Goal: Task Accomplishment & Management: Use online tool/utility

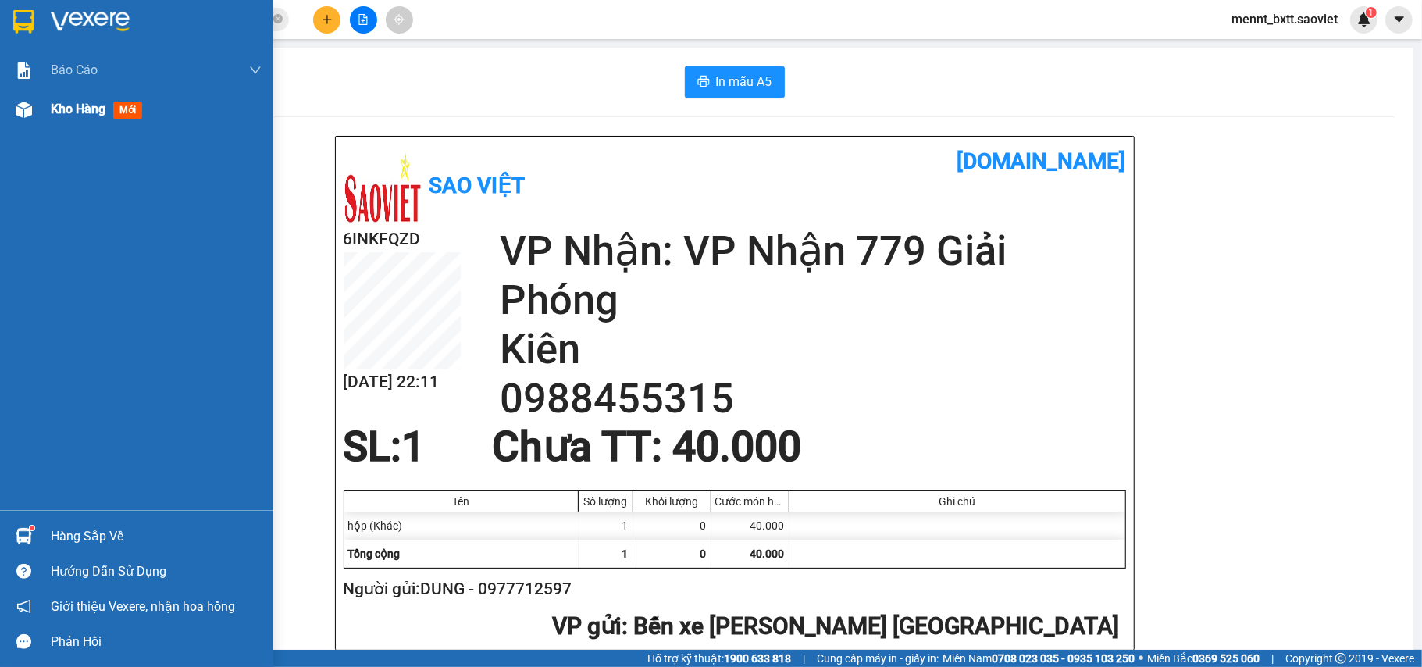
click at [58, 105] on span "Kho hàng" at bounding box center [78, 109] width 55 height 15
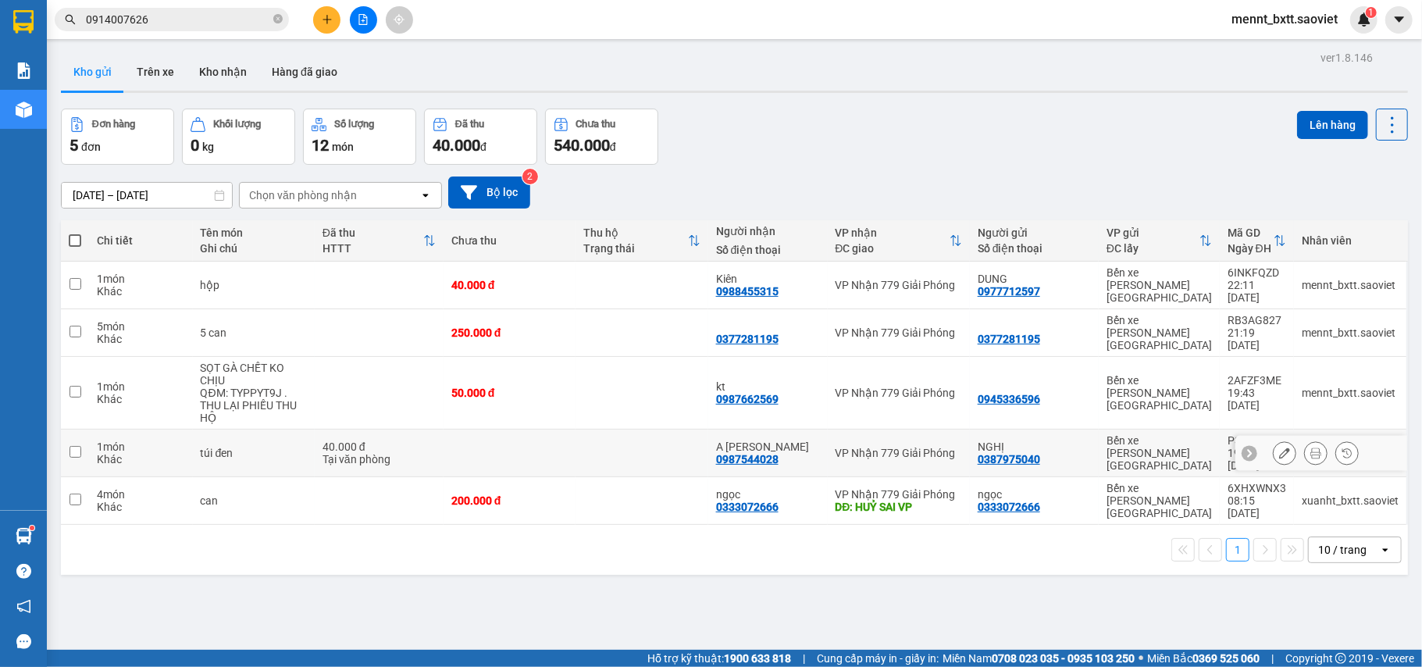
click at [559, 430] on td at bounding box center [510, 454] width 132 height 48
checkbox input "true"
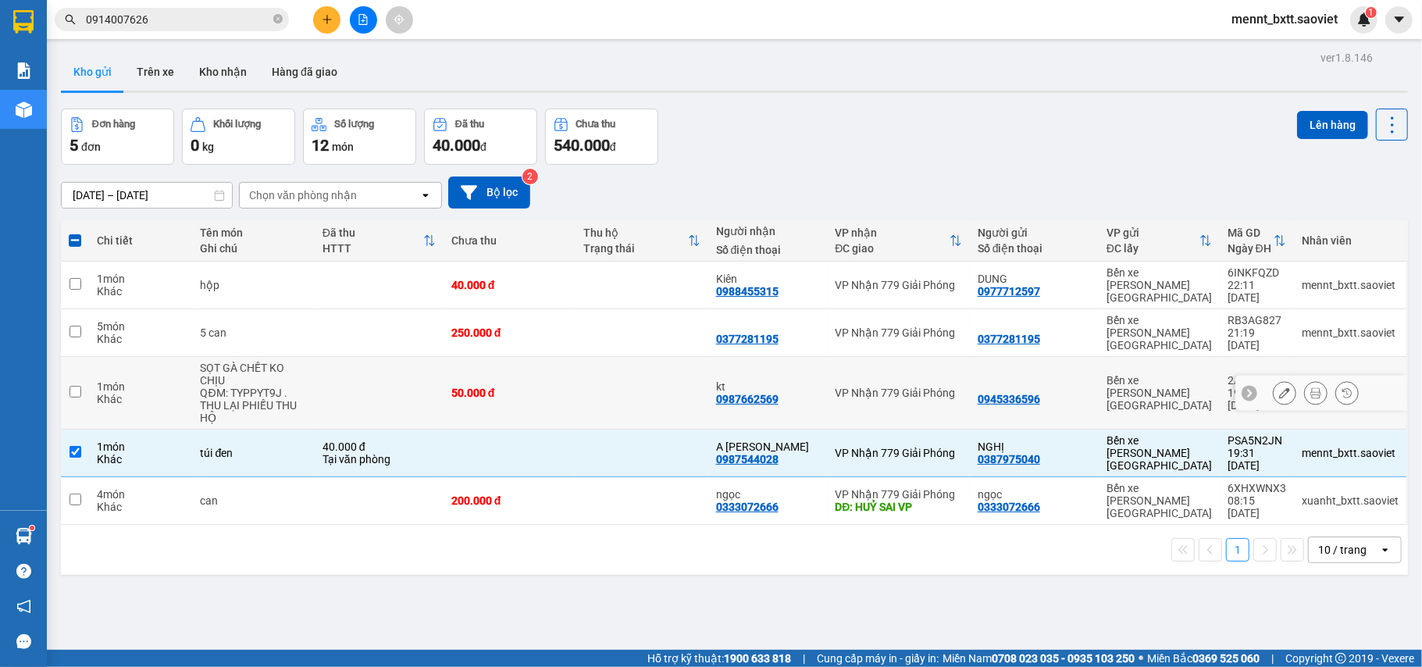
click at [575, 357] on td "50.000 đ" at bounding box center [510, 393] width 132 height 73
checkbox input "true"
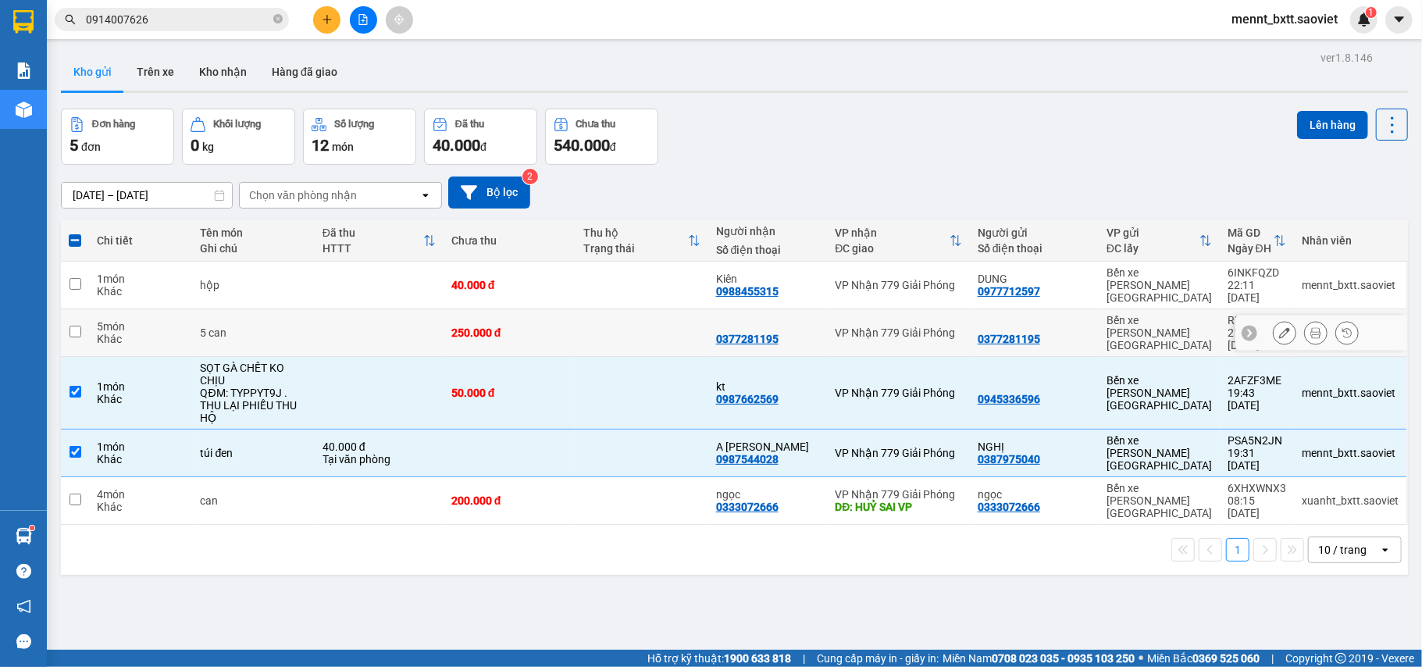
click at [573, 309] on td "250.000 đ" at bounding box center [510, 333] width 132 height 48
checkbox input "true"
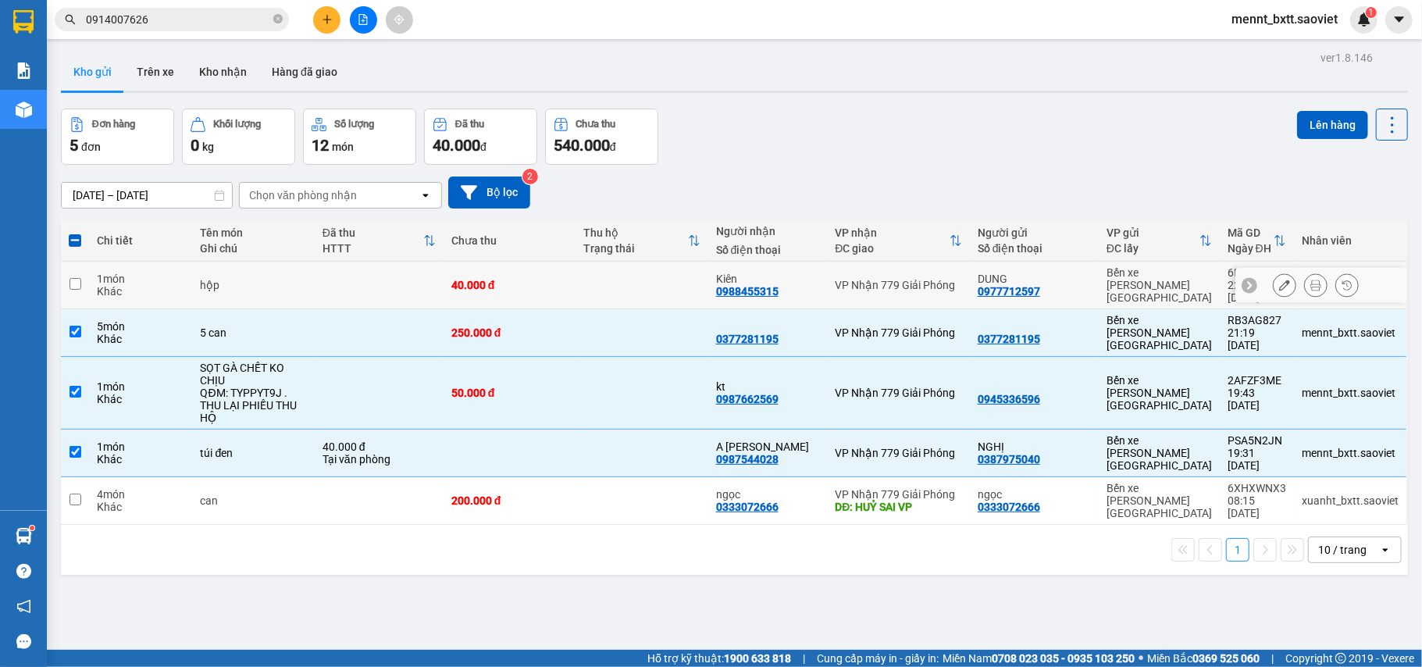
click at [567, 273] on td "40.000 đ" at bounding box center [510, 286] width 132 height 48
checkbox input "true"
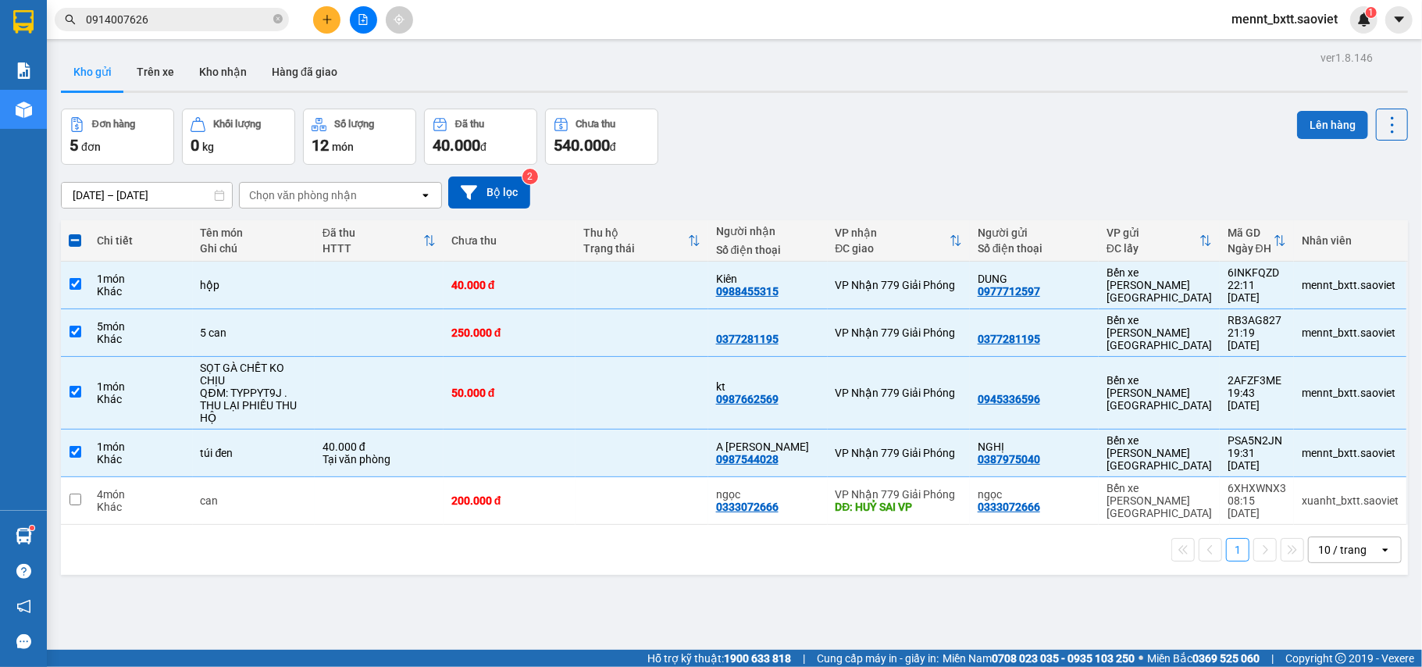
click at [1323, 123] on button "Lên hàng" at bounding box center [1332, 125] width 71 height 28
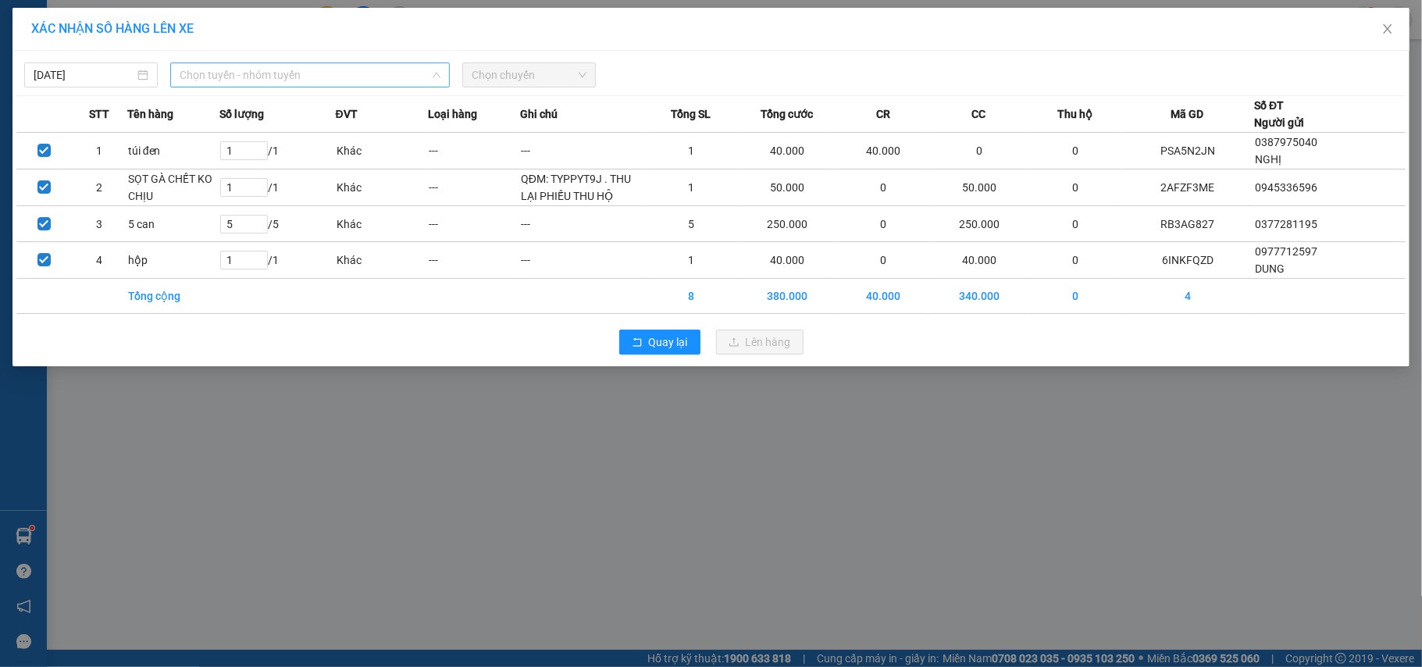
click at [352, 73] on span "Chọn tuyến - nhóm tuyến" at bounding box center [310, 74] width 261 height 23
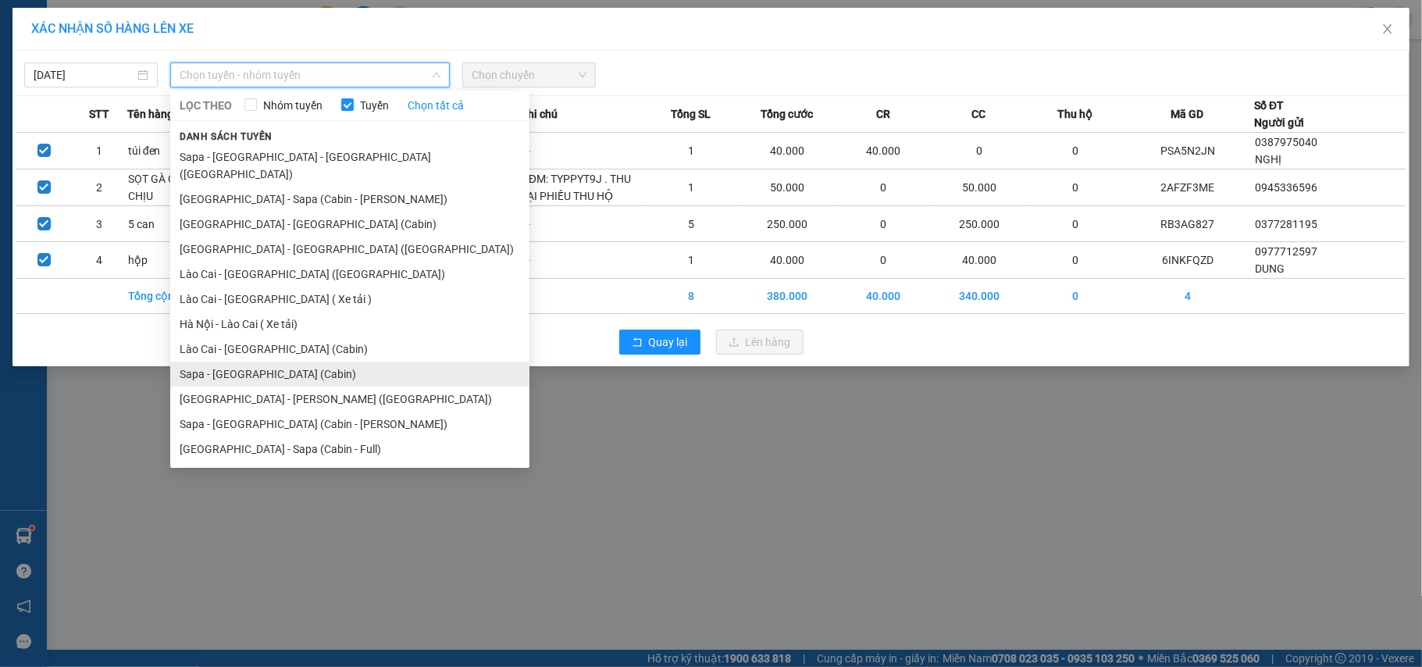
click at [317, 362] on li "Sapa - [GEOGRAPHIC_DATA] (Cabin)" at bounding box center [349, 374] width 359 height 25
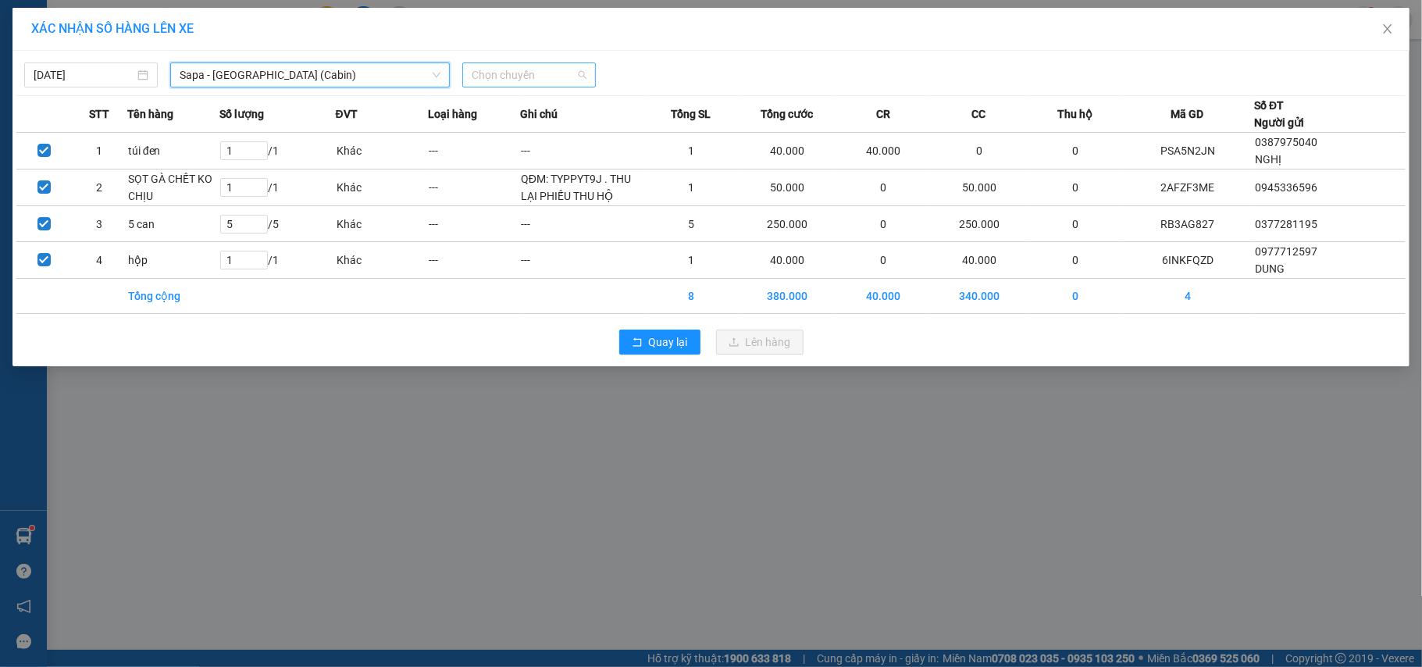
click at [497, 66] on span "Chọn chuyến" at bounding box center [529, 74] width 115 height 23
type input "3269"
click at [526, 123] on div "22:45 - 29F-032.69" at bounding box center [541, 131] width 139 height 17
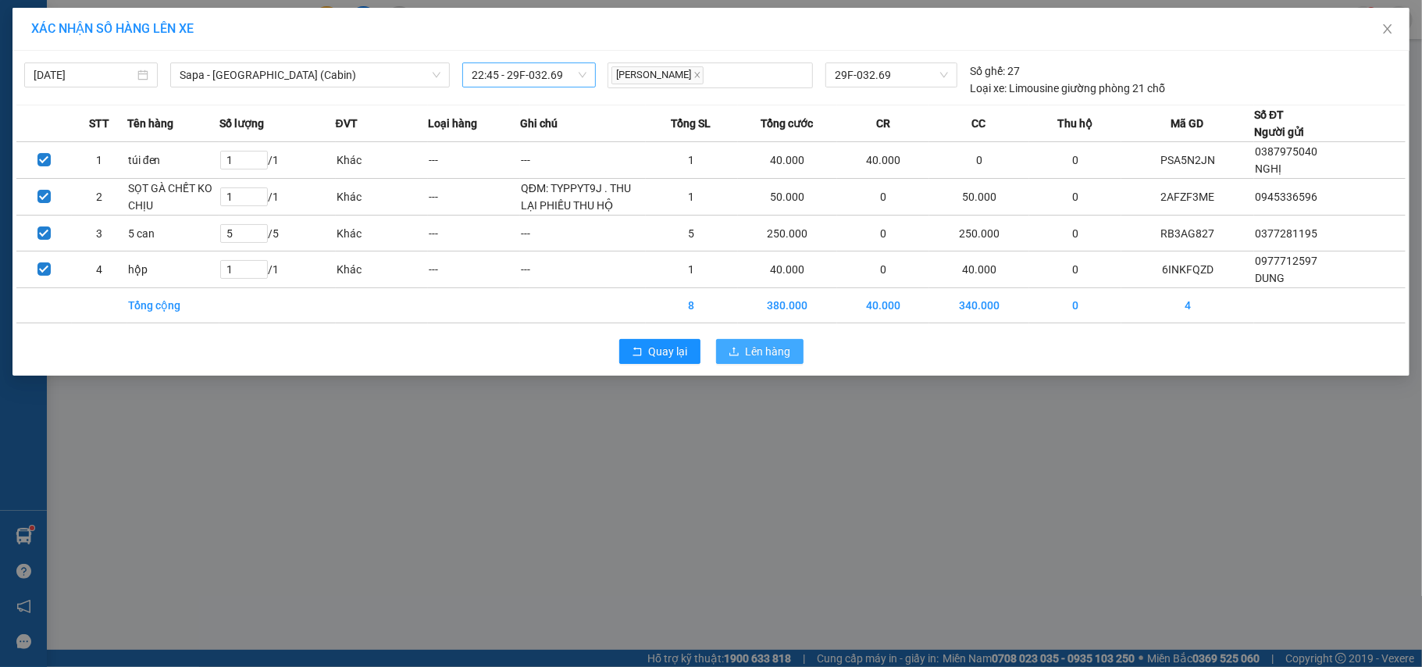
click at [763, 354] on span "Lên hàng" at bounding box center [768, 351] width 45 height 17
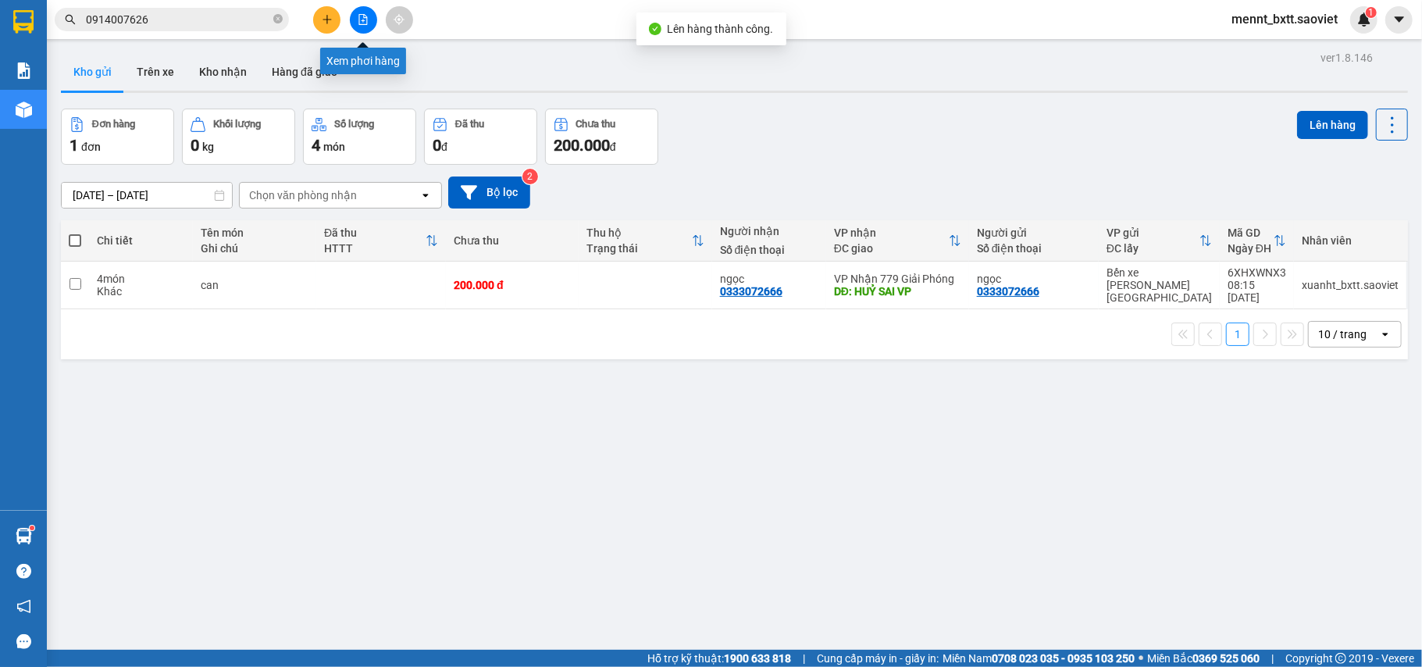
click at [369, 20] on button at bounding box center [363, 19] width 27 height 27
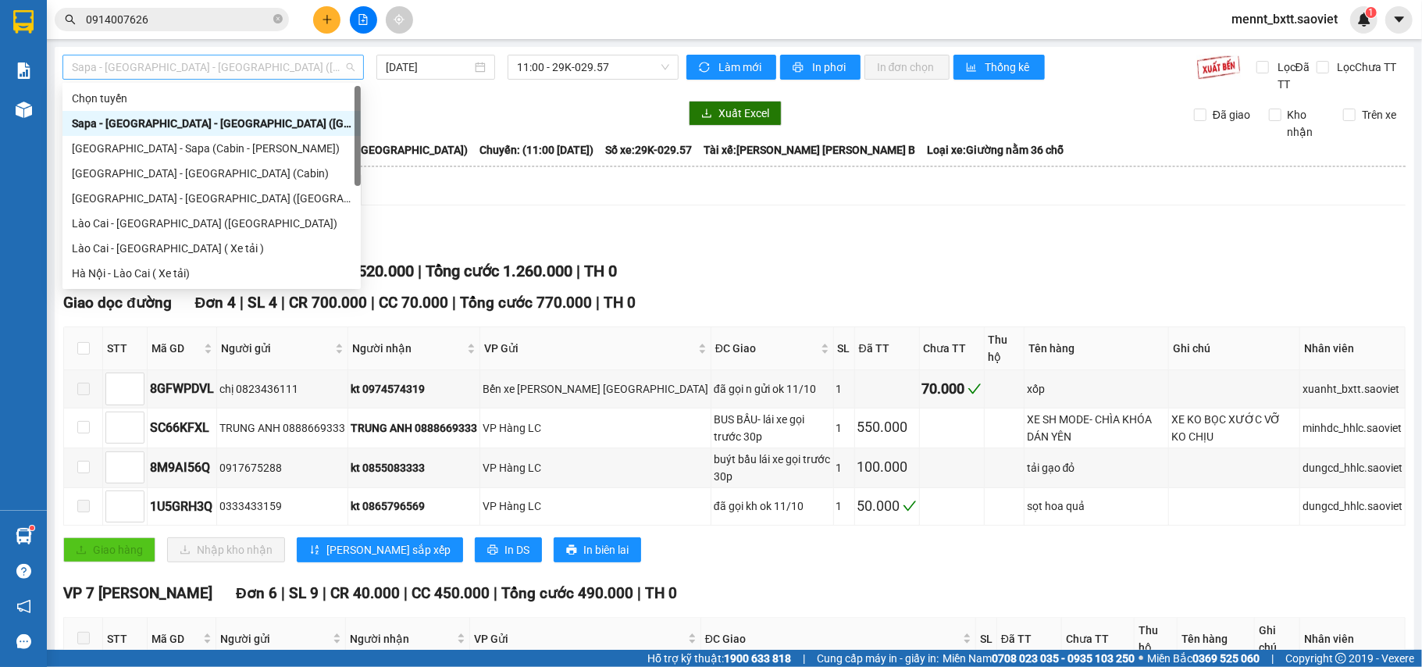
click at [269, 70] on span "Sapa - [GEOGRAPHIC_DATA] - [GEOGRAPHIC_DATA] ([GEOGRAPHIC_DATA])" at bounding box center [213, 66] width 283 height 23
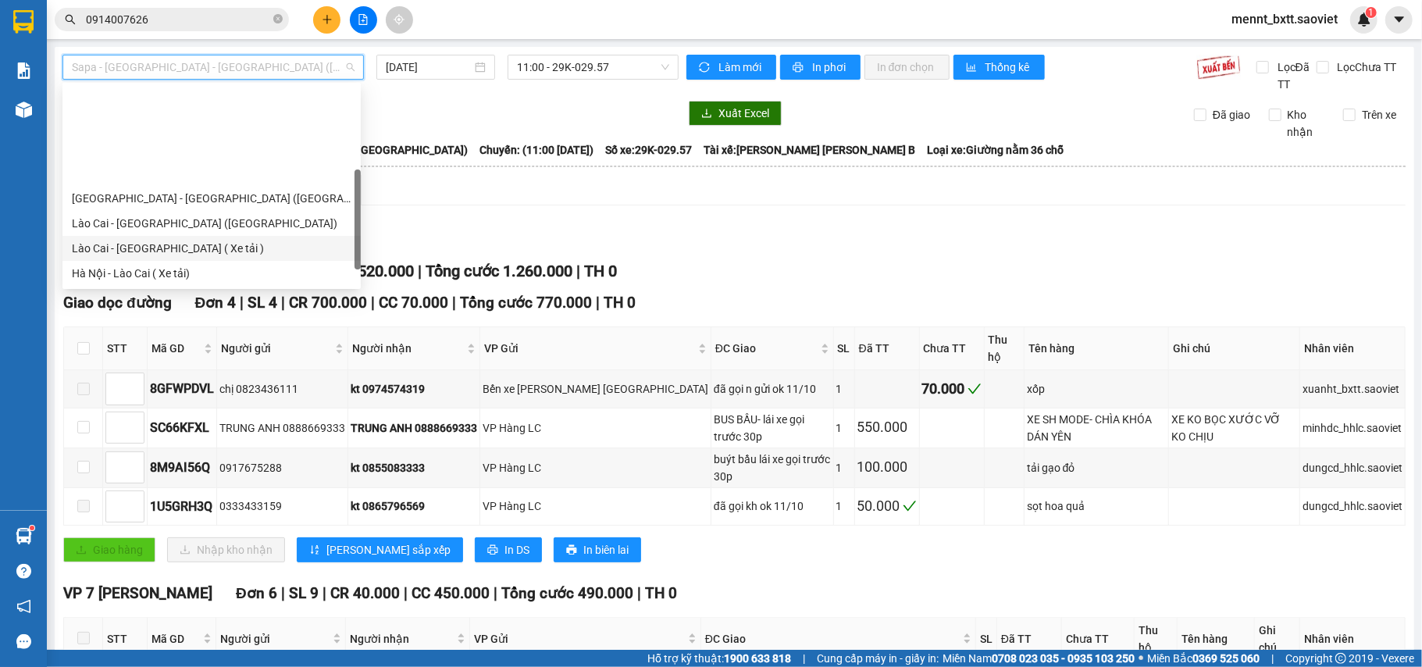
scroll to position [125, 0]
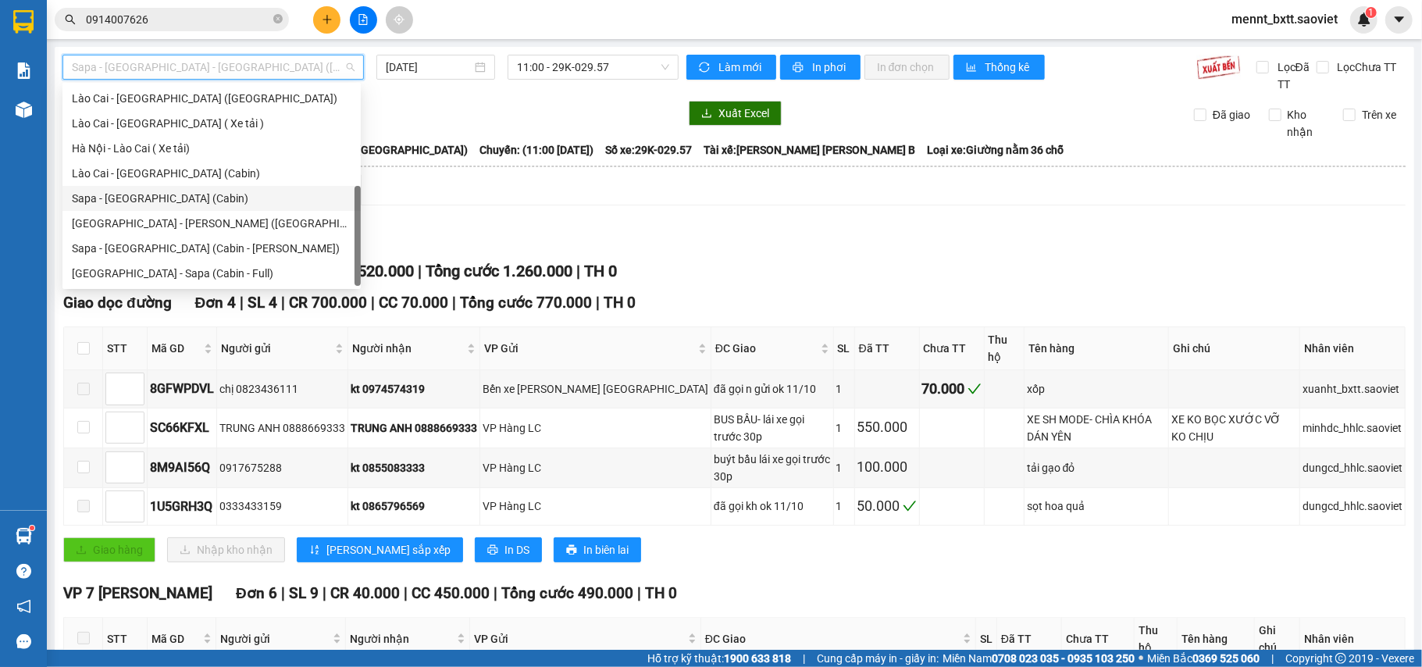
click at [186, 201] on div "Sapa - [GEOGRAPHIC_DATA] (Cabin)" at bounding box center [212, 198] width 280 height 17
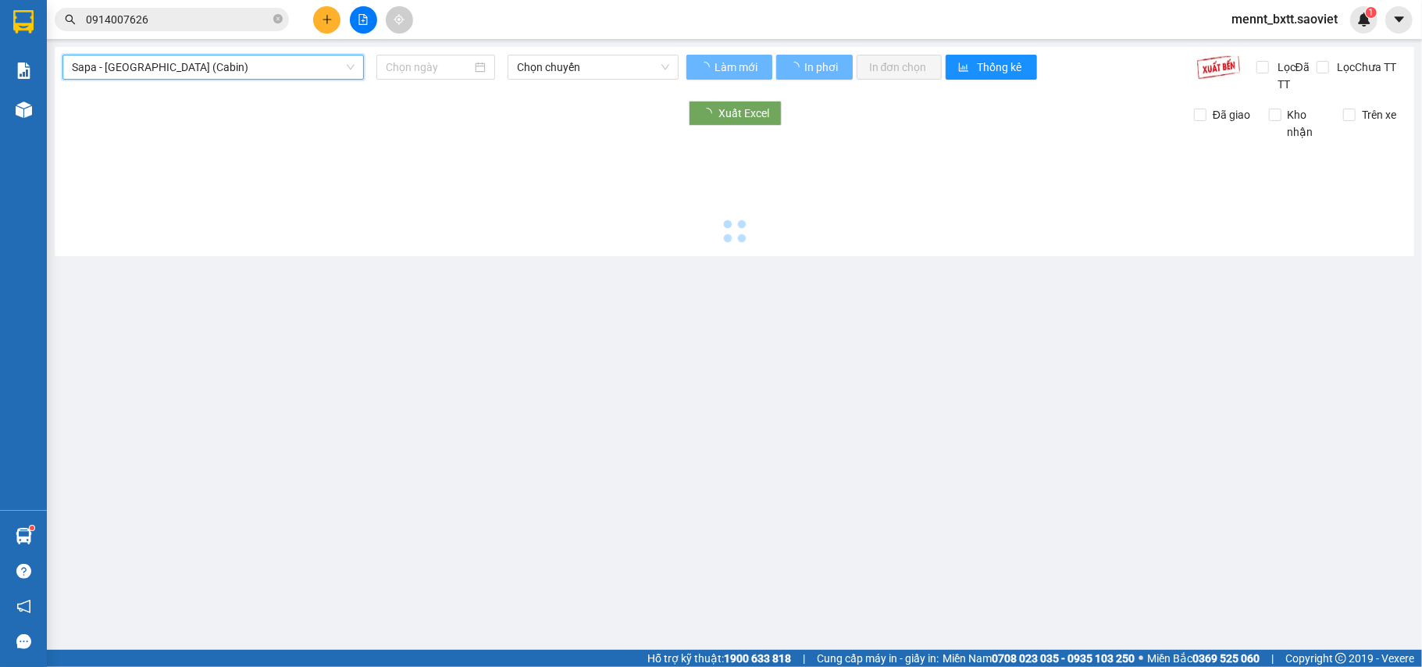
type input "[DATE]"
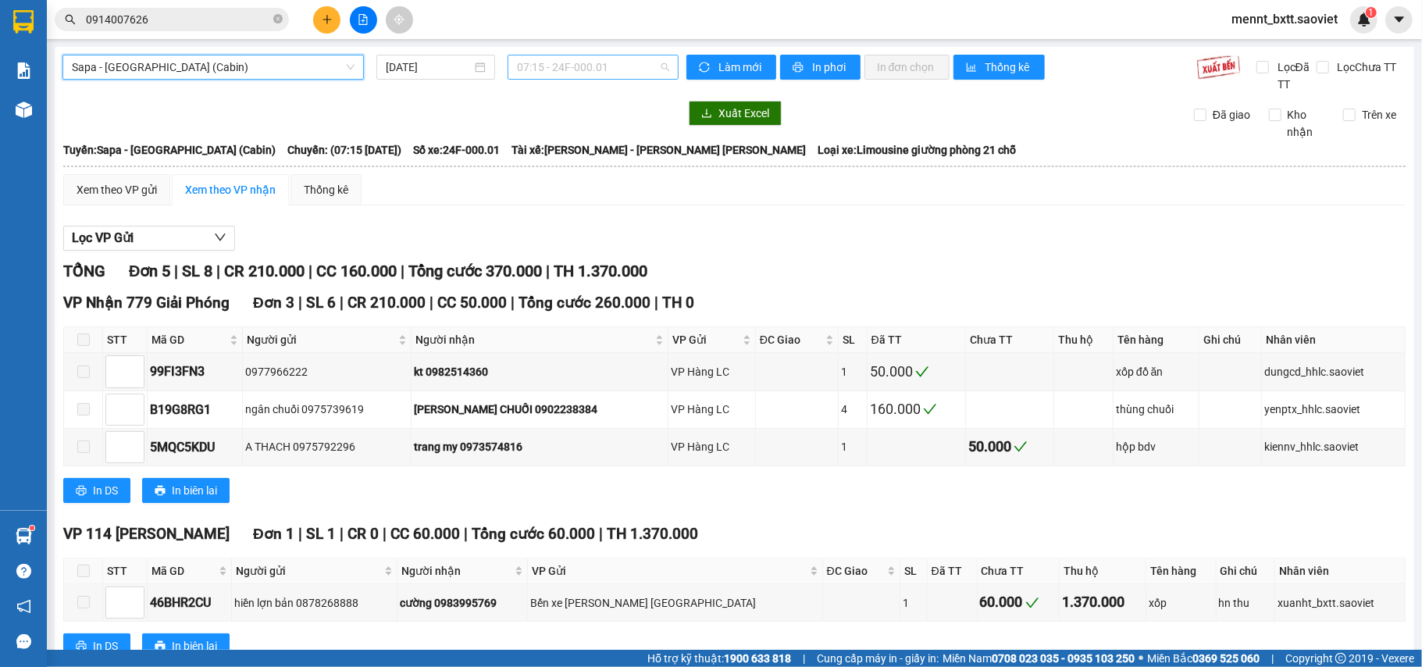
click at [541, 66] on span "07:15 - 24F-000.01" at bounding box center [593, 66] width 152 height 23
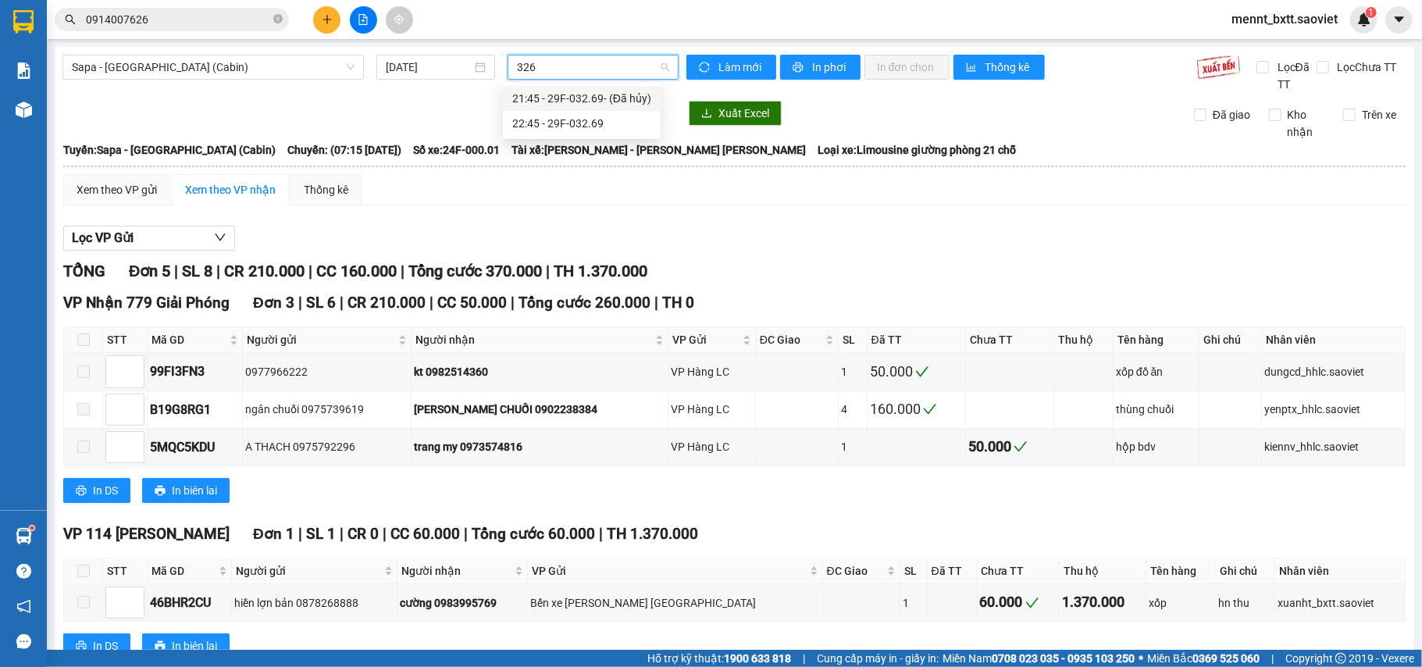
type input "3269"
click at [594, 122] on div "22:45 - 29F-032.69" at bounding box center [581, 123] width 139 height 17
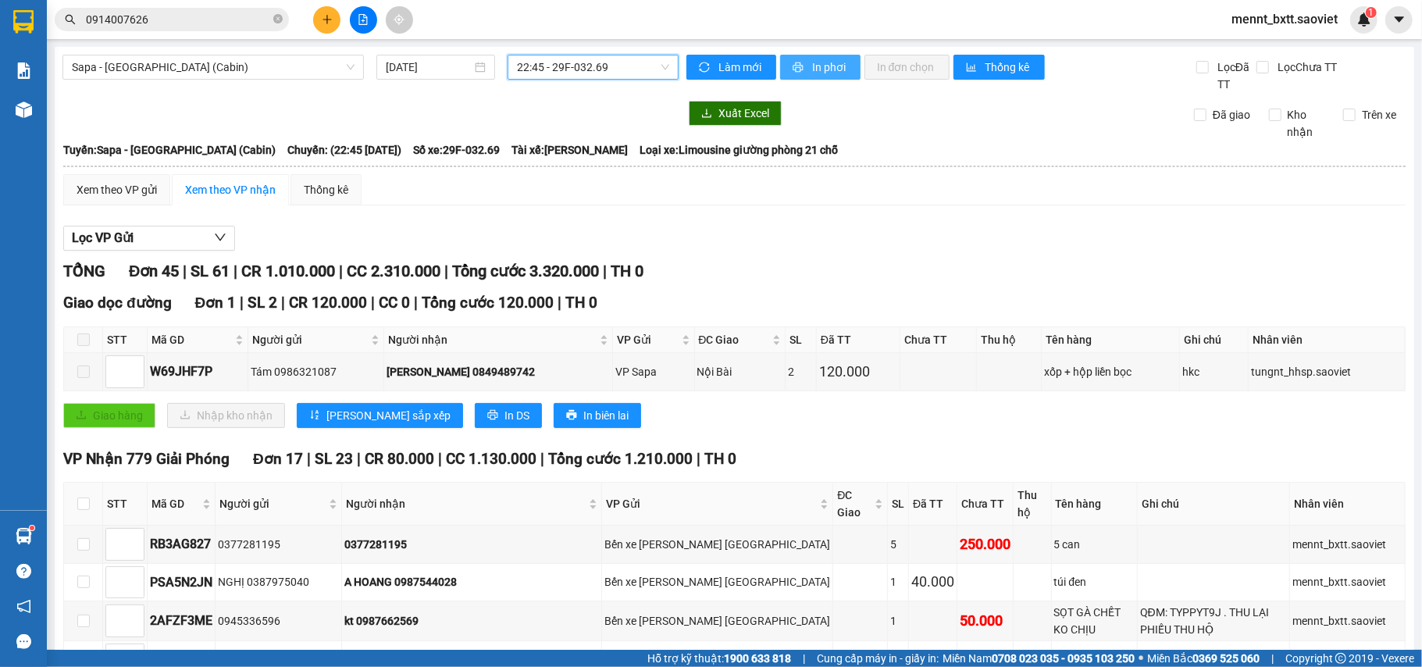
click at [819, 70] on span "In phơi" at bounding box center [830, 67] width 36 height 17
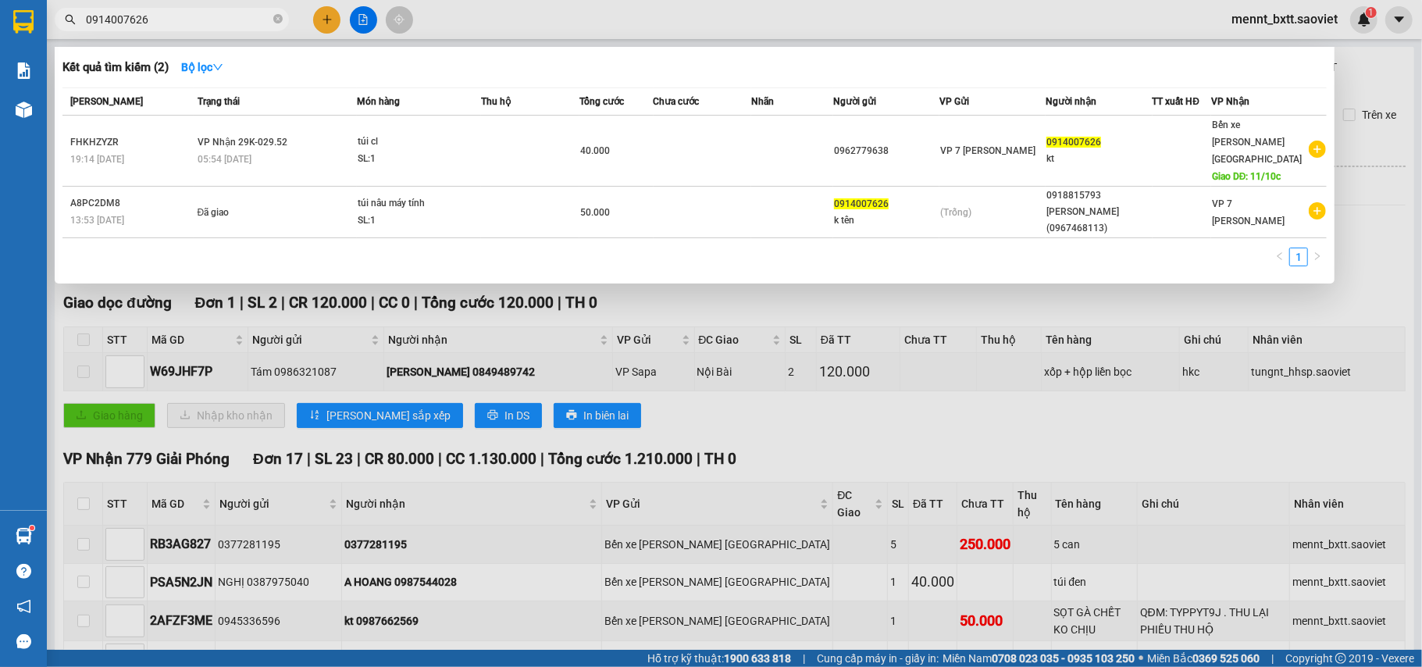
drag, startPoint x: 160, startPoint y: 14, endPoint x: 59, endPoint y: 59, distance: 110.5
click at [59, 34] on div "Kết quả [PERSON_NAME] ( 2 ) Bộ lọc Mã ĐH Trạng thái Món hàng Thu hộ Tổng [PERSO…" at bounding box center [152, 19] width 305 height 27
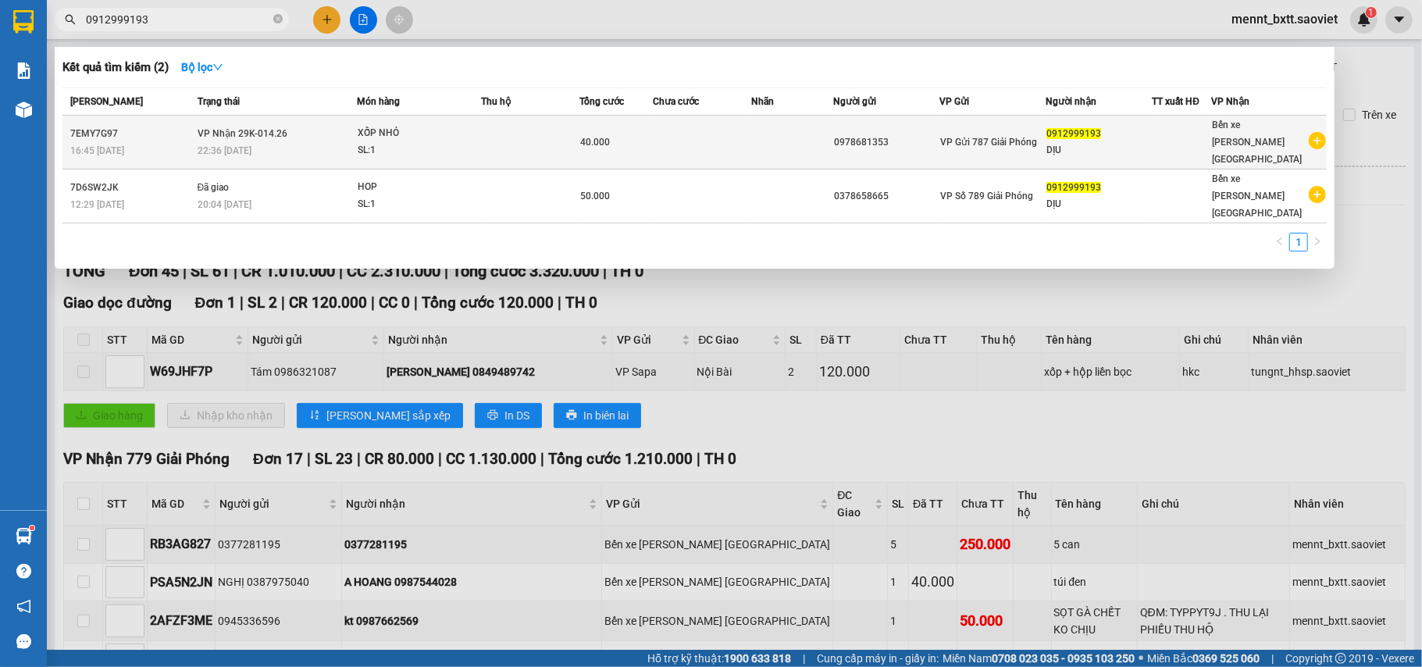
type input "0912999193"
click at [666, 138] on td at bounding box center [703, 143] width 98 height 54
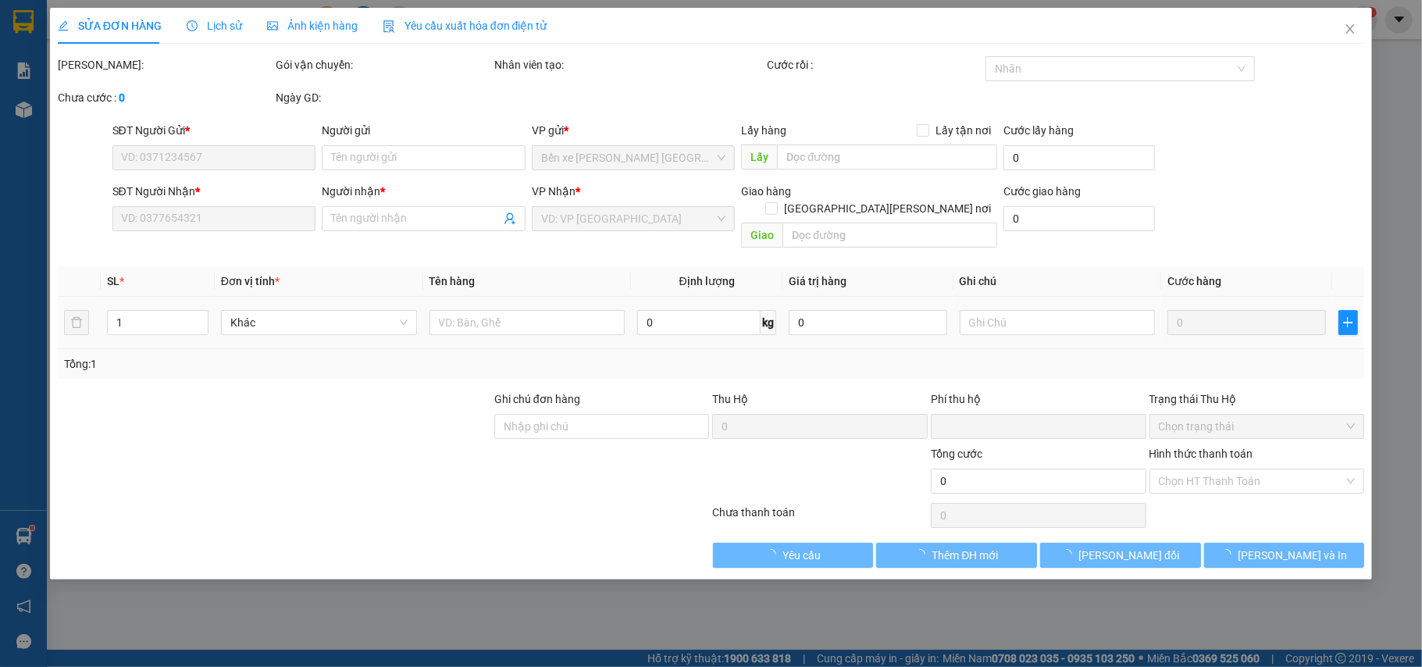
type input "0978681353"
type input "0912999193"
type input "DỊU"
type input "0"
type input "40.000"
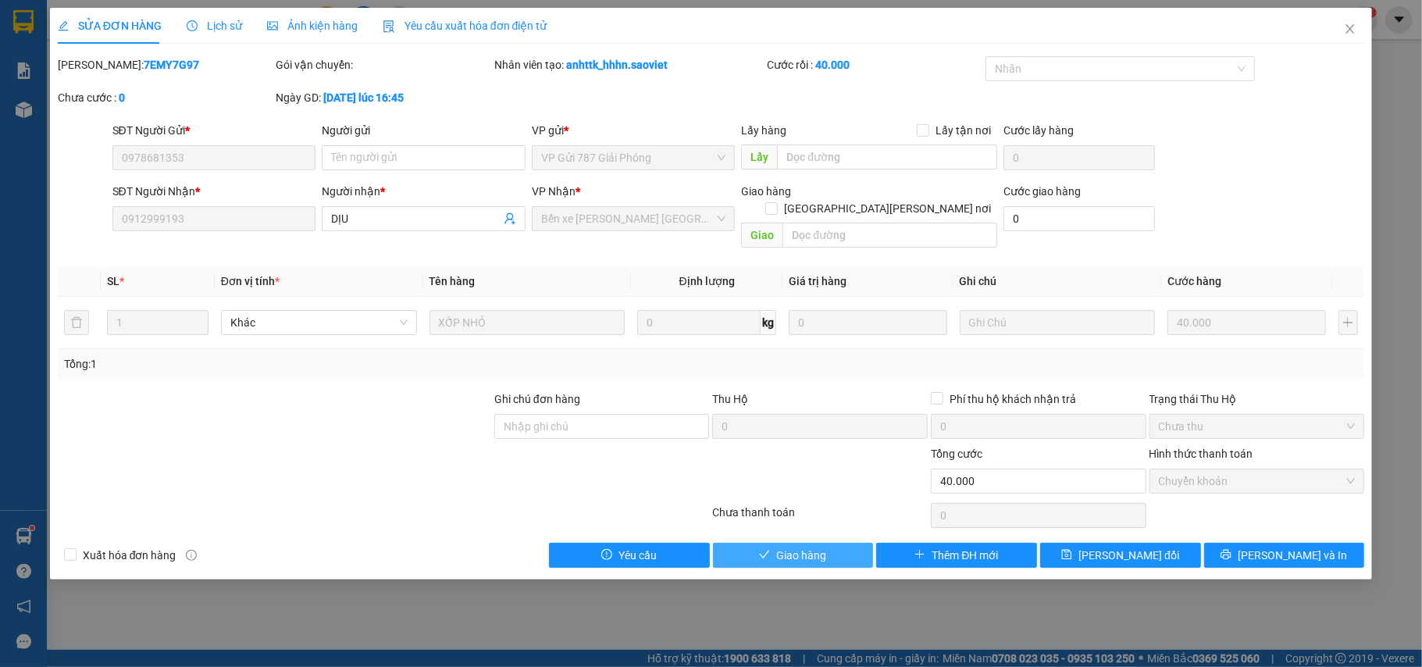
click at [810, 547] on span "Giao hàng" at bounding box center [801, 555] width 50 height 17
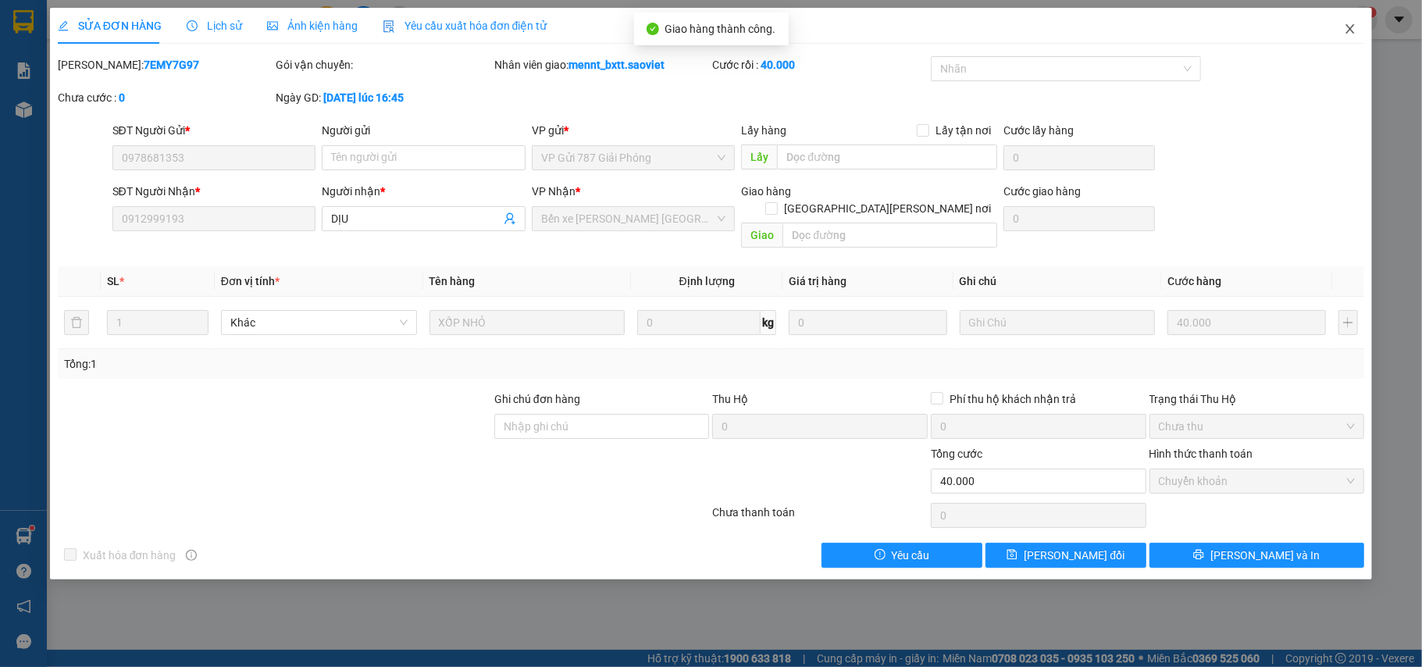
click at [1353, 31] on icon "close" at bounding box center [1350, 29] width 12 height 12
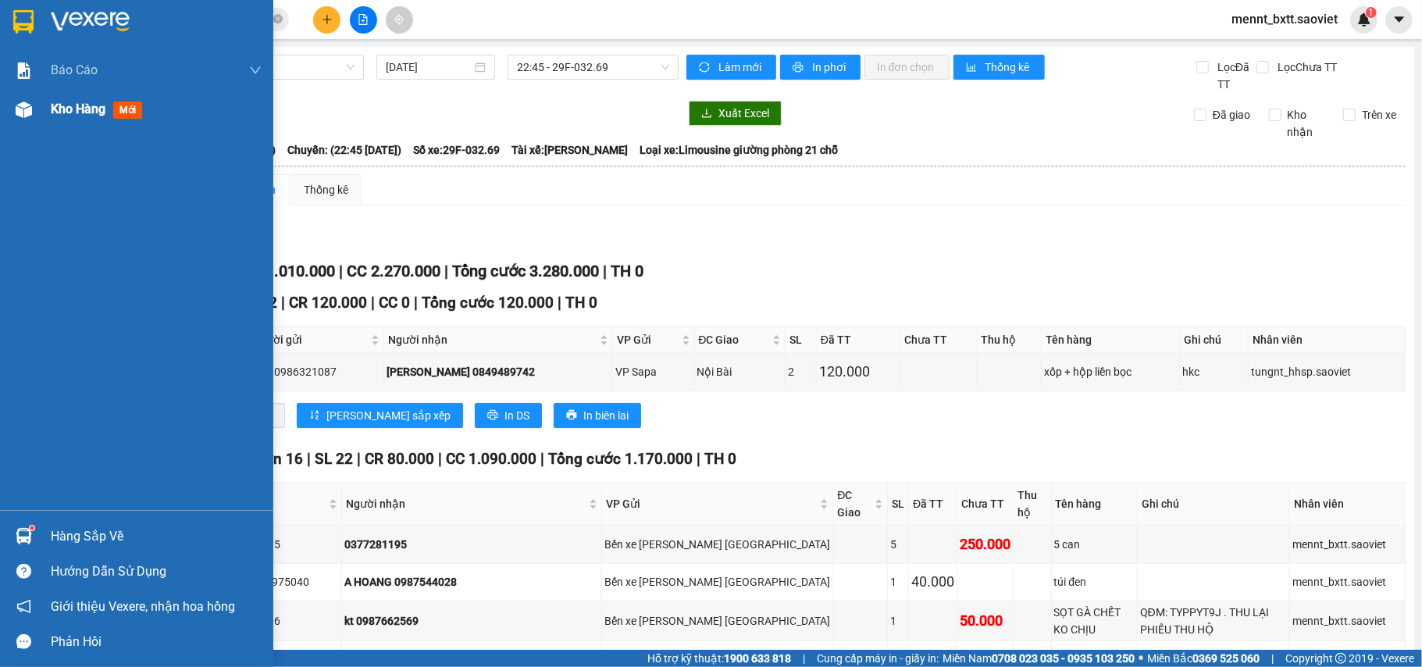
click at [66, 106] on span "Kho hàng" at bounding box center [78, 109] width 55 height 15
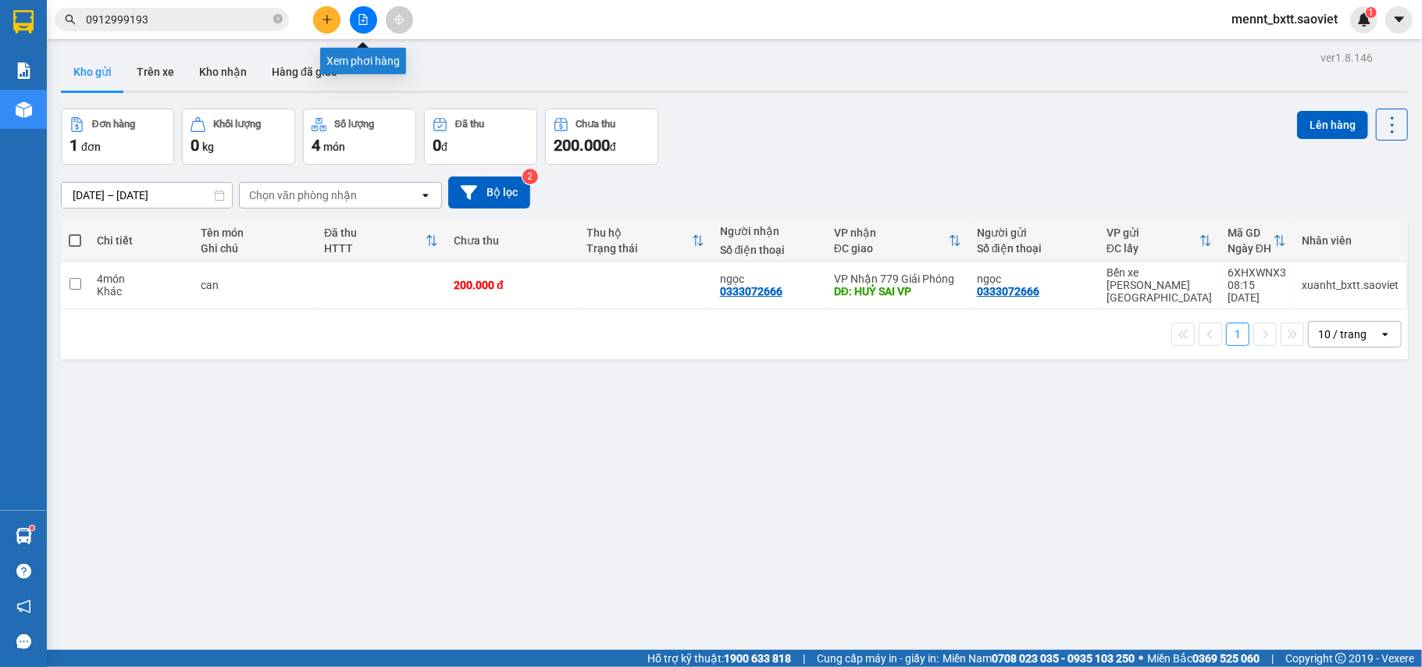
click at [364, 20] on icon "file-add" at bounding box center [363, 19] width 9 height 11
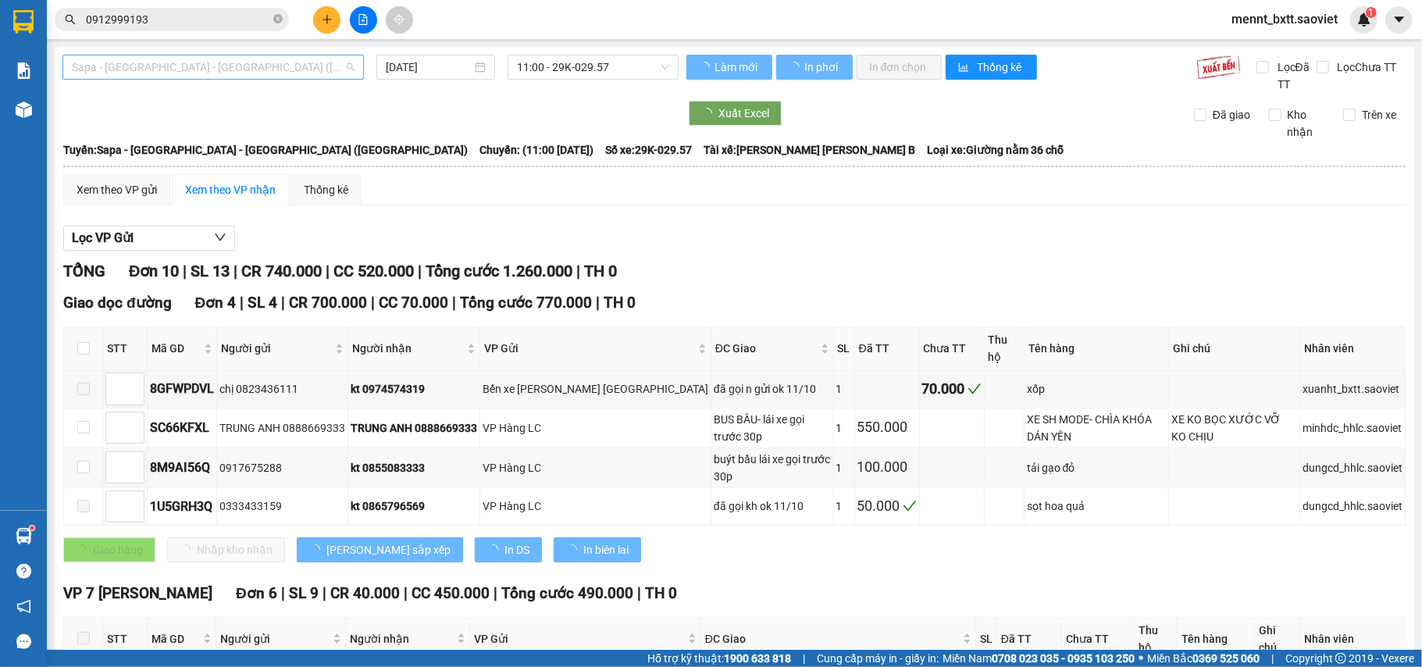
click at [255, 61] on span "Sapa - [GEOGRAPHIC_DATA] - [GEOGRAPHIC_DATA] ([GEOGRAPHIC_DATA])" at bounding box center [213, 66] width 283 height 23
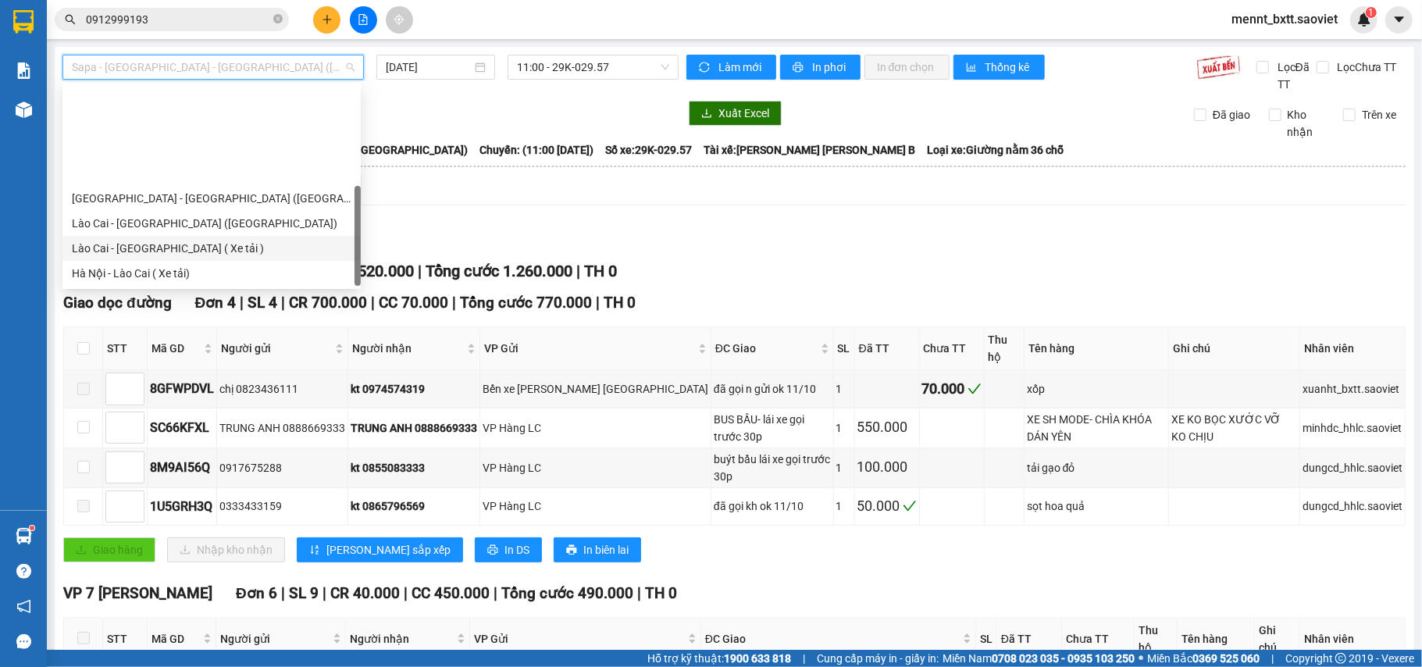
scroll to position [125, 0]
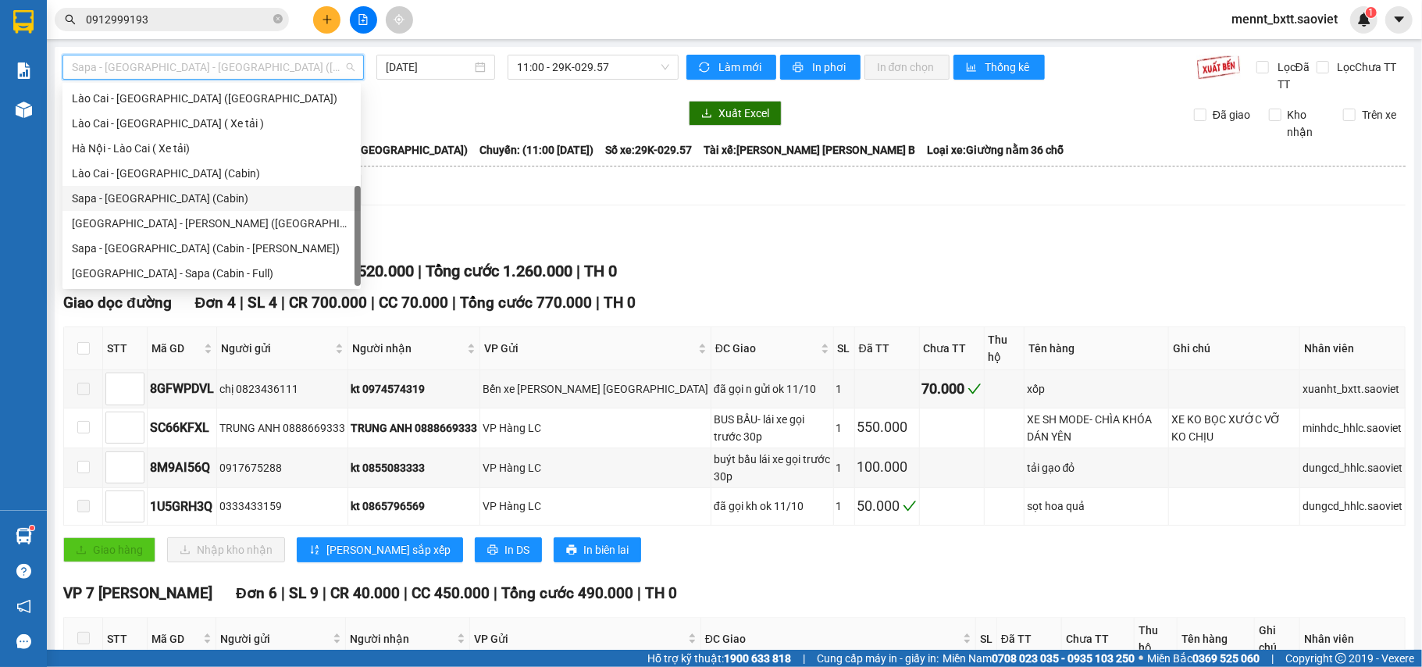
click at [208, 197] on div "Sapa - [GEOGRAPHIC_DATA] (Cabin)" at bounding box center [212, 198] width 280 height 17
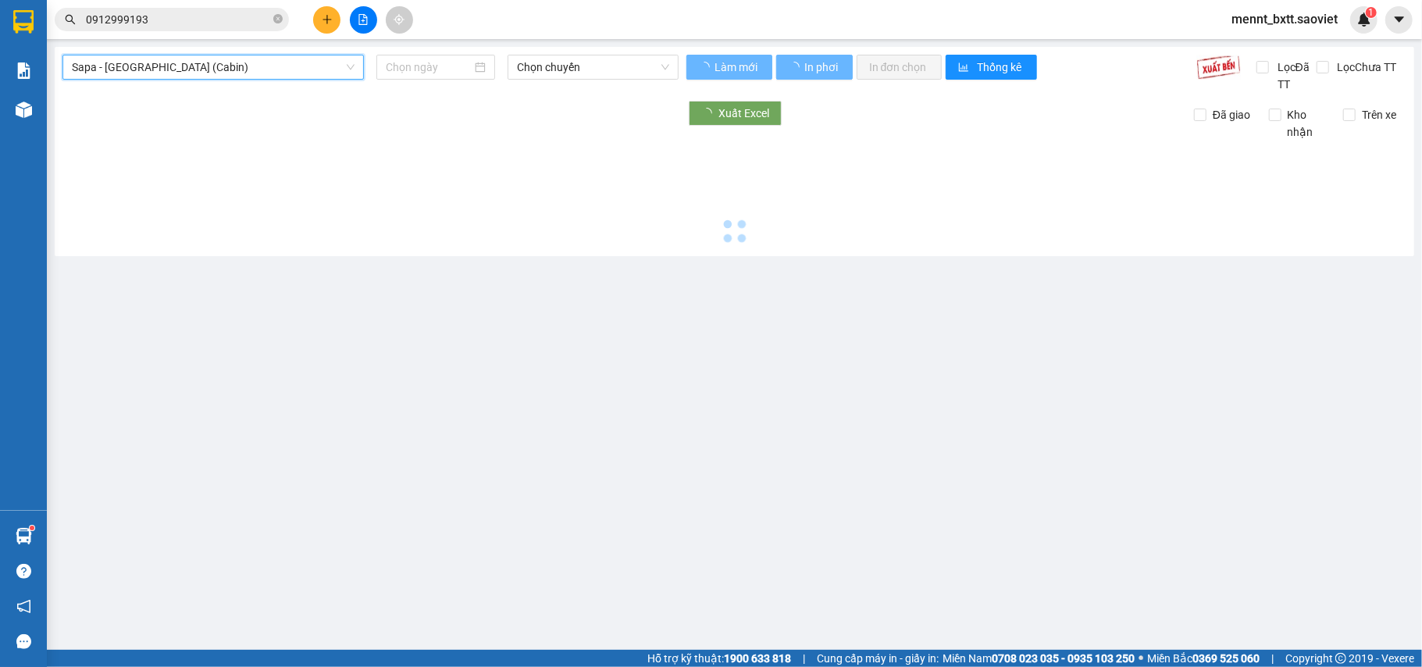
type input "[DATE]"
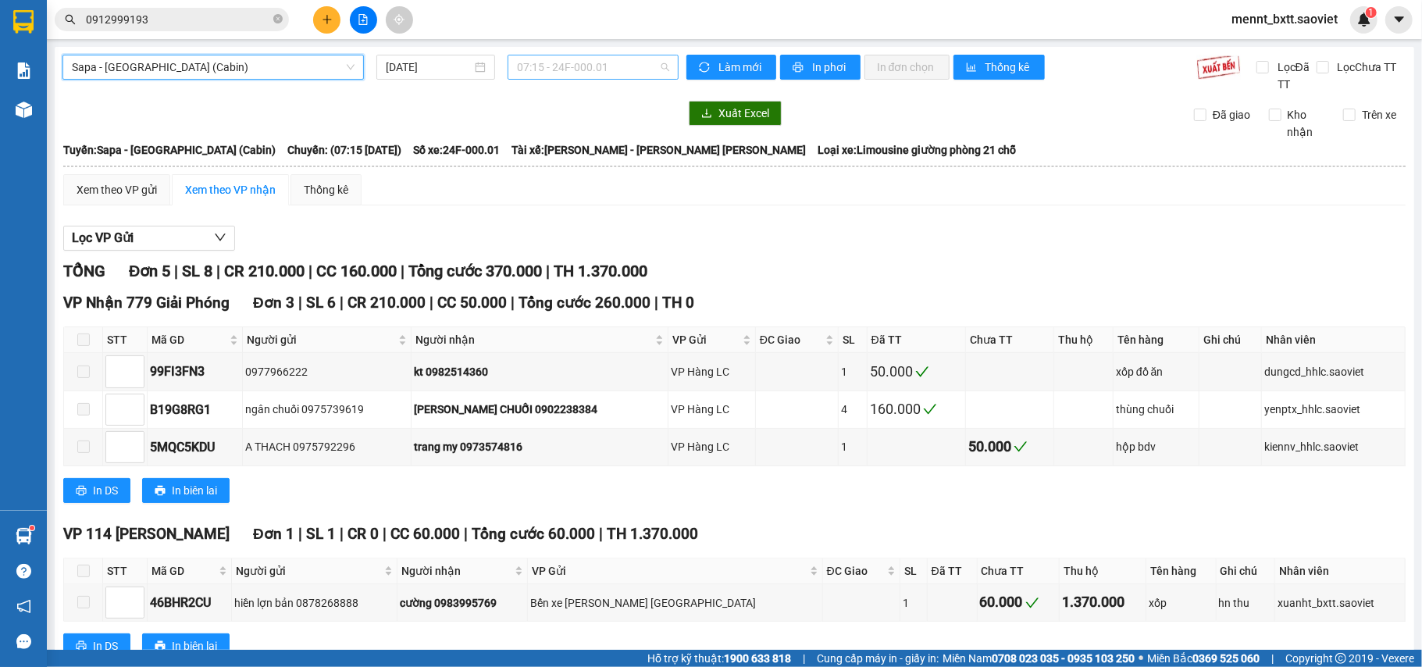
click at [530, 67] on span "07:15 - 24F-000.01" at bounding box center [593, 66] width 152 height 23
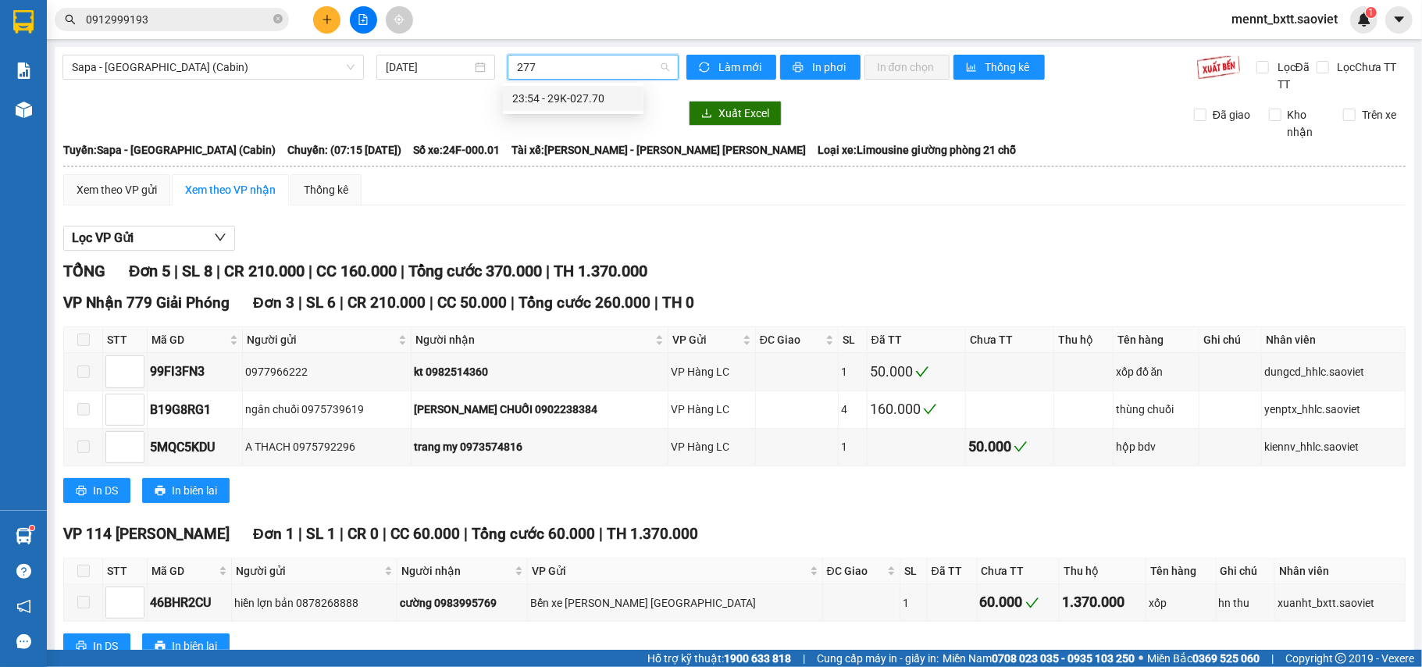
type input "2770"
click at [569, 104] on div "23:54 - 29K-027.70" at bounding box center [573, 98] width 122 height 17
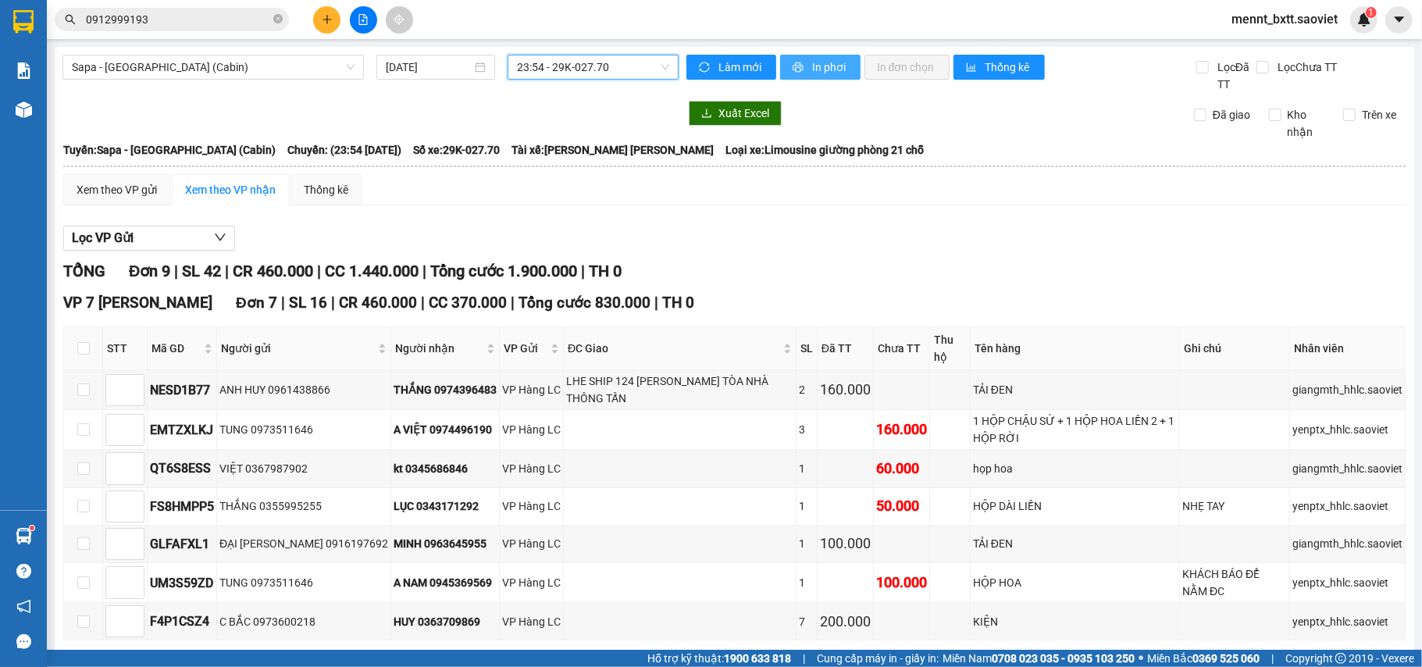
click at [812, 66] on span "In phơi" at bounding box center [830, 67] width 36 height 17
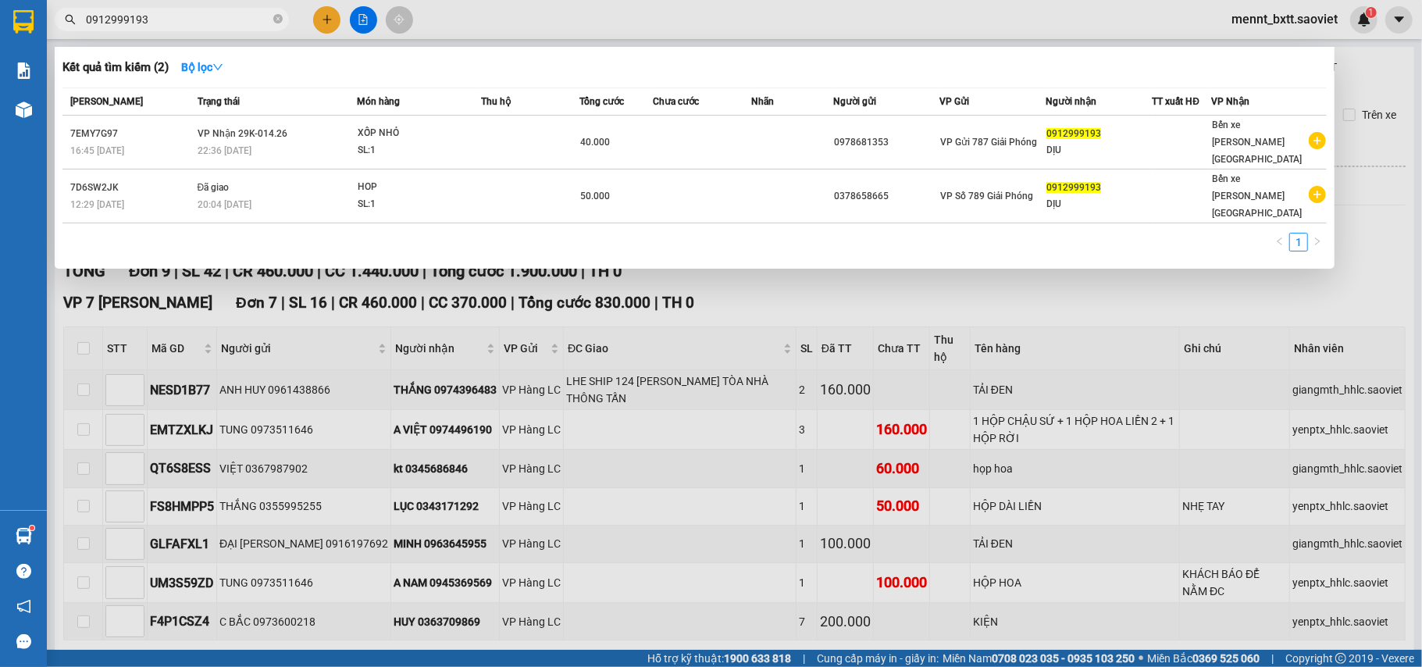
drag, startPoint x: 170, startPoint y: 19, endPoint x: 14, endPoint y: 23, distance: 156.3
click at [14, 23] on section "Kết quả [PERSON_NAME] ( 2 ) Bộ lọc Mã ĐH Trạng thái Món hàng Thu hộ Tổng [PERSO…" at bounding box center [711, 333] width 1422 height 667
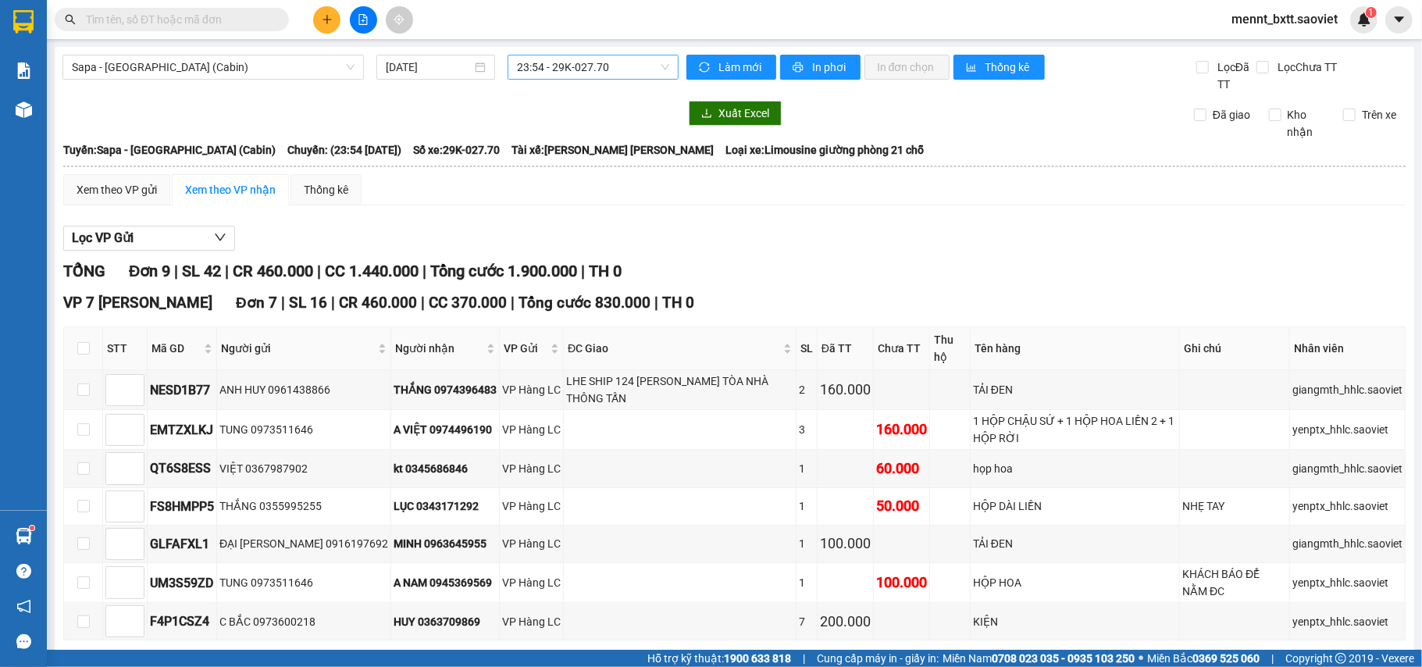
click at [120, 16] on input "text" at bounding box center [178, 19] width 184 height 17
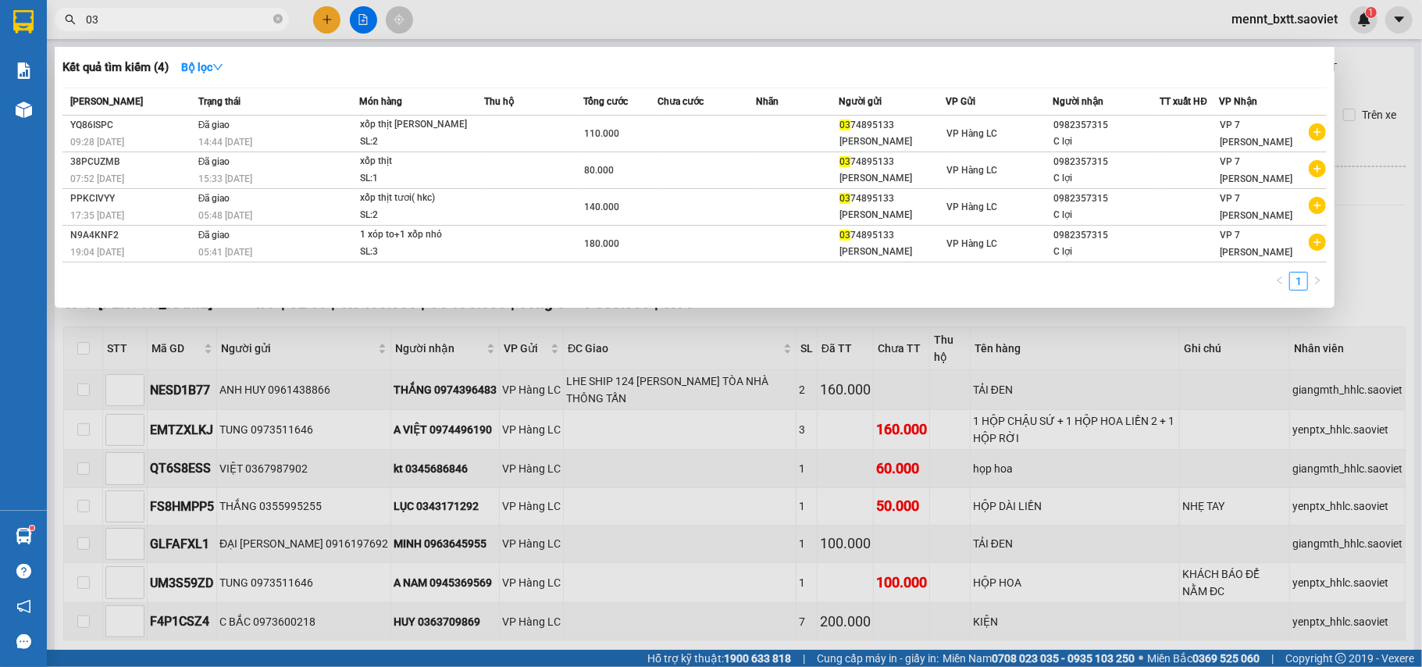
type input "0"
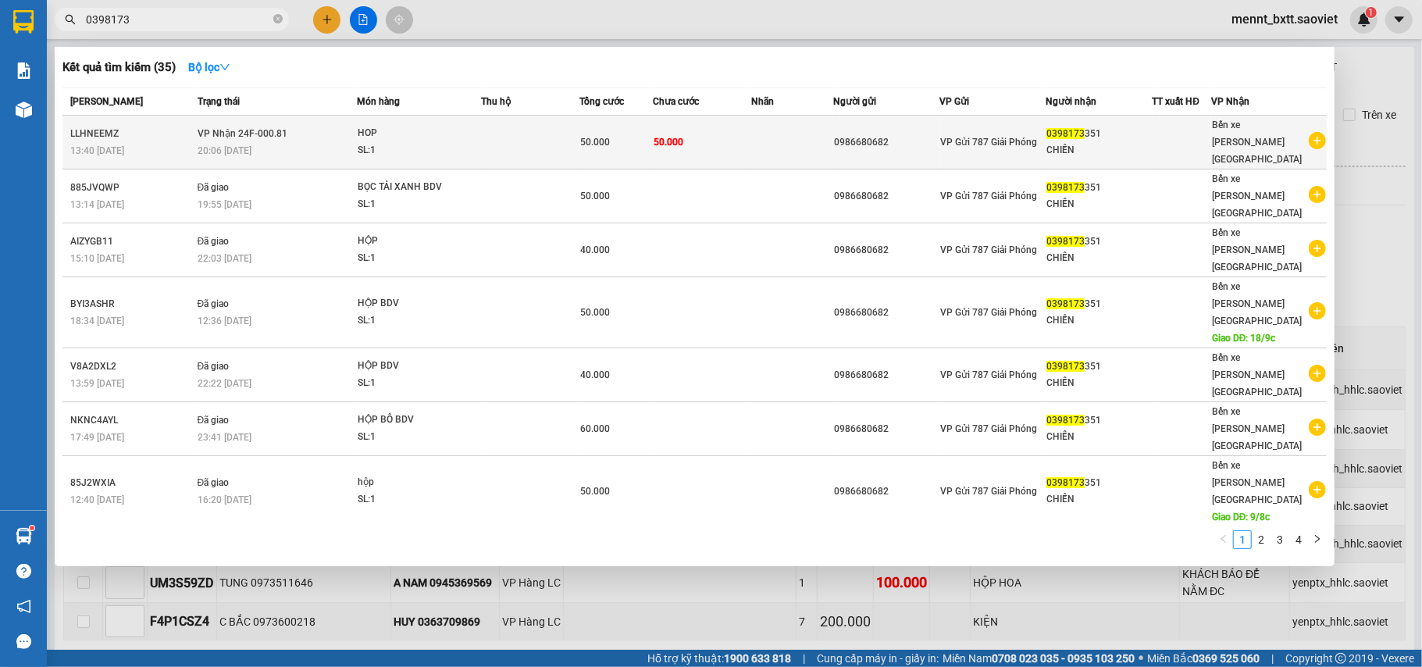
type input "0398173"
click at [735, 125] on td "50.000" at bounding box center [703, 143] width 98 height 54
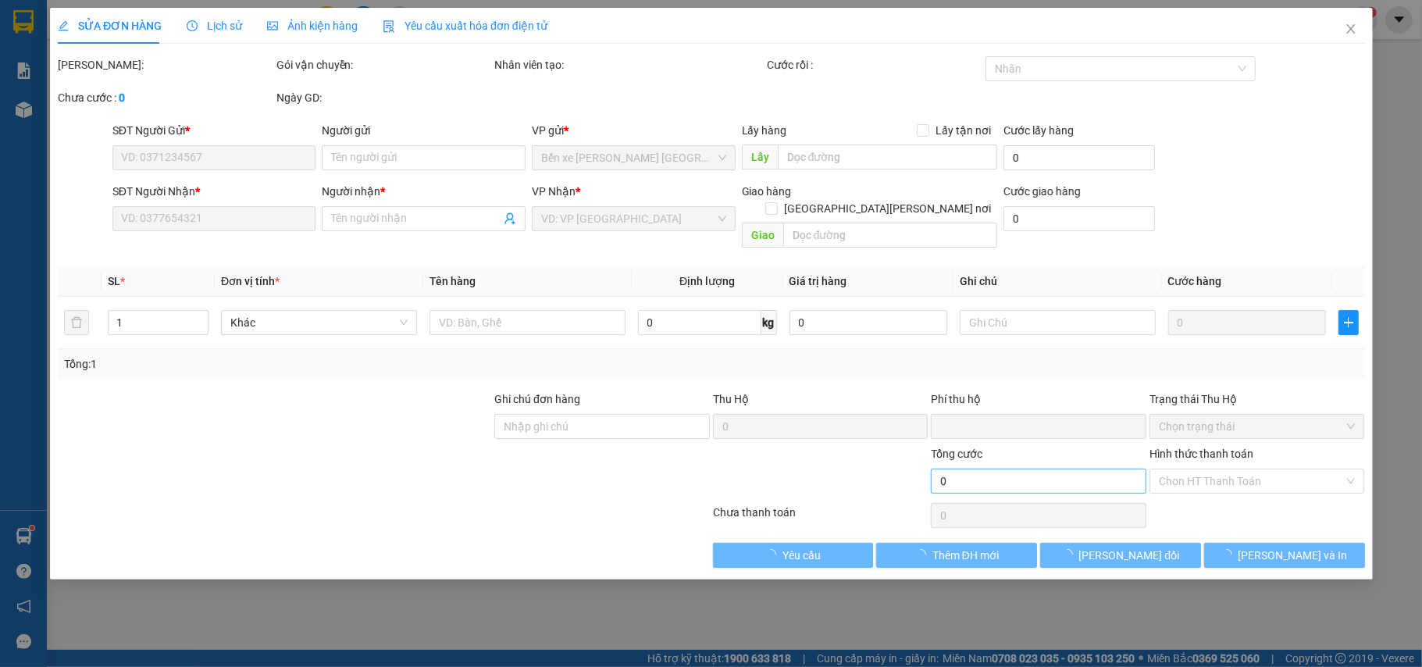
type input "0986680682"
type input "0398173351"
type input "CHIẾN"
type input "0"
type input "50.000"
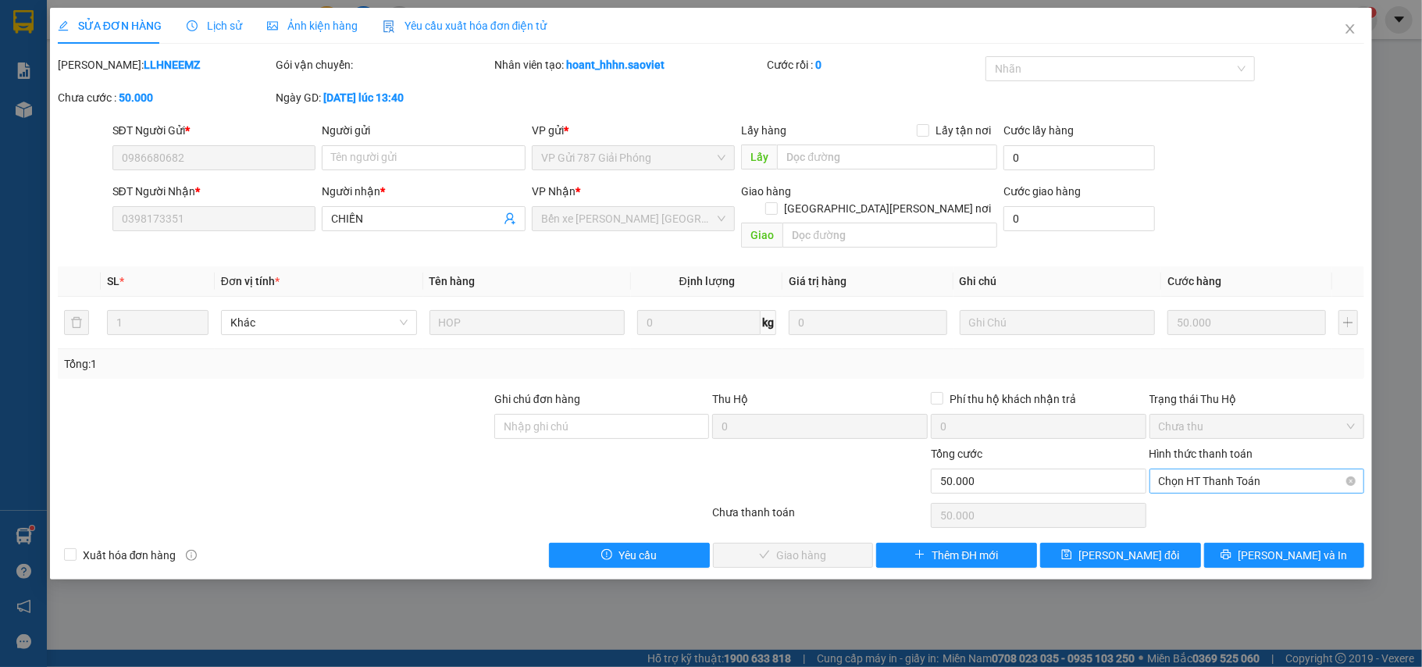
click at [1222, 469] on span "Chọn HT Thanh Toán" at bounding box center [1257, 480] width 197 height 23
click at [1226, 516] on div "Chuyển khoản" at bounding box center [1257, 521] width 197 height 17
type input "0"
click at [783, 547] on span "[PERSON_NAME] và [PERSON_NAME] hàng" at bounding box center [848, 555] width 211 height 17
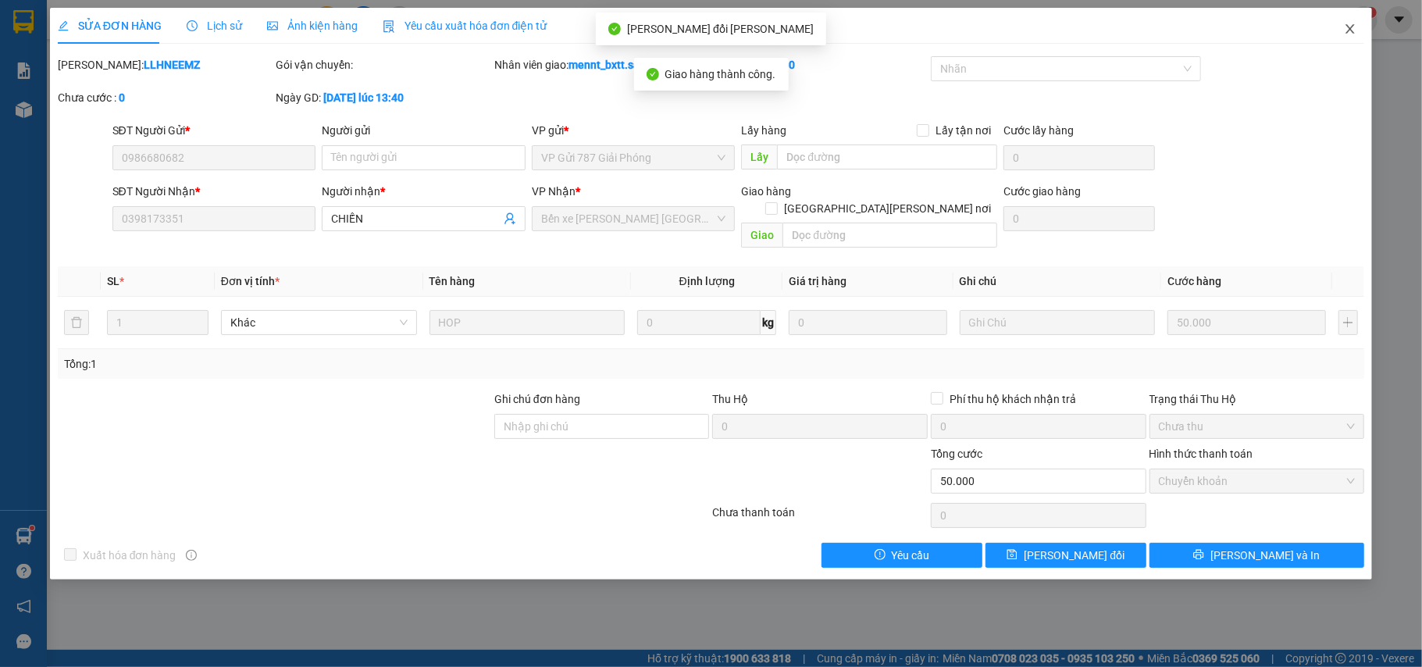
click at [1351, 33] on icon "close" at bounding box center [1350, 29] width 12 height 12
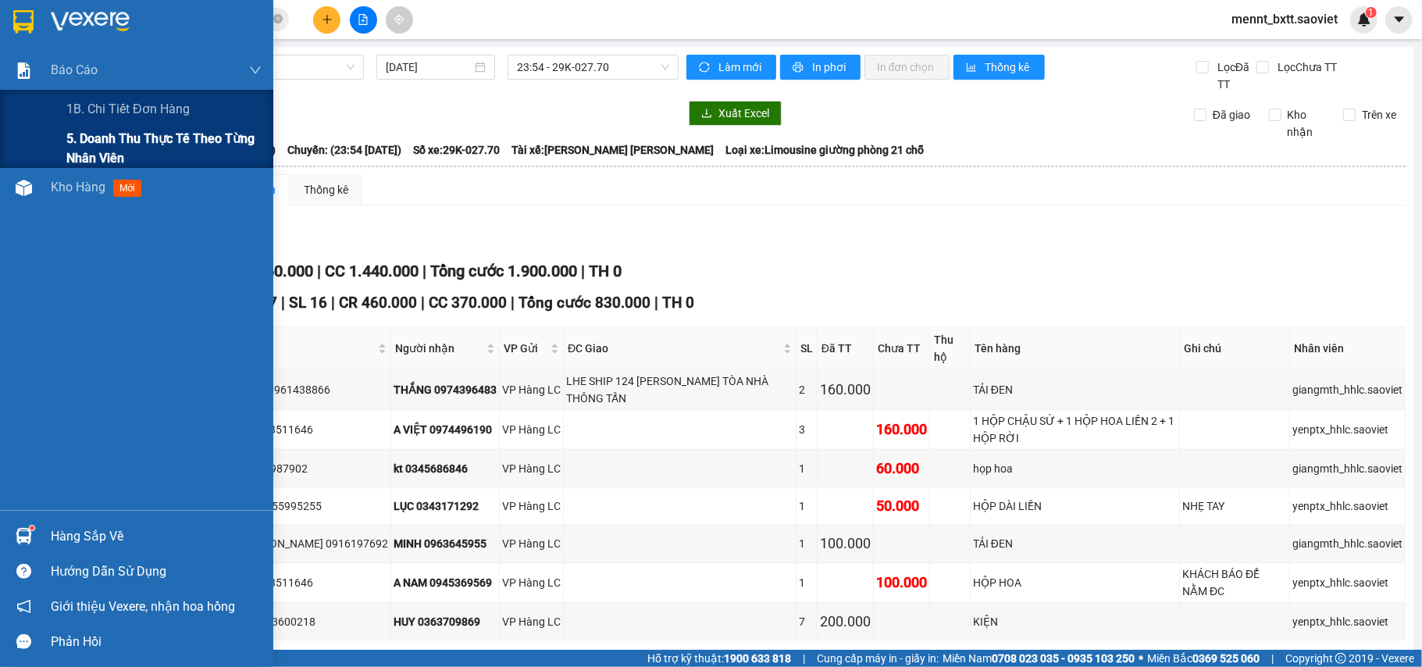
click at [129, 145] on span "5. Doanh thu thực tế theo từng nhân viên" at bounding box center [163, 148] width 195 height 39
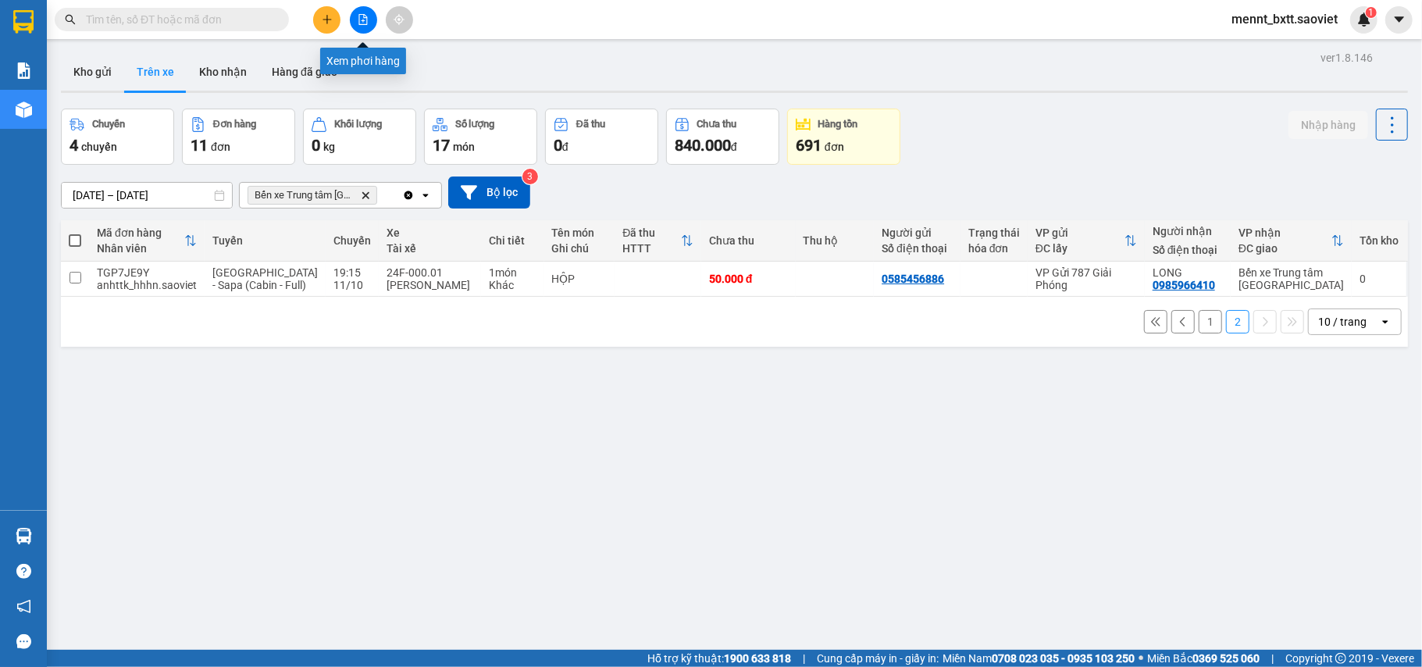
click at [362, 27] on button at bounding box center [363, 19] width 27 height 27
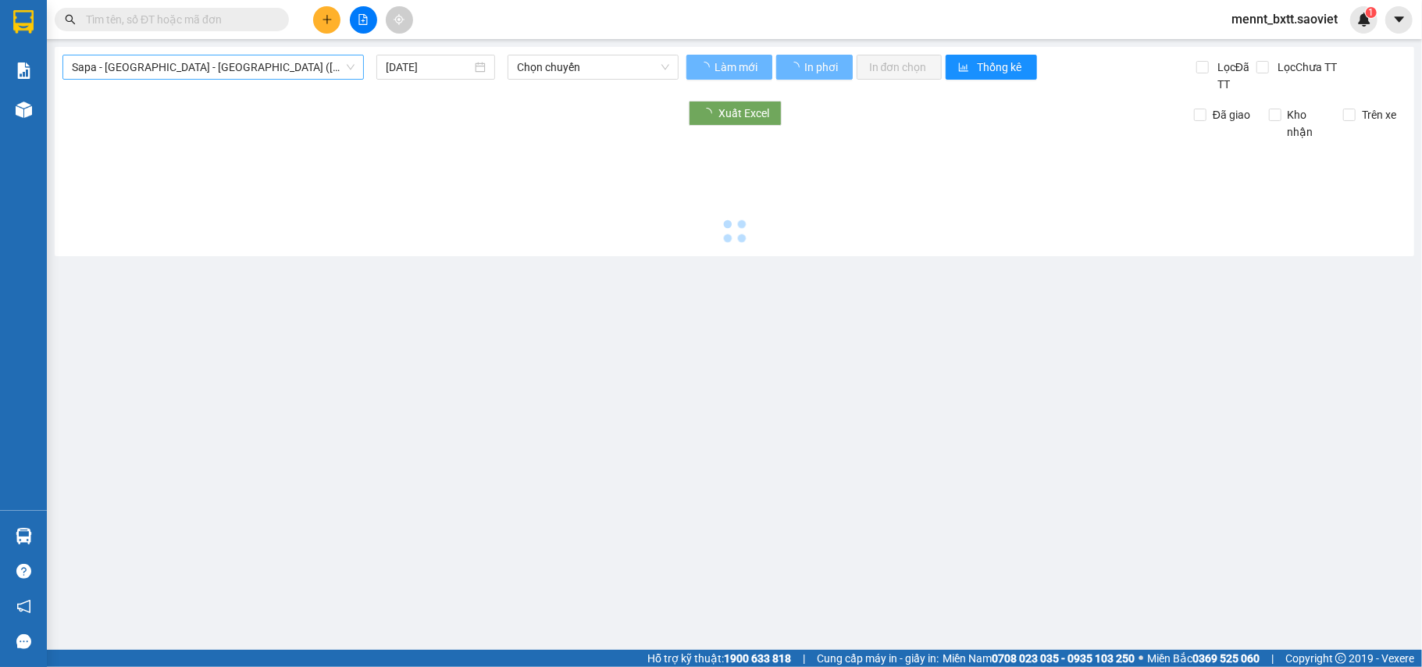
type input "[DATE]"
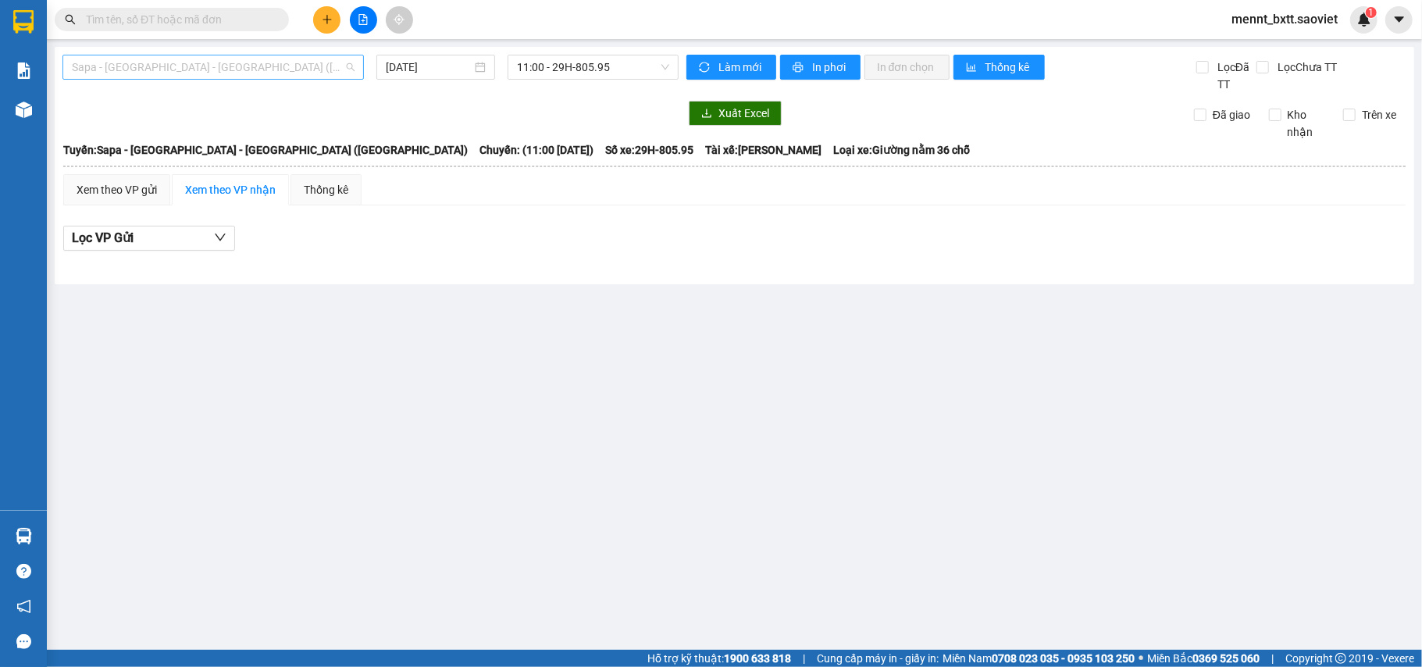
click at [283, 67] on span "Sapa - [GEOGRAPHIC_DATA] - [GEOGRAPHIC_DATA] ([GEOGRAPHIC_DATA])" at bounding box center [213, 66] width 283 height 23
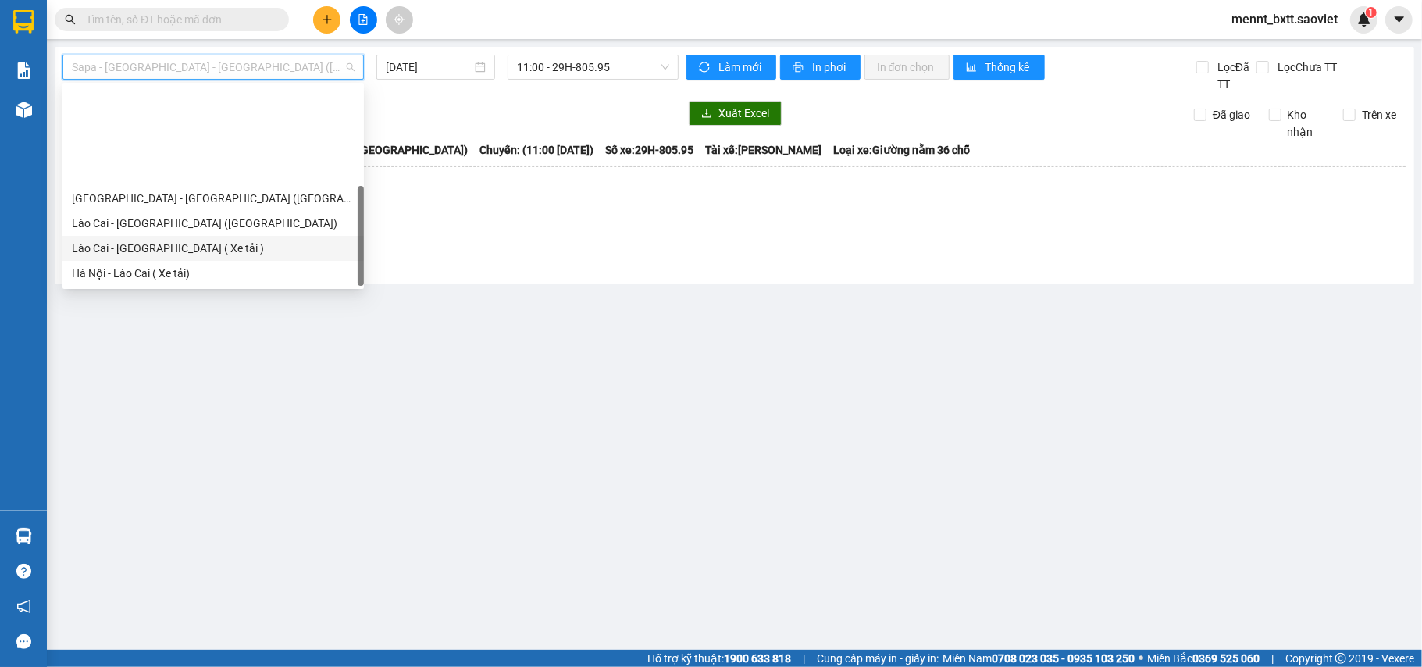
scroll to position [125, 0]
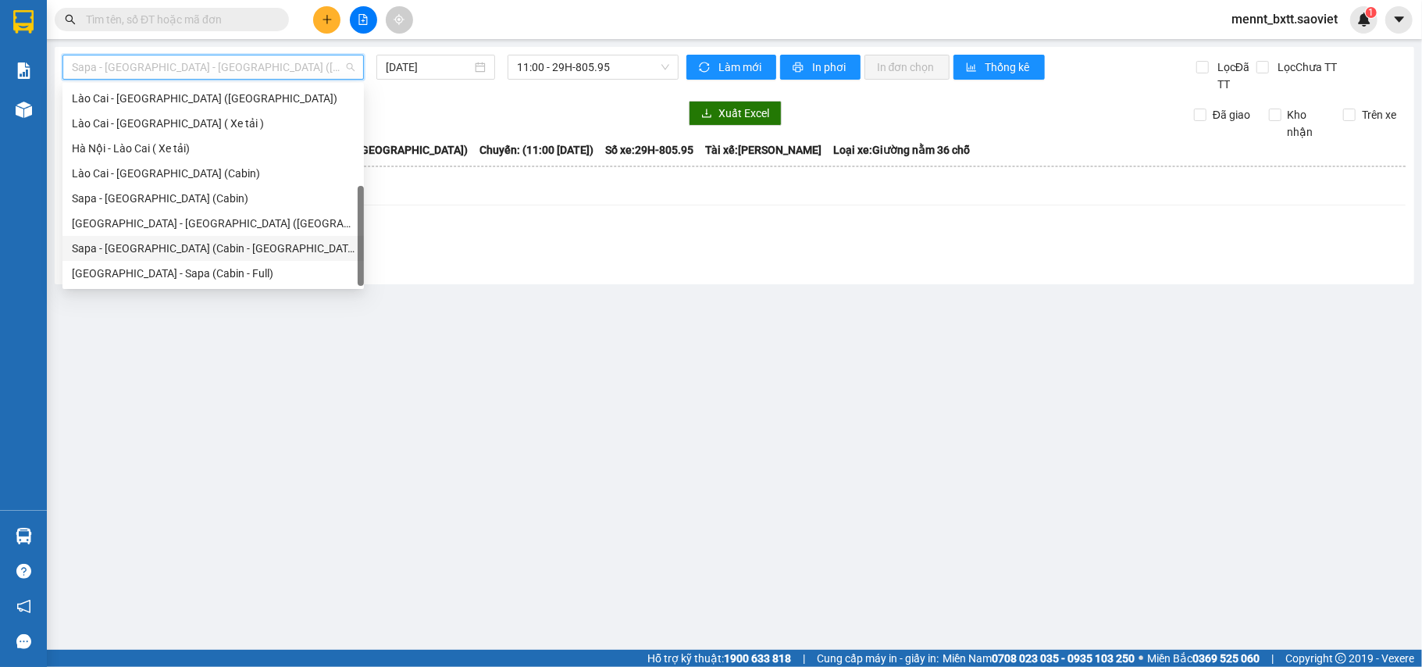
click at [210, 244] on div "Sapa - [GEOGRAPHIC_DATA] (Cabin - [PERSON_NAME])" at bounding box center [213, 248] width 283 height 17
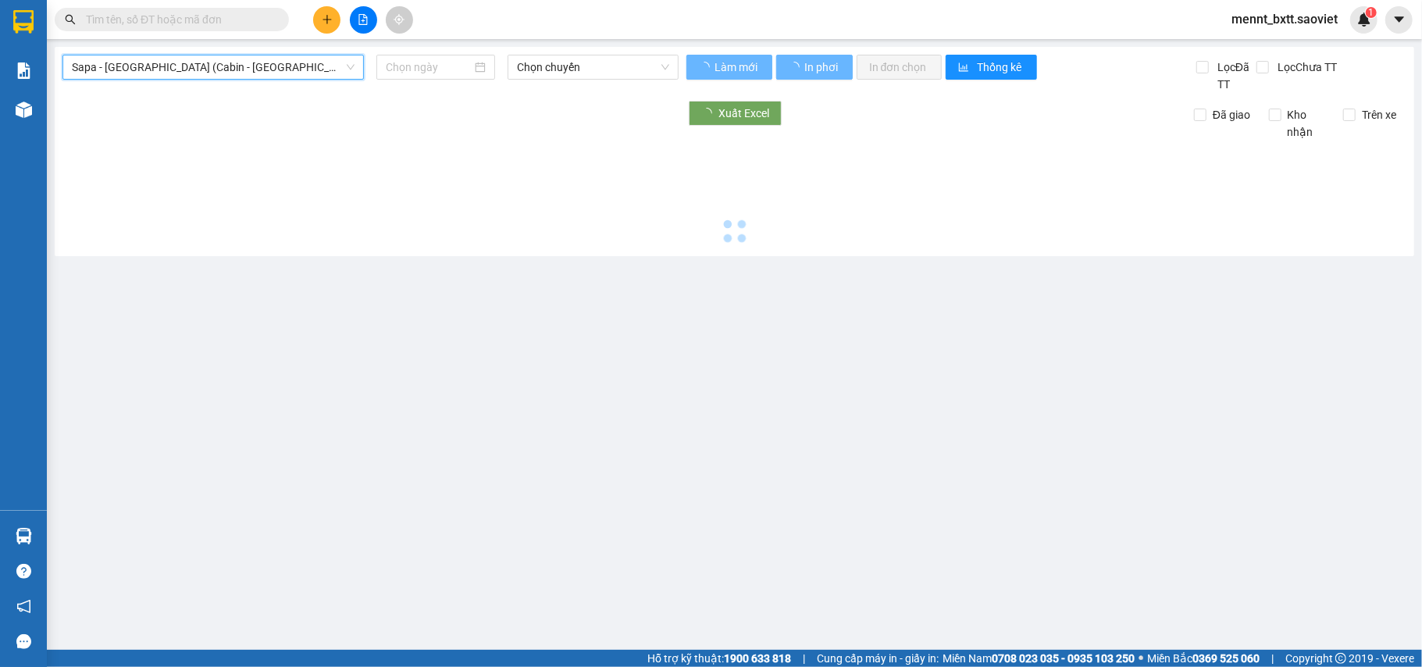
type input "12/10/2025"
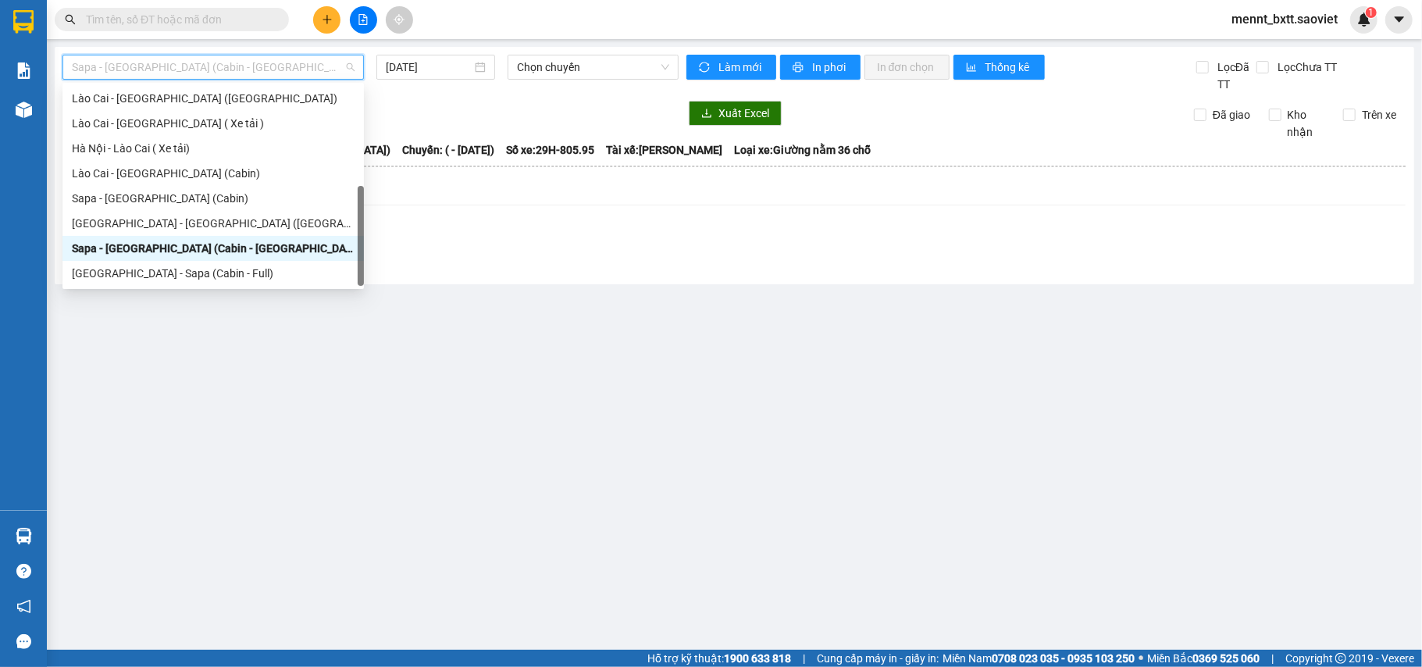
click at [255, 66] on span "Sapa - [GEOGRAPHIC_DATA] (Cabin - [PERSON_NAME])" at bounding box center [213, 66] width 283 height 23
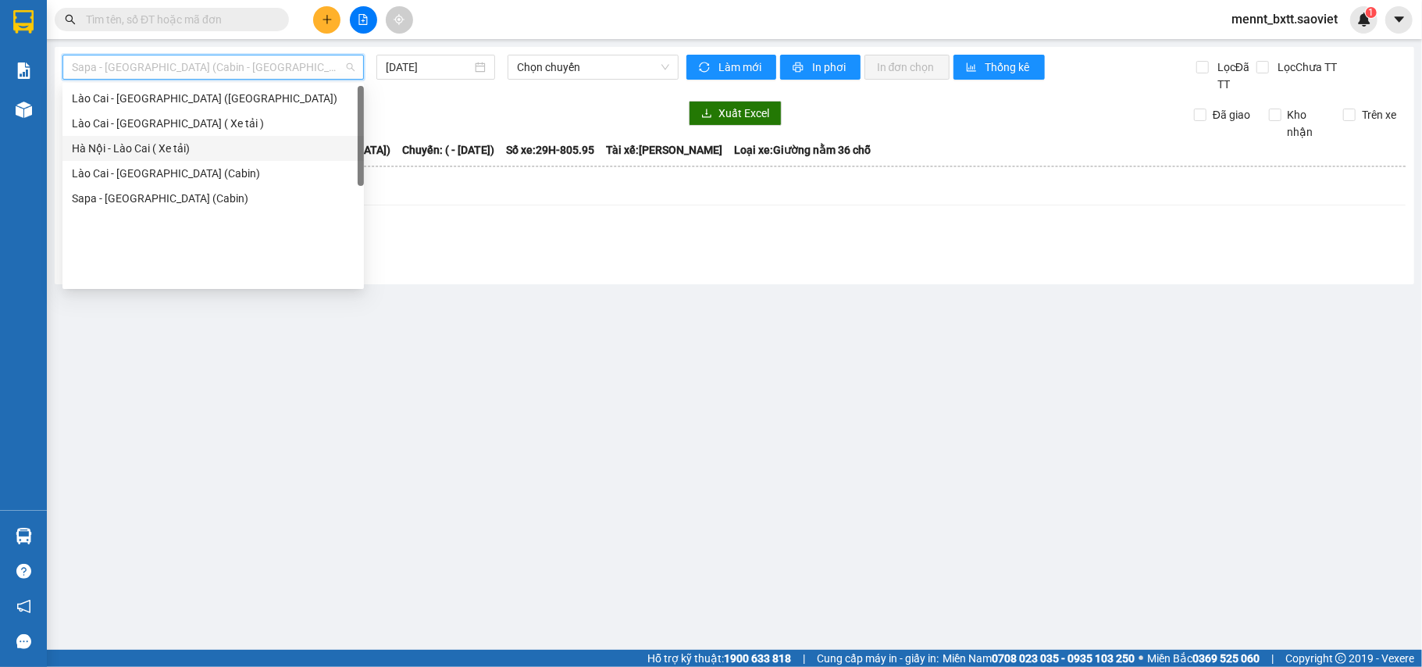
scroll to position [0, 0]
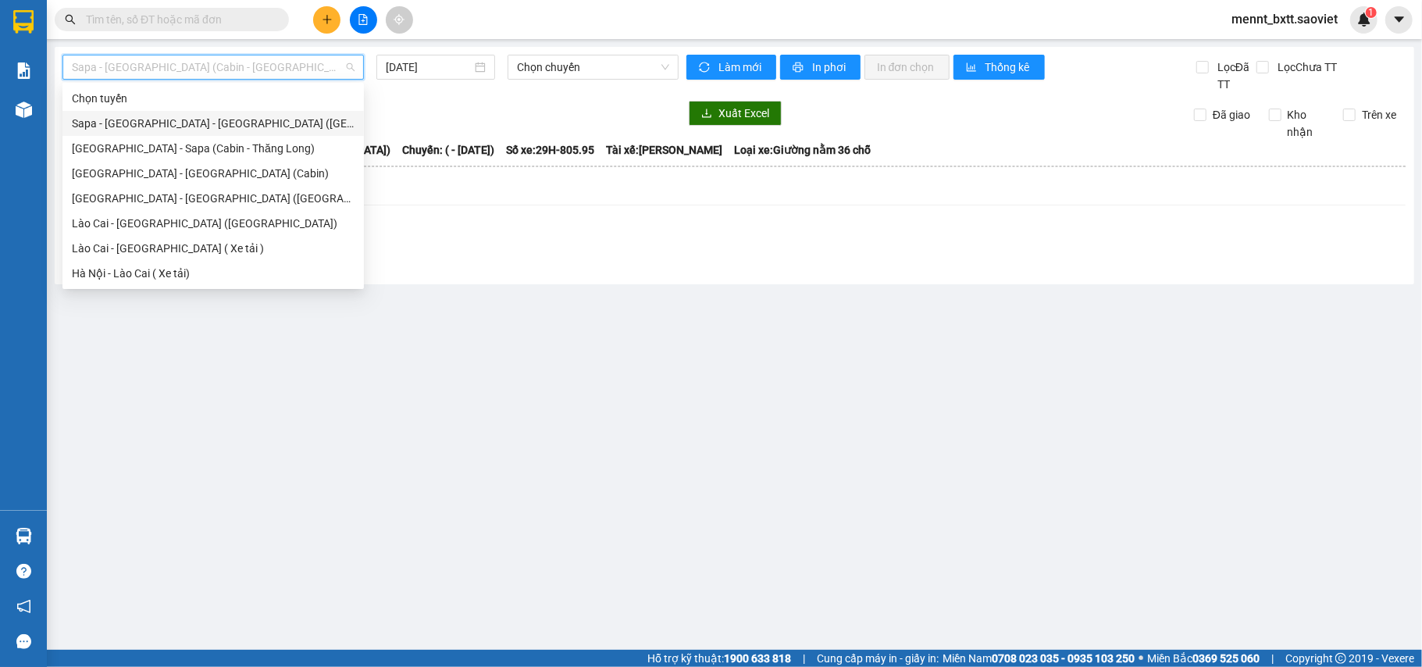
click at [247, 123] on div "Sapa - [GEOGRAPHIC_DATA] - [GEOGRAPHIC_DATA] ([GEOGRAPHIC_DATA])" at bounding box center [213, 123] width 283 height 17
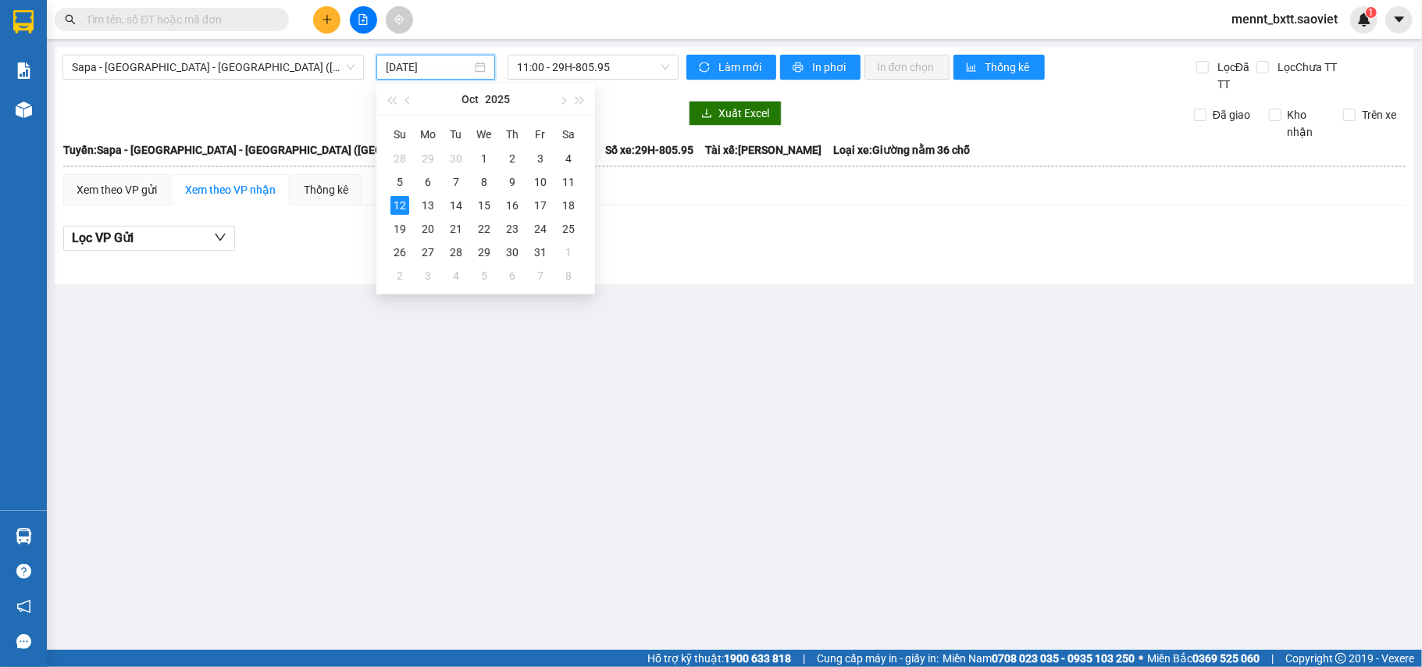
click at [397, 67] on input "12/10/2025" at bounding box center [429, 67] width 86 height 17
click at [564, 178] on div "11" at bounding box center [568, 182] width 19 height 19
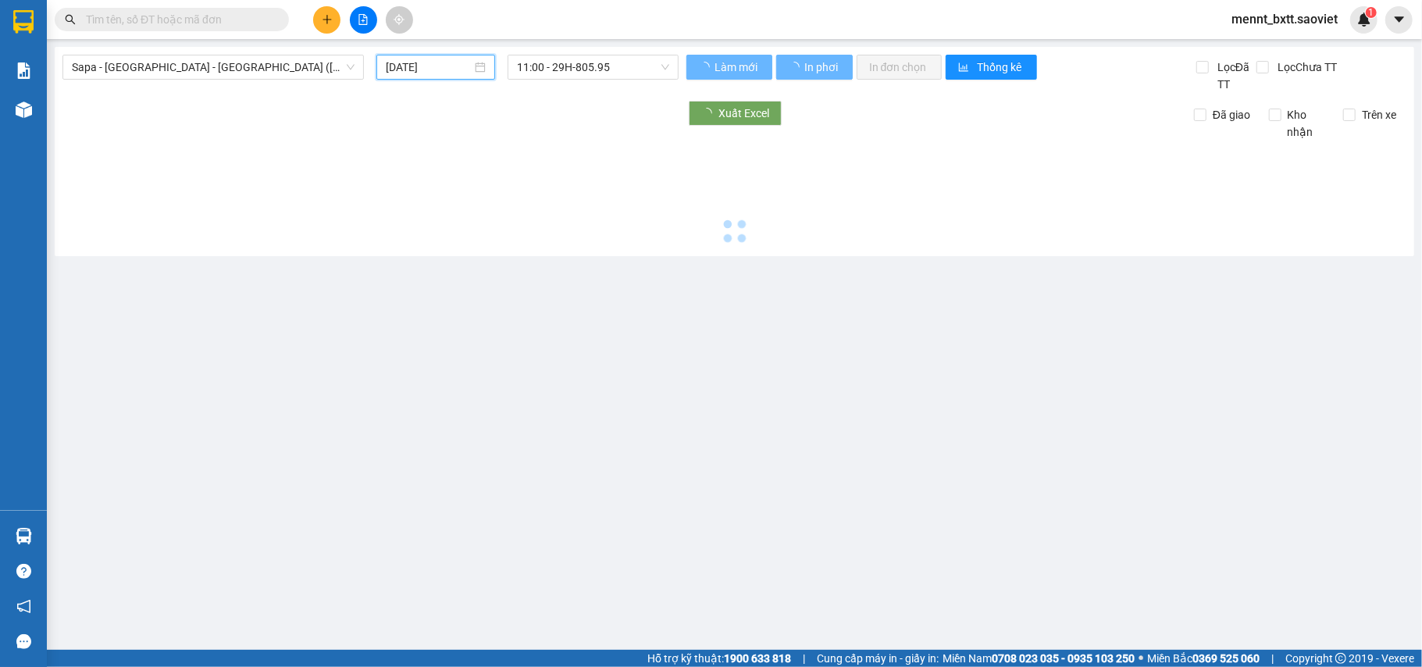
type input "[DATE]"
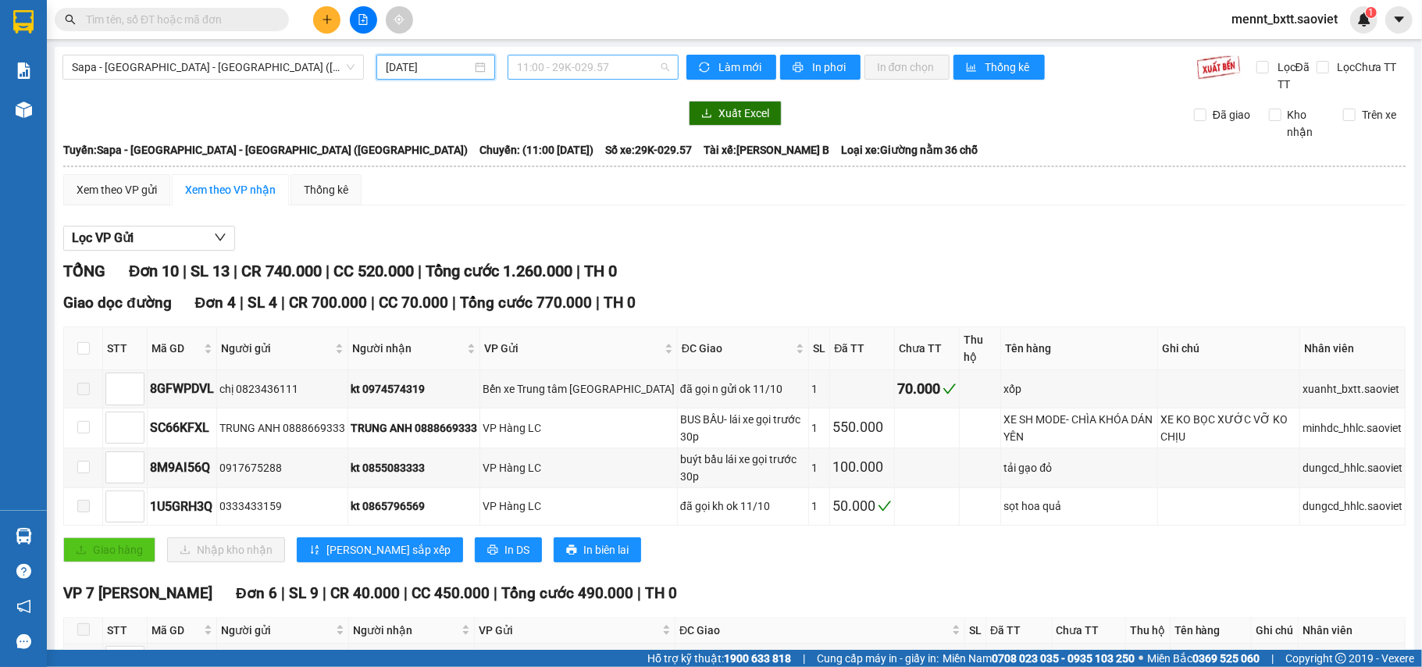
click at [547, 63] on span "11:00 - 29K-029.57" at bounding box center [593, 66] width 152 height 23
type input "0678"
click at [564, 97] on div "23:59 - 24B-006.78" at bounding box center [573, 98] width 122 height 17
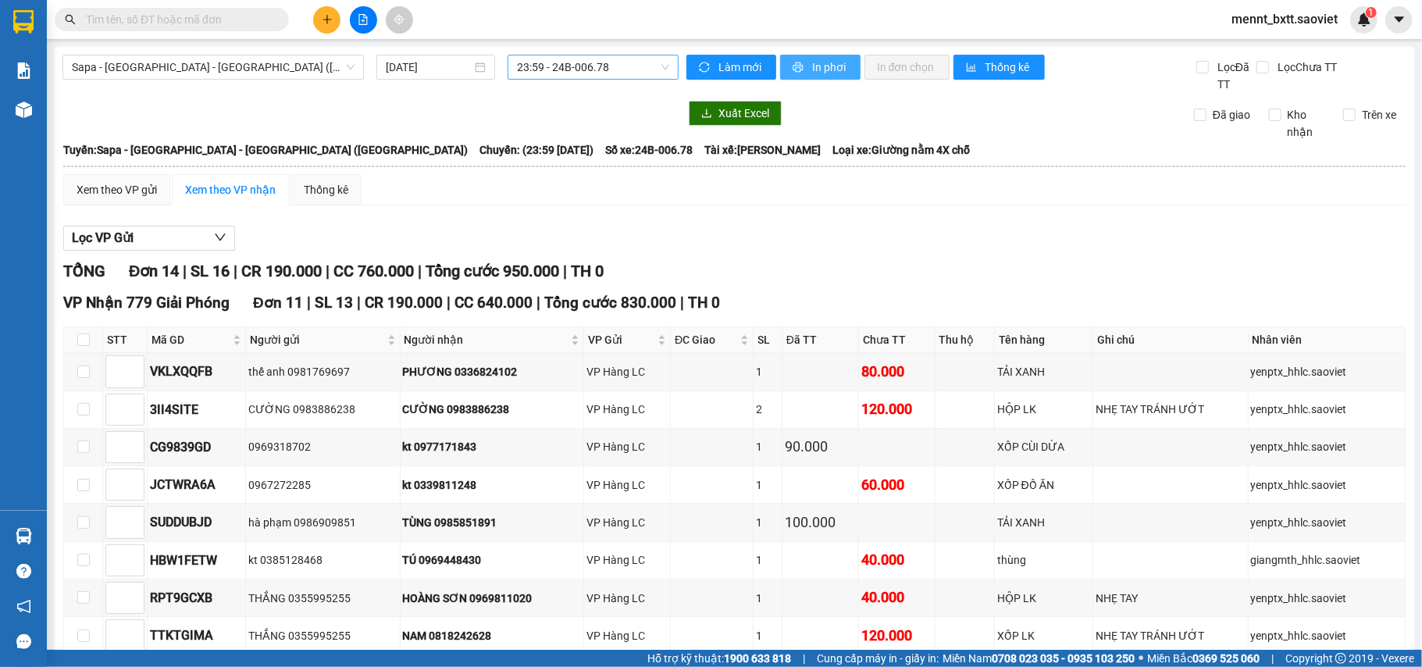
click at [814, 66] on span "In phơi" at bounding box center [830, 67] width 36 height 17
click at [363, 16] on icon "file-add" at bounding box center [363, 19] width 11 height 11
click at [278, 67] on span "Sapa - [GEOGRAPHIC_DATA] - [GEOGRAPHIC_DATA] ([GEOGRAPHIC_DATA])" at bounding box center [213, 66] width 283 height 23
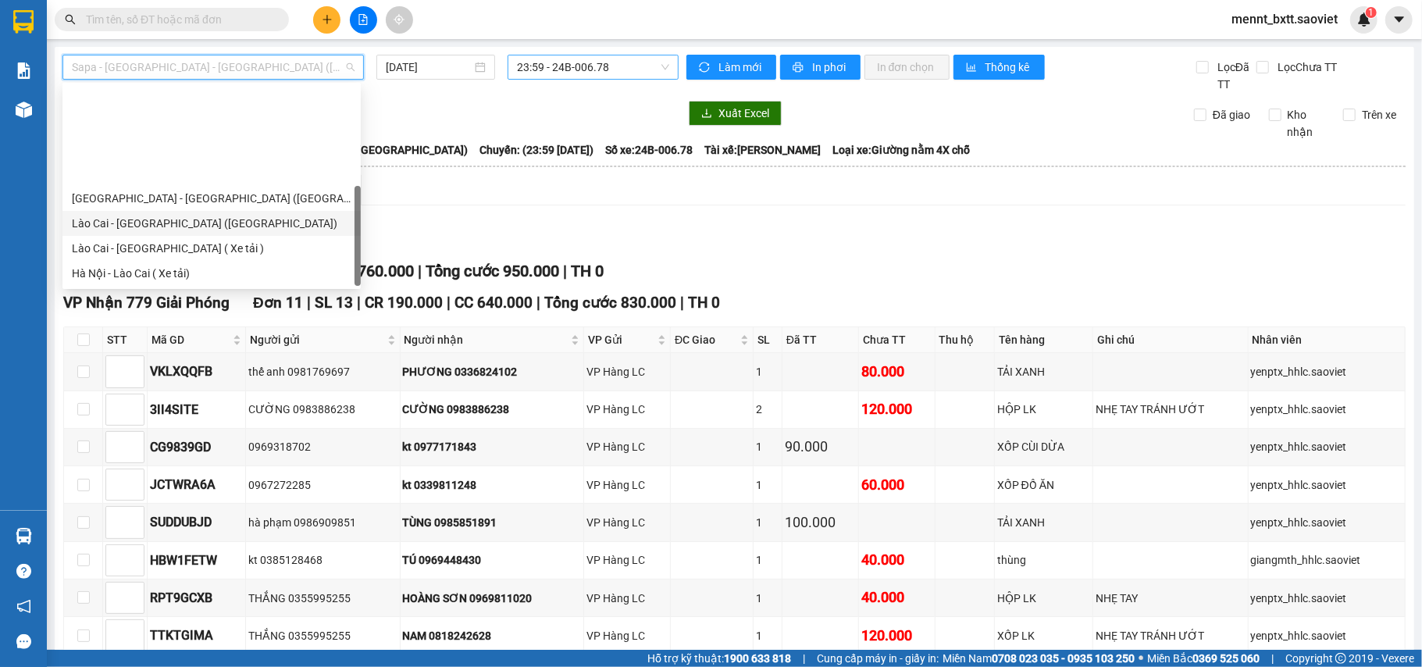
scroll to position [125, 0]
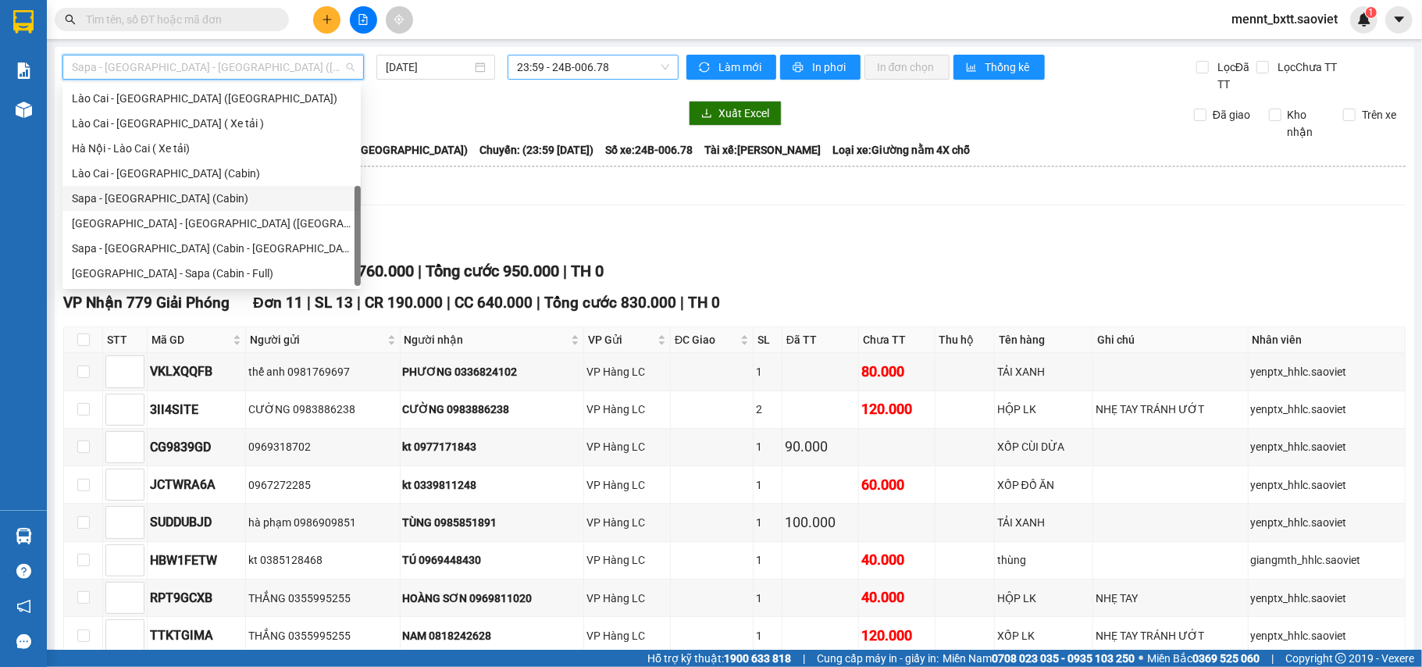
click at [195, 190] on div "Sapa - [GEOGRAPHIC_DATA] (Cabin)" at bounding box center [212, 198] width 280 height 17
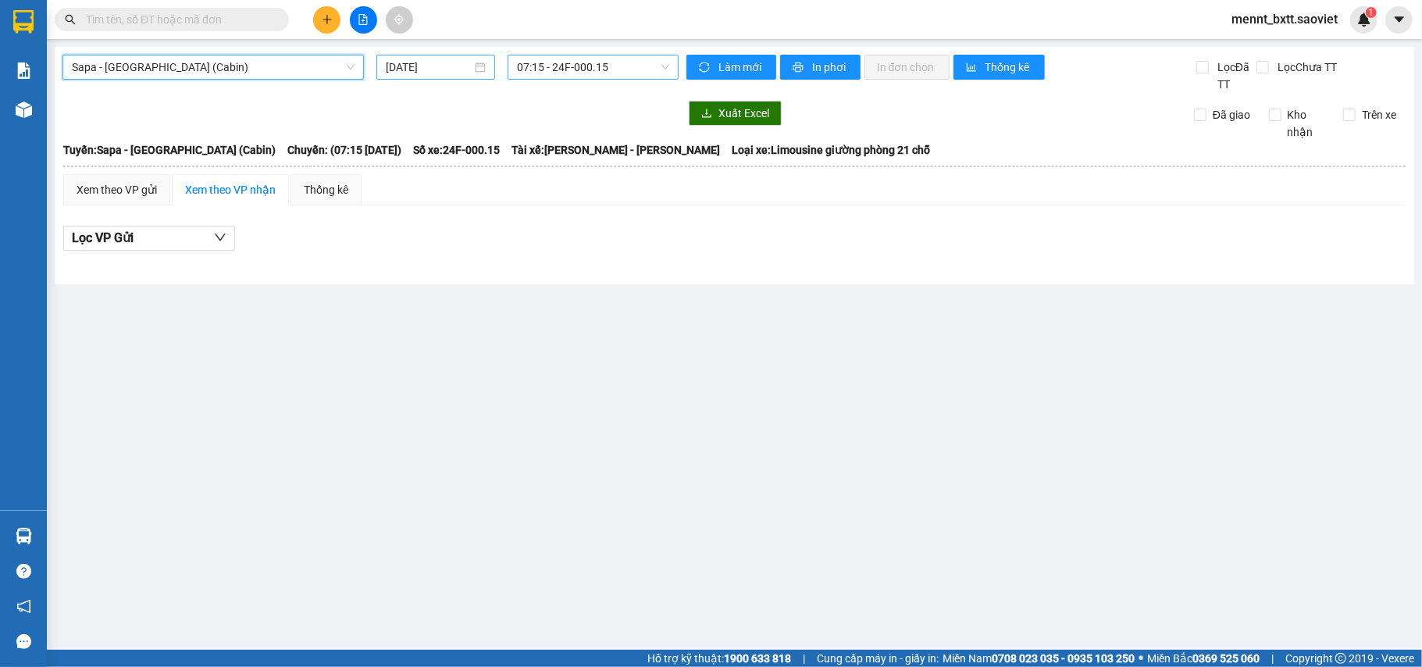
click at [403, 59] on input "12/10/2025" at bounding box center [429, 67] width 86 height 17
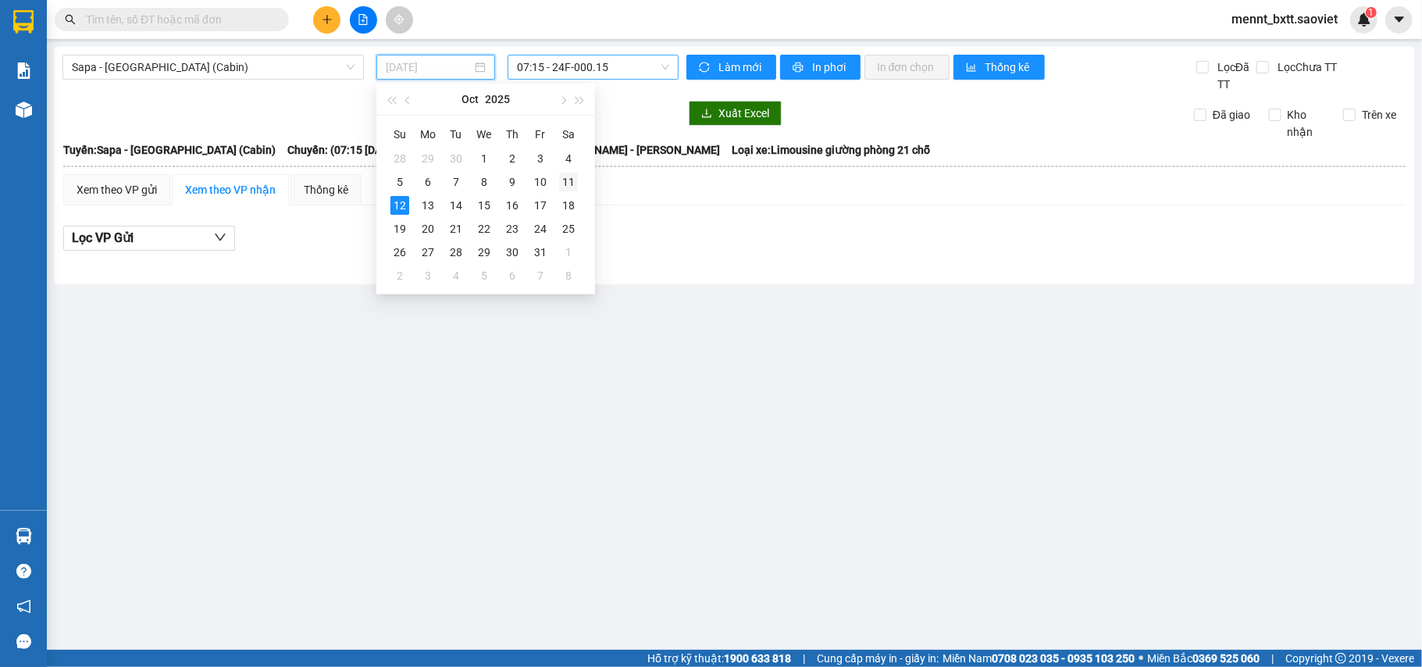
click at [560, 175] on div "11" at bounding box center [568, 182] width 19 height 19
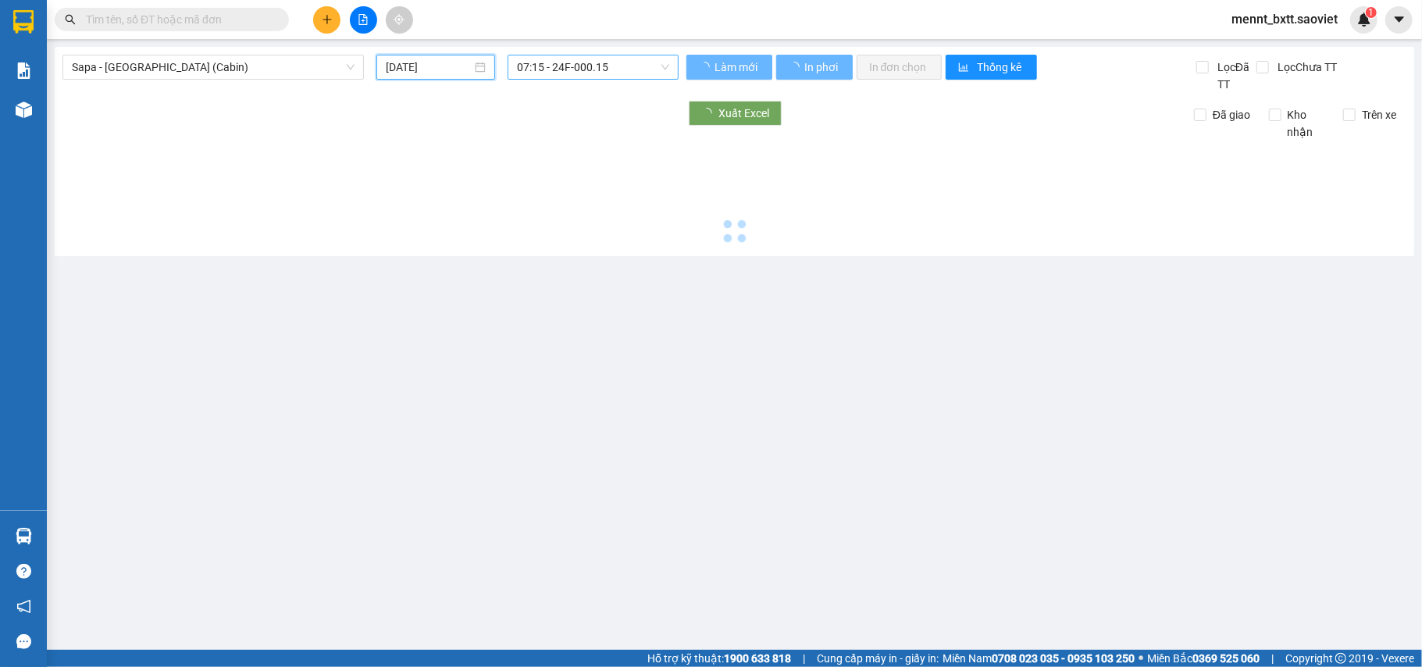
type input "[DATE]"
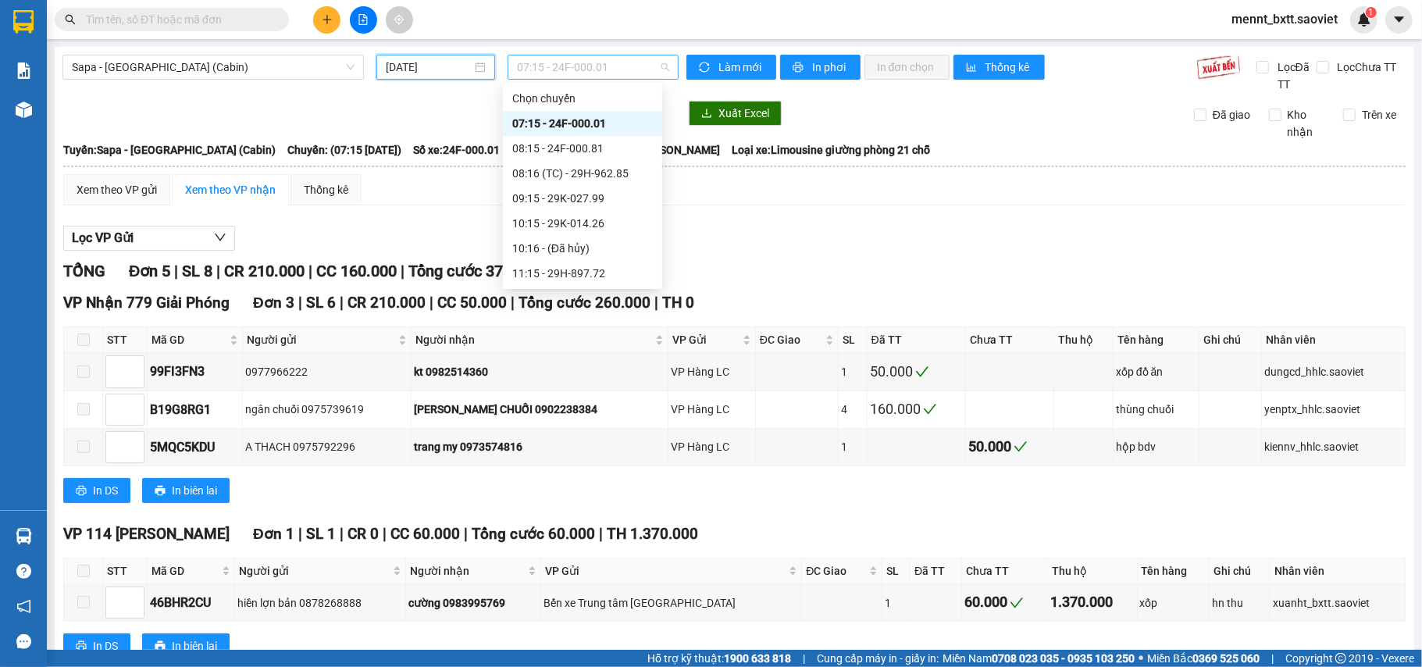
click at [542, 64] on span "07:15 - 24F-000.01" at bounding box center [593, 66] width 152 height 23
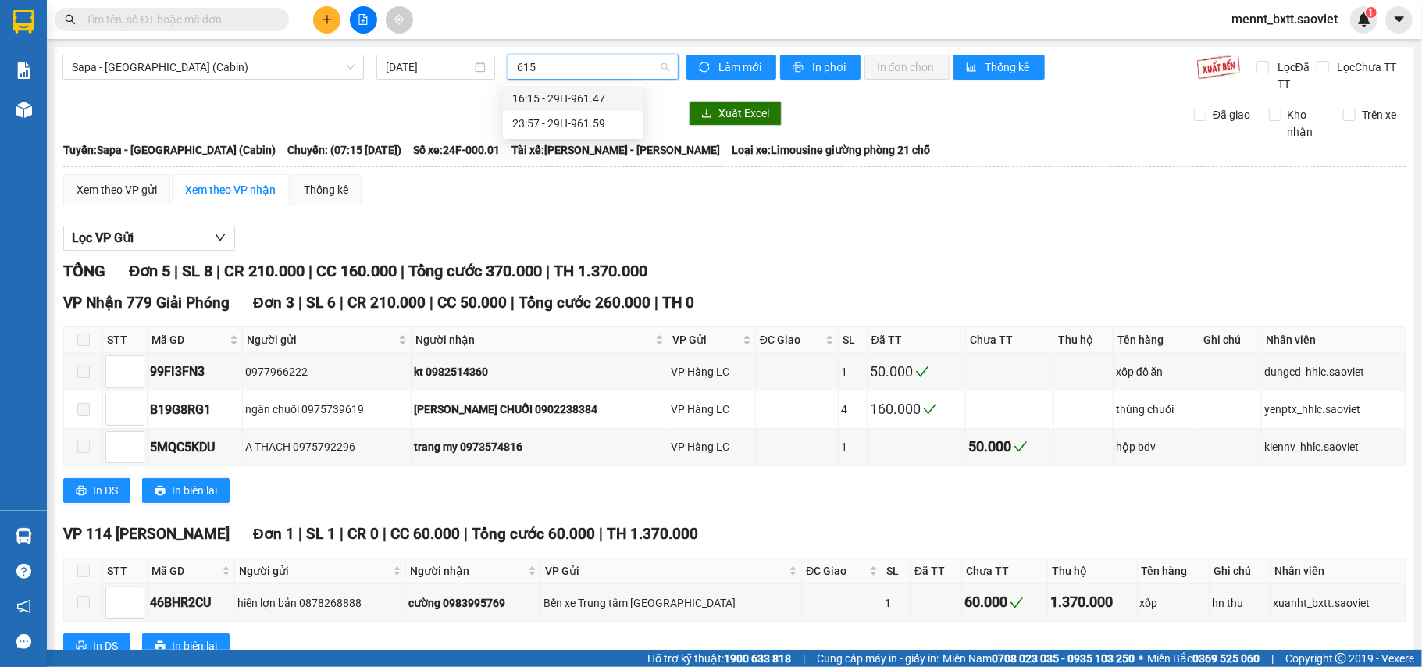
type input "6159"
click at [581, 91] on div "23:57 - 29H-961.59" at bounding box center [573, 98] width 122 height 17
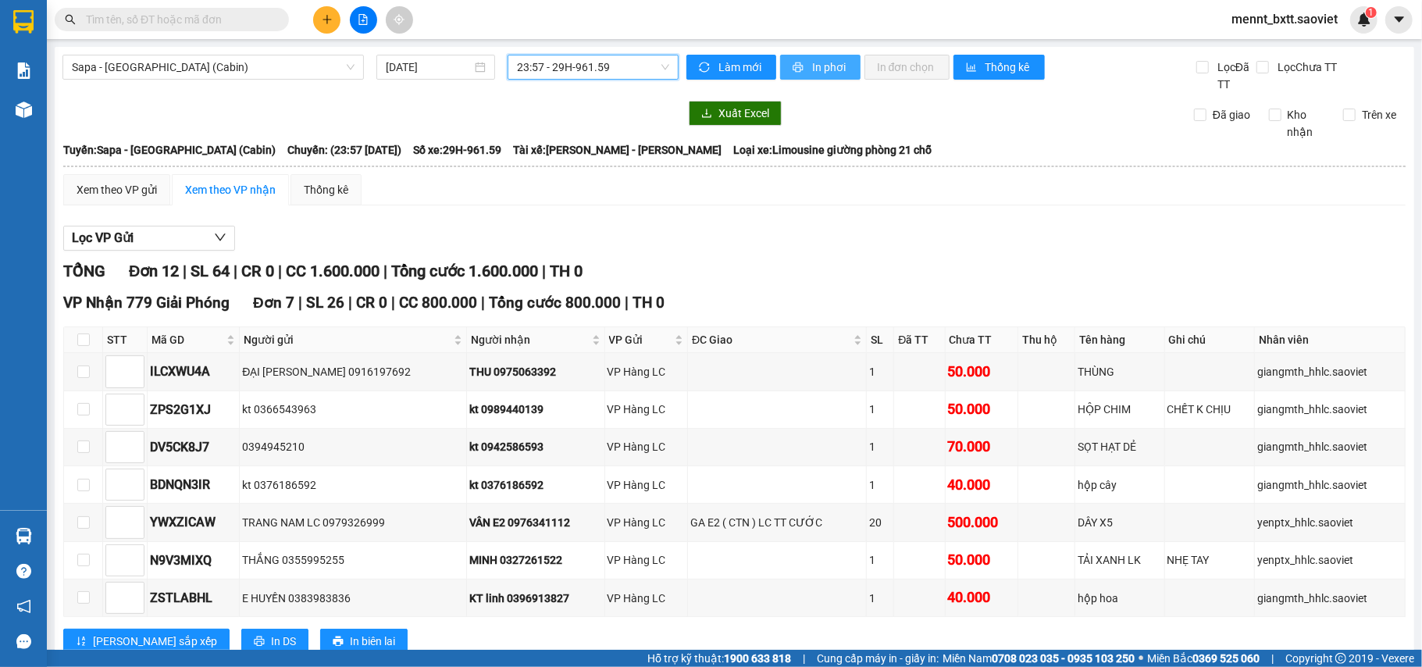
click at [820, 59] on span "In phơi" at bounding box center [830, 67] width 36 height 17
click at [298, 67] on span "Sapa - [GEOGRAPHIC_DATA] (Cabin)" at bounding box center [213, 66] width 283 height 23
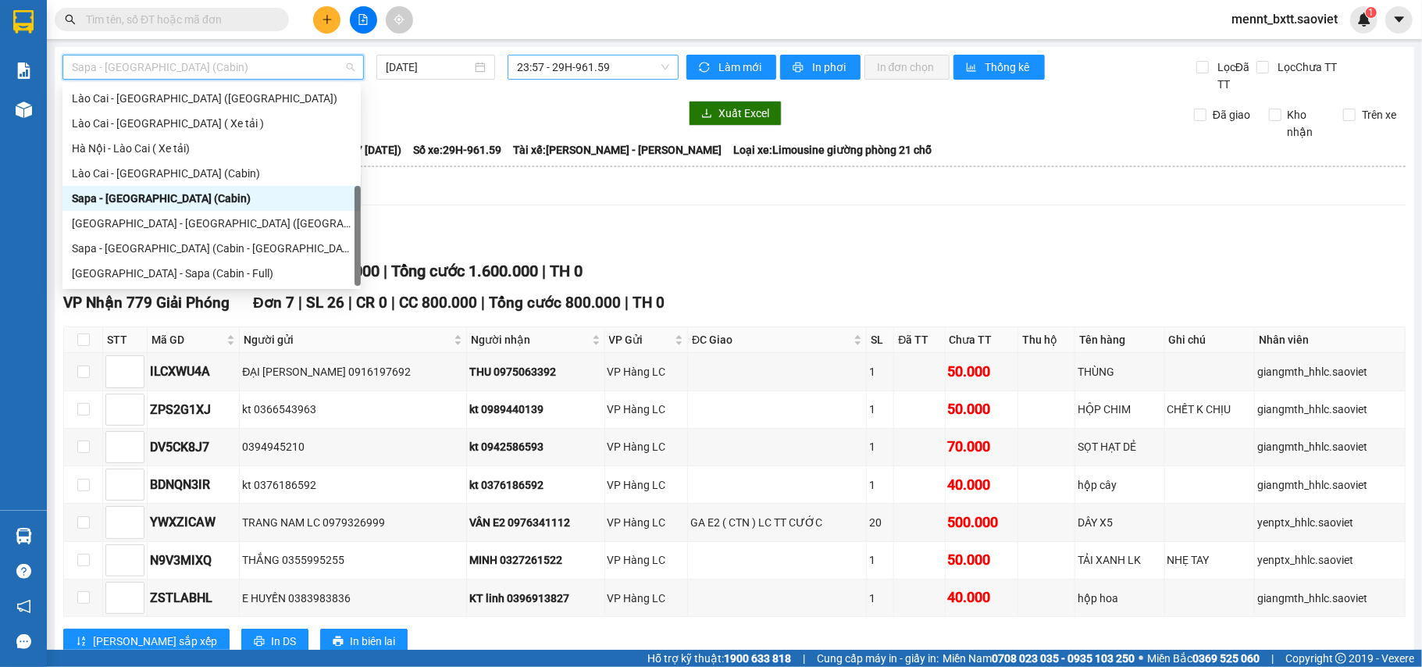
click at [247, 195] on div "Sapa - [GEOGRAPHIC_DATA] (Cabin)" at bounding box center [212, 198] width 280 height 17
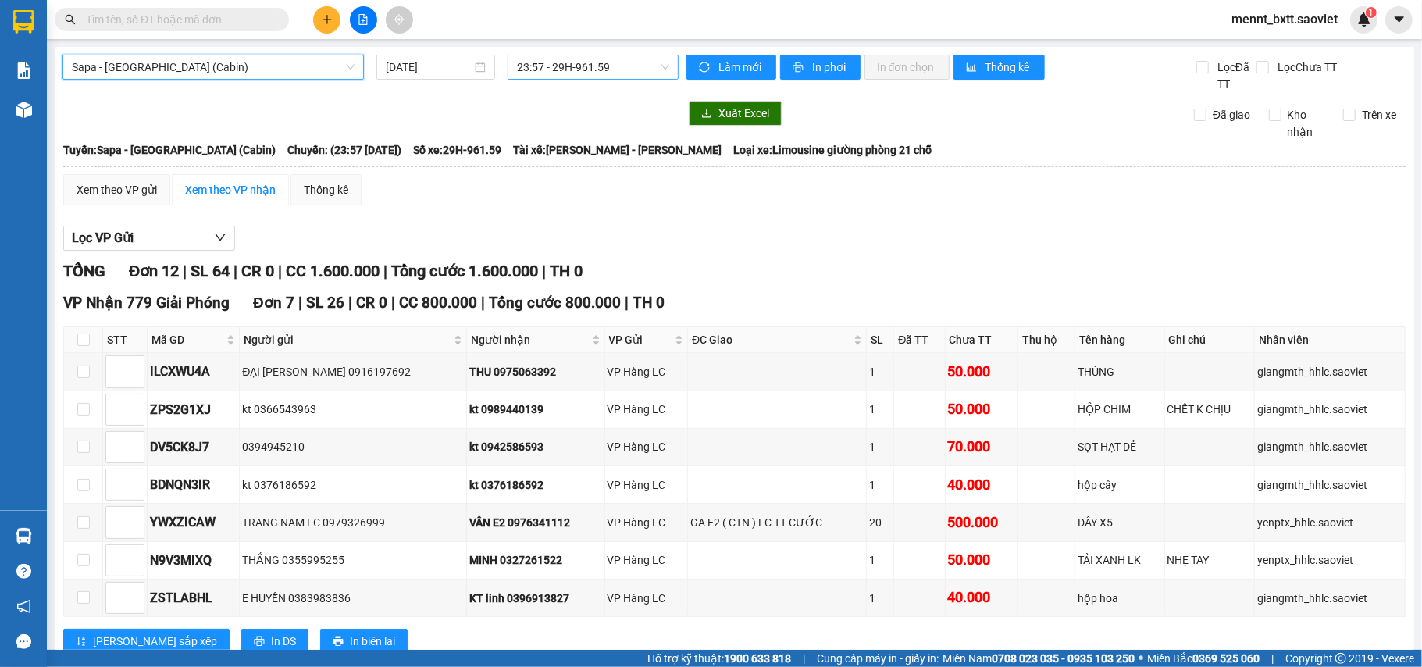
click at [539, 70] on span "23:57 - 29H-961.59" at bounding box center [593, 66] width 152 height 23
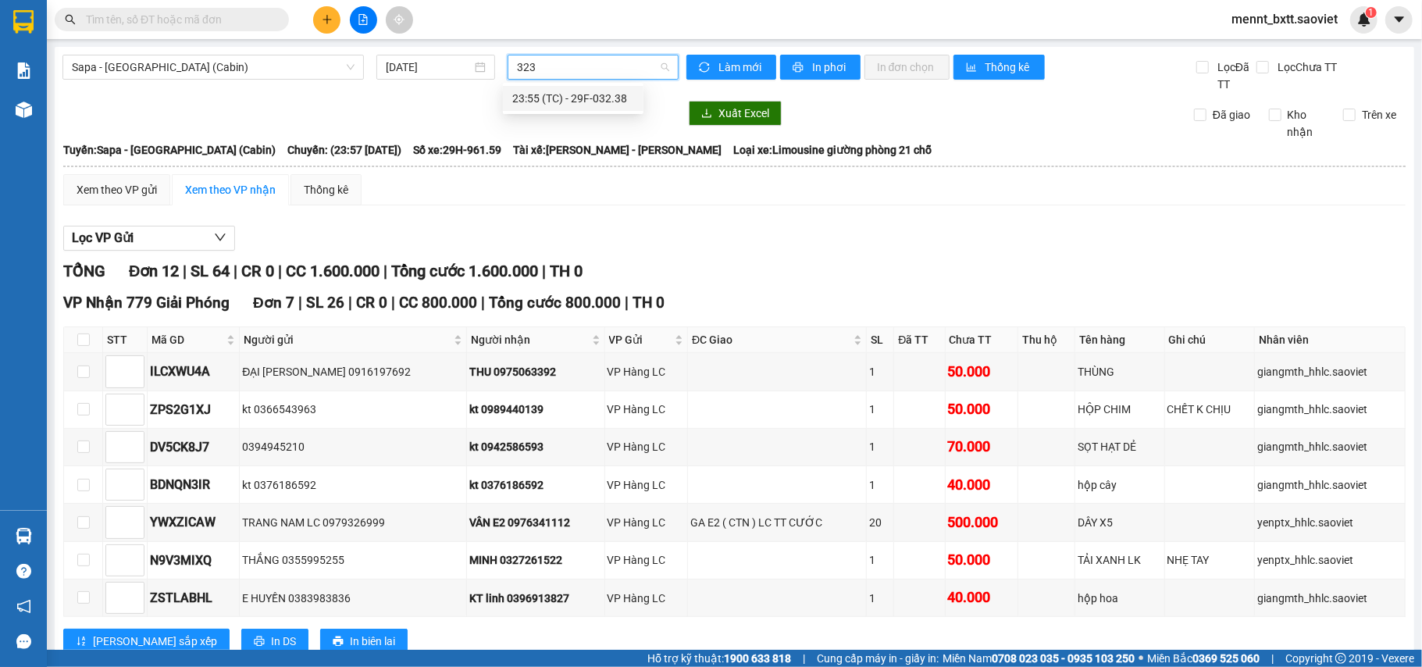
type input "3238"
click at [572, 97] on div "23:55 (TC) - 29F-032.38" at bounding box center [573, 98] width 122 height 17
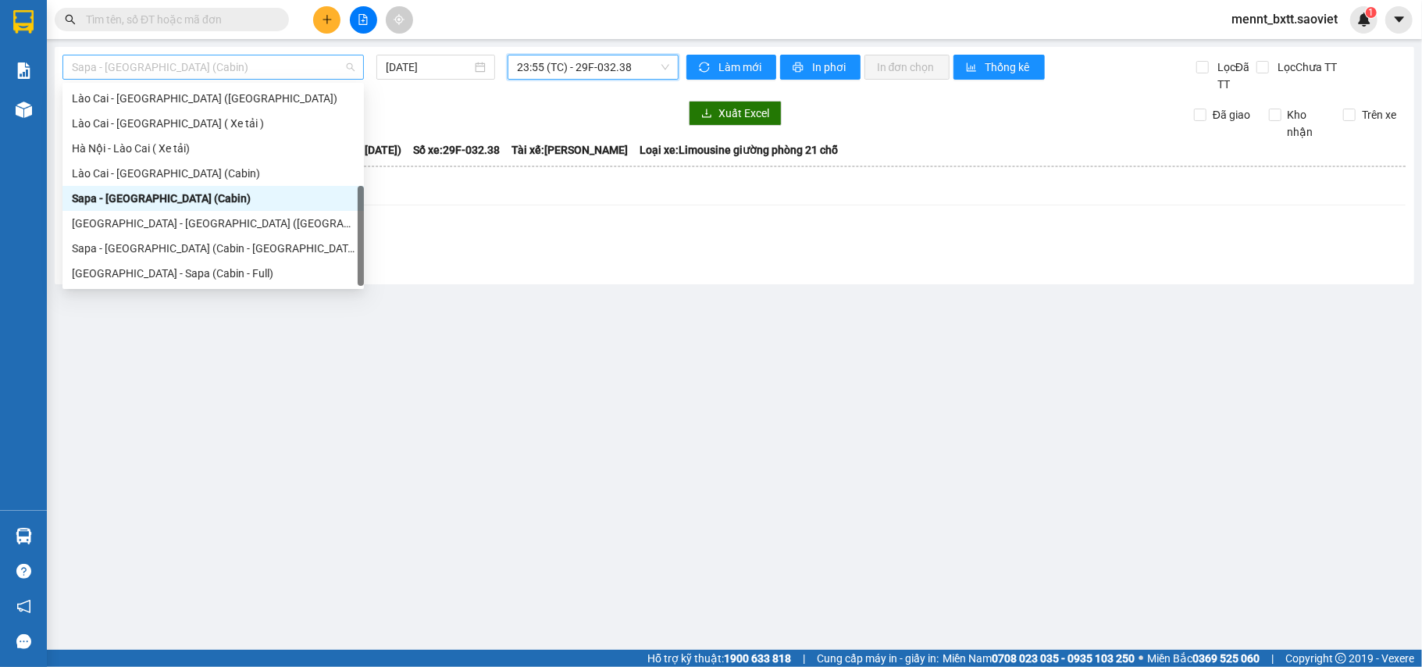
click at [262, 62] on span "Sapa - [GEOGRAPHIC_DATA] (Cabin)" at bounding box center [213, 66] width 283 height 23
click at [216, 191] on div "Sapa - [GEOGRAPHIC_DATA] (Cabin)" at bounding box center [213, 198] width 283 height 17
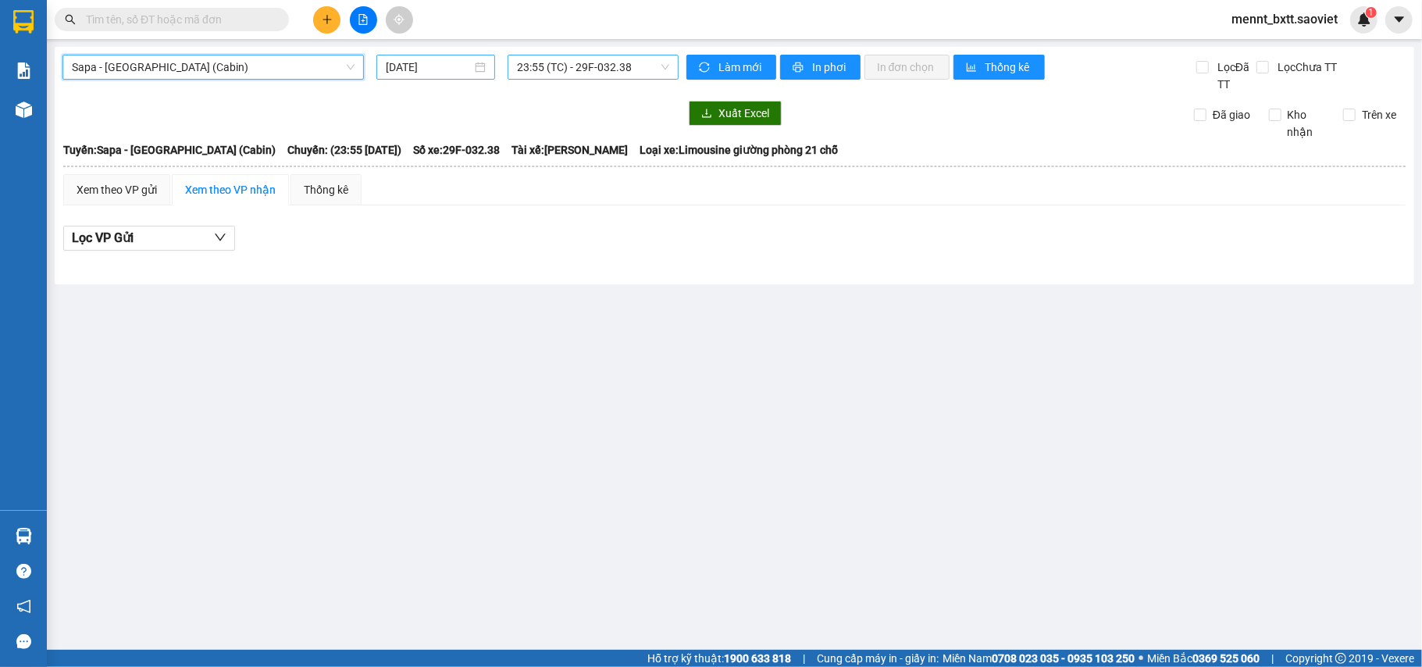
click at [425, 69] on input "[DATE]" at bounding box center [429, 67] width 86 height 17
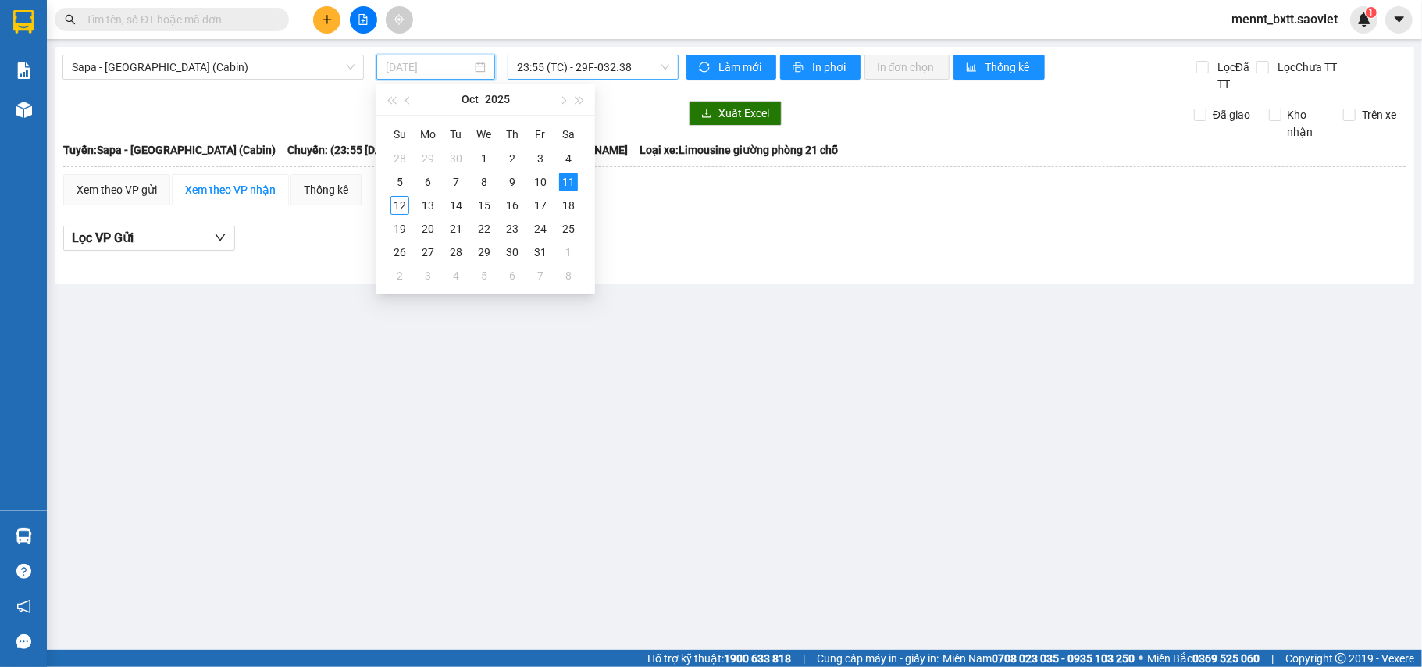
type input "[DATE]"
click at [566, 183] on div "11" at bounding box center [568, 182] width 19 height 19
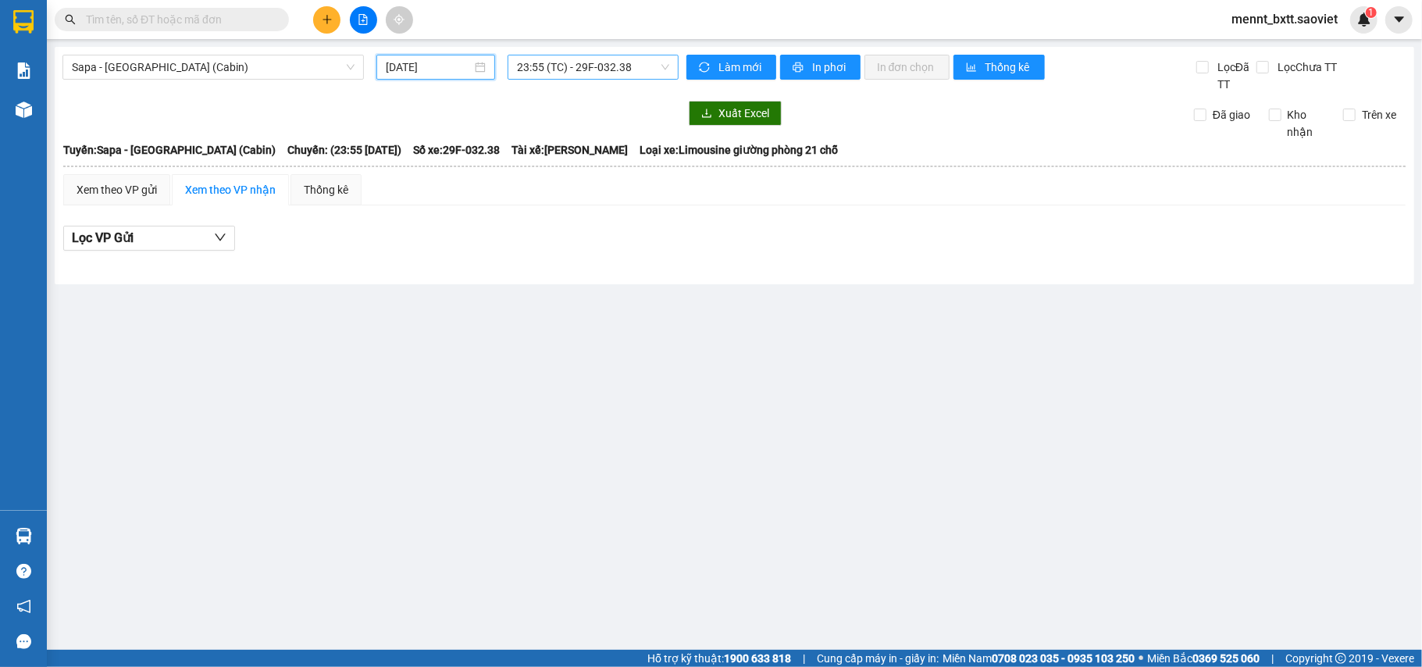
scroll to position [475, 0]
click at [573, 62] on span "23:55 (TC) - 29F-032.38" at bounding box center [593, 66] width 152 height 23
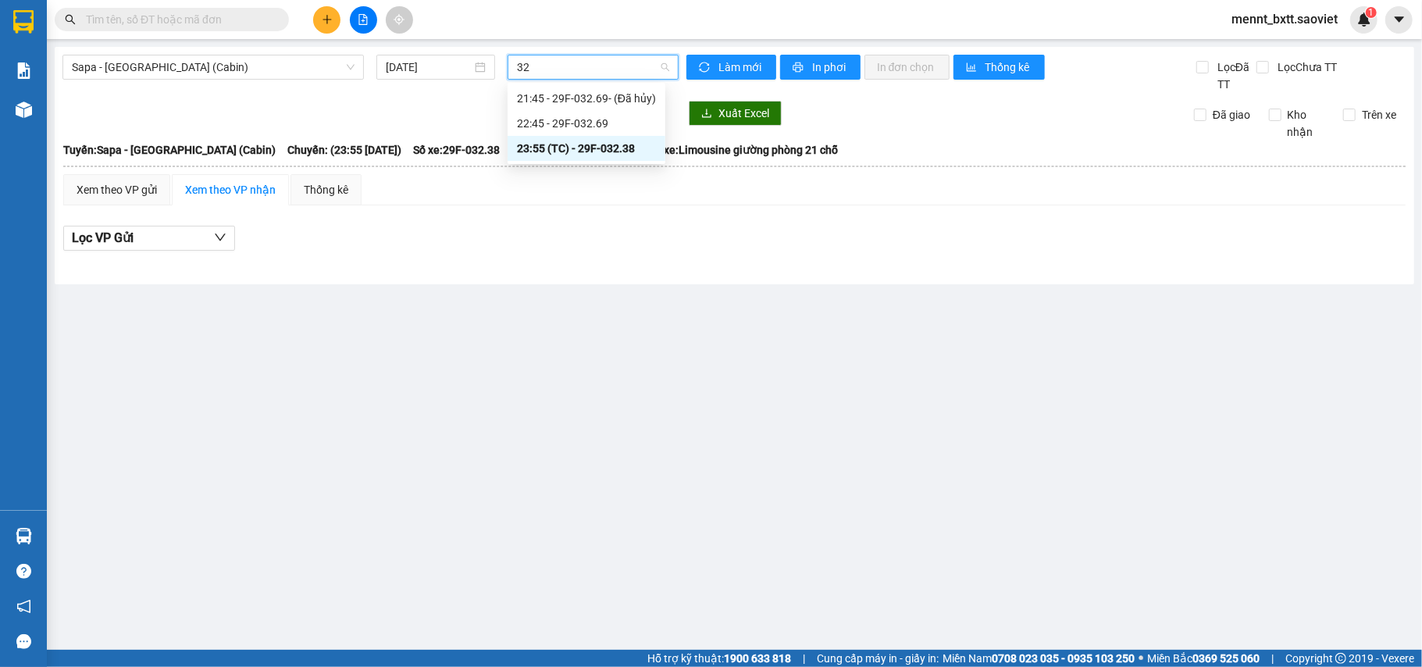
scroll to position [0, 0]
type input "3238"
click at [582, 94] on div "23:55 (TC) - 29F-032.38" at bounding box center [578, 98] width 122 height 17
click at [275, 64] on span "Sapa - [GEOGRAPHIC_DATA] (Cabin)" at bounding box center [213, 66] width 283 height 23
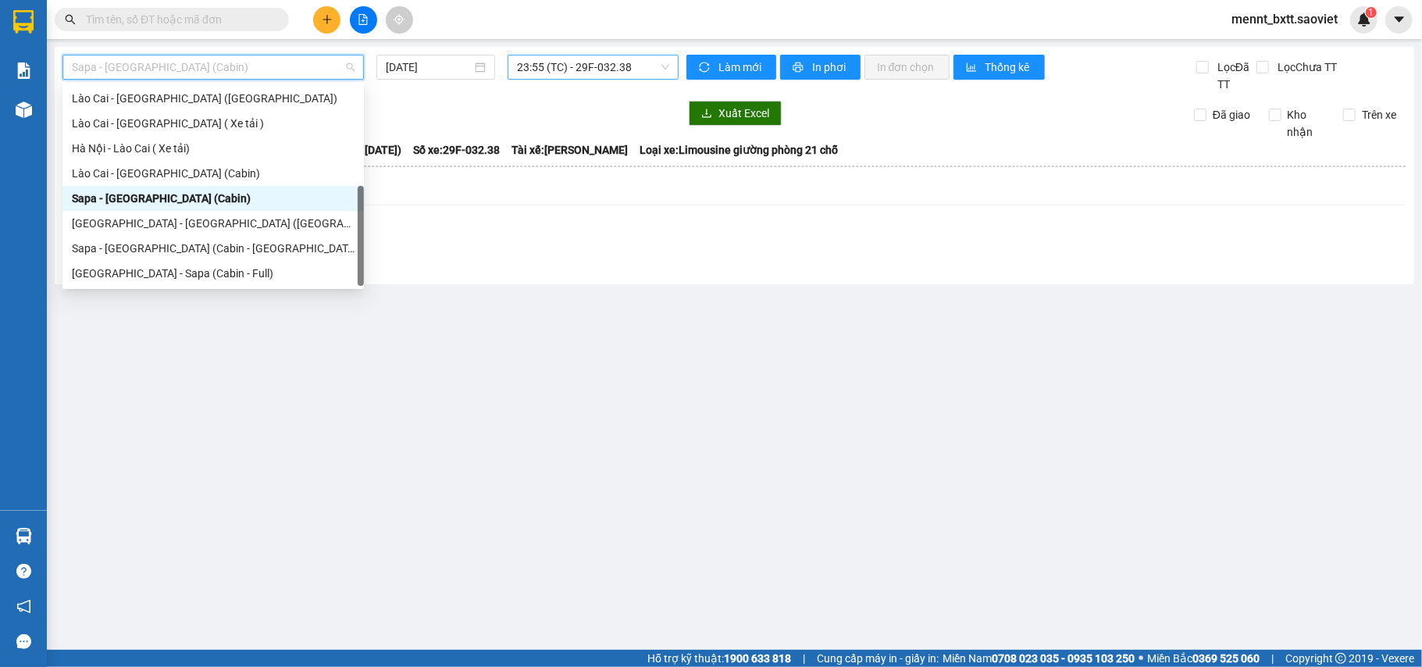
click at [220, 192] on div "Sapa - [GEOGRAPHIC_DATA] (Cabin)" at bounding box center [213, 198] width 283 height 17
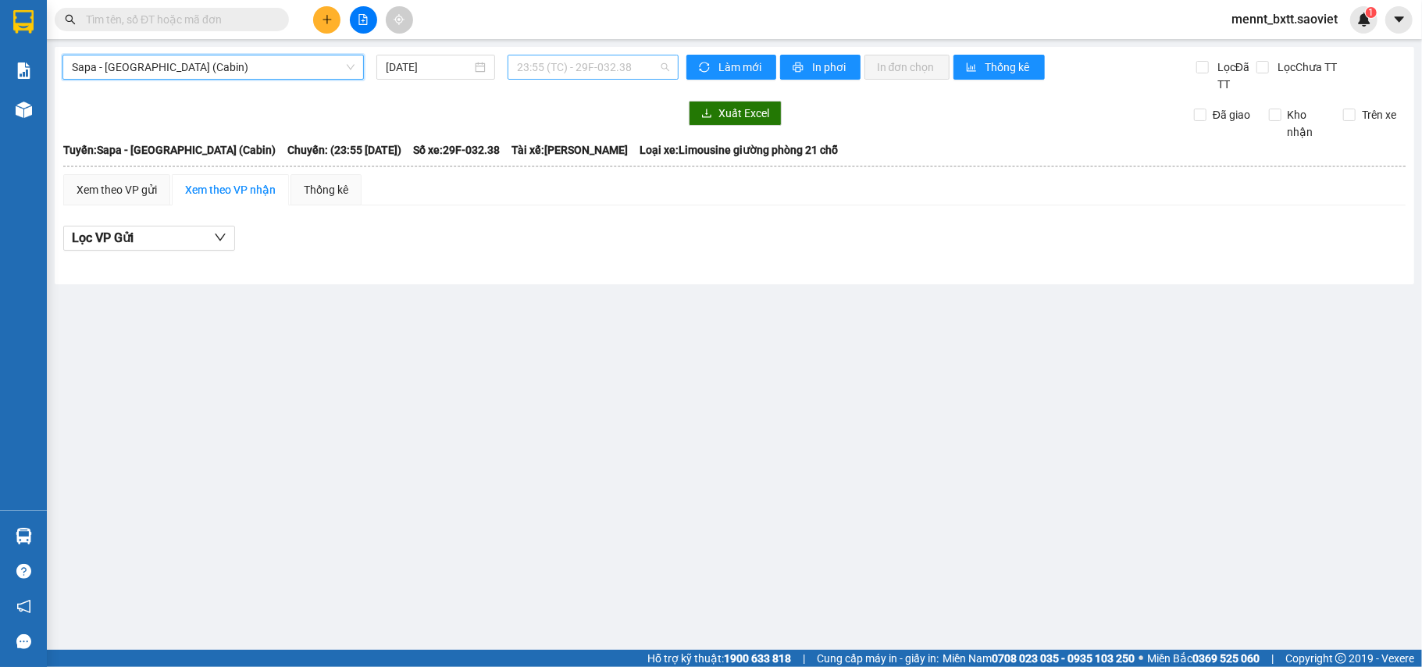
scroll to position [475, 0]
click at [535, 58] on span "23:55 (TC) - 29F-032.38" at bounding box center [593, 66] width 152 height 23
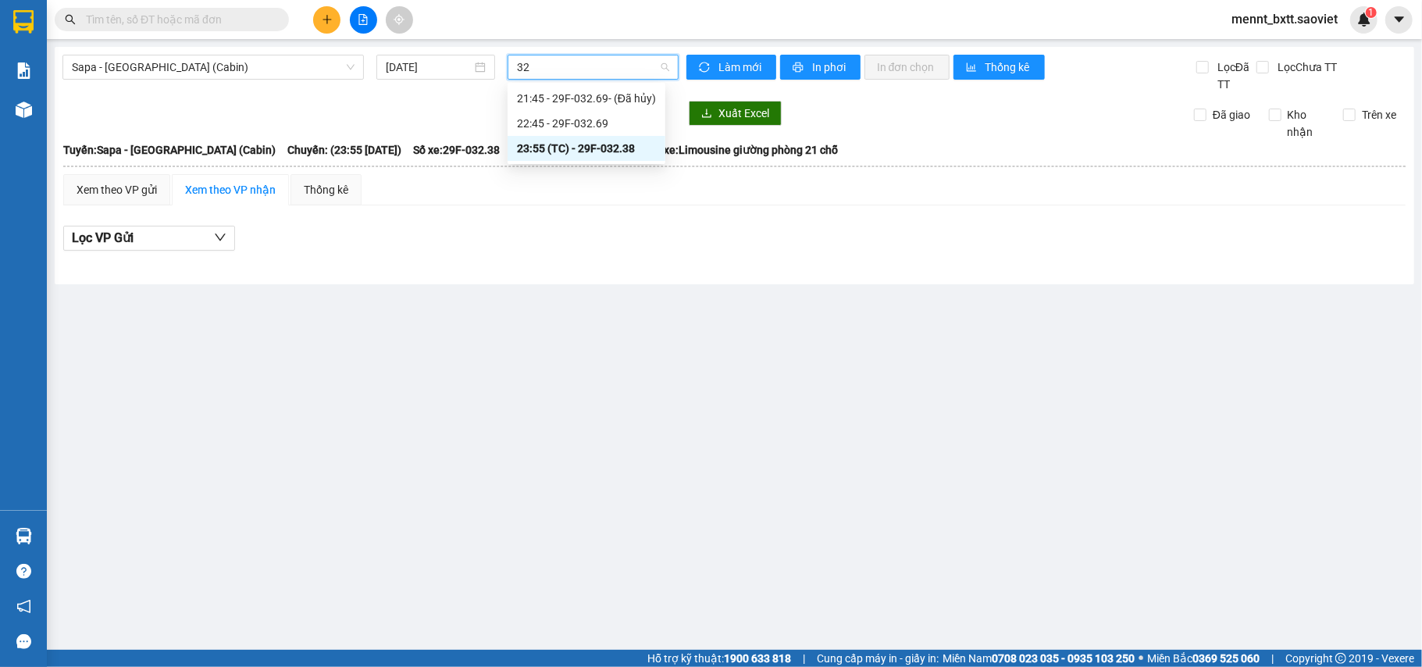
scroll to position [0, 0]
type input "3238"
click at [573, 100] on div "23:55 (TC) - 29F-032.38" at bounding box center [578, 98] width 122 height 17
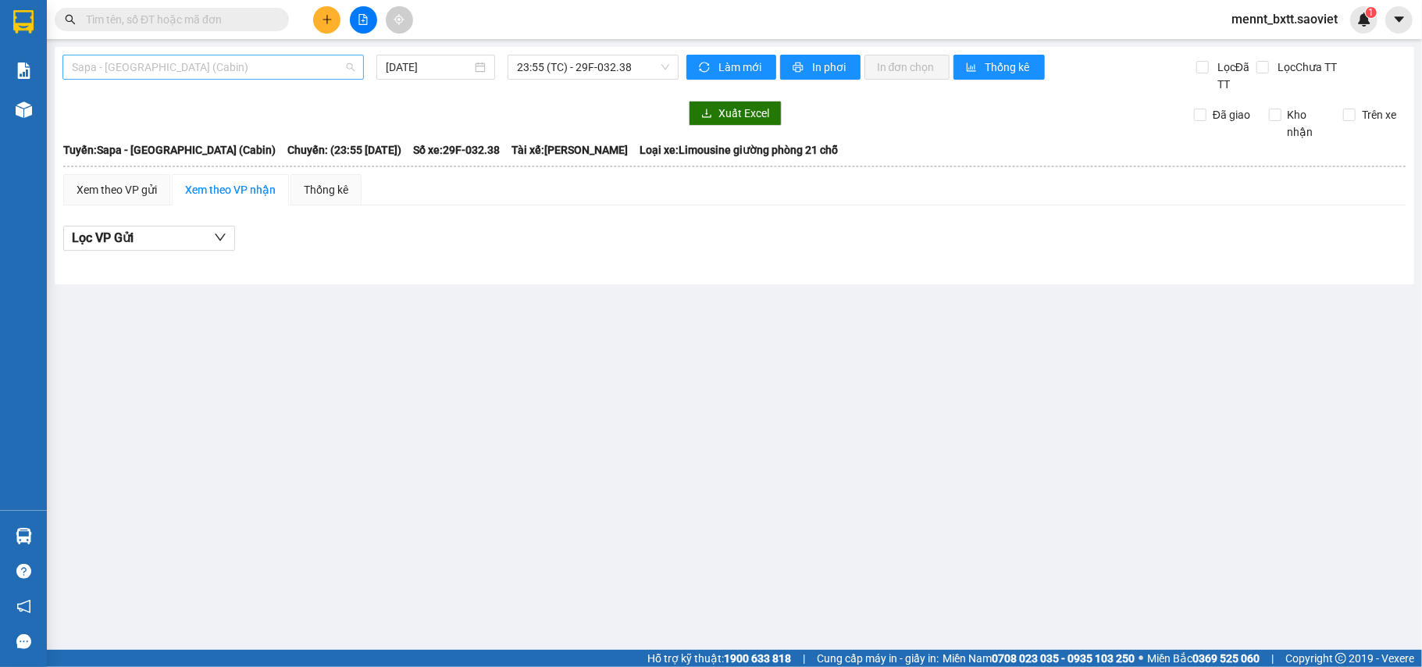
click at [257, 66] on span "Sapa - [GEOGRAPHIC_DATA] (Cabin)" at bounding box center [213, 66] width 283 height 23
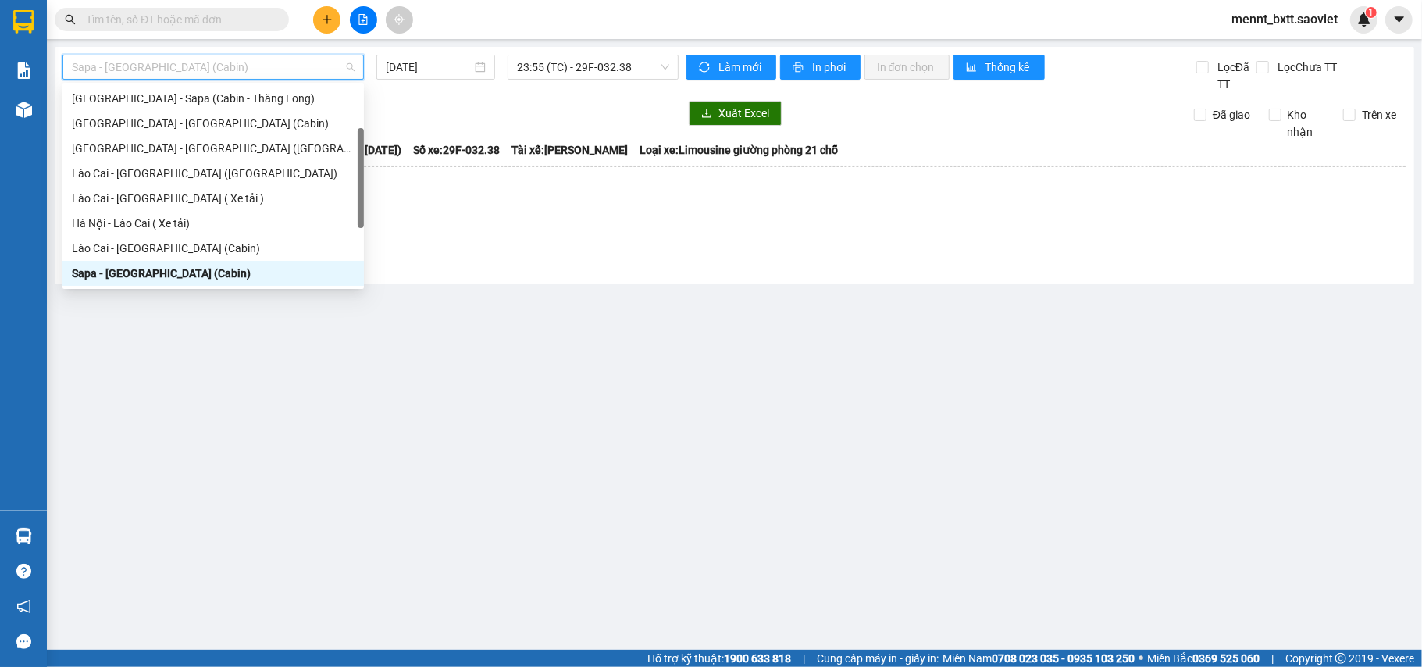
click at [197, 272] on div "Sapa - [GEOGRAPHIC_DATA] (Cabin)" at bounding box center [213, 273] width 283 height 17
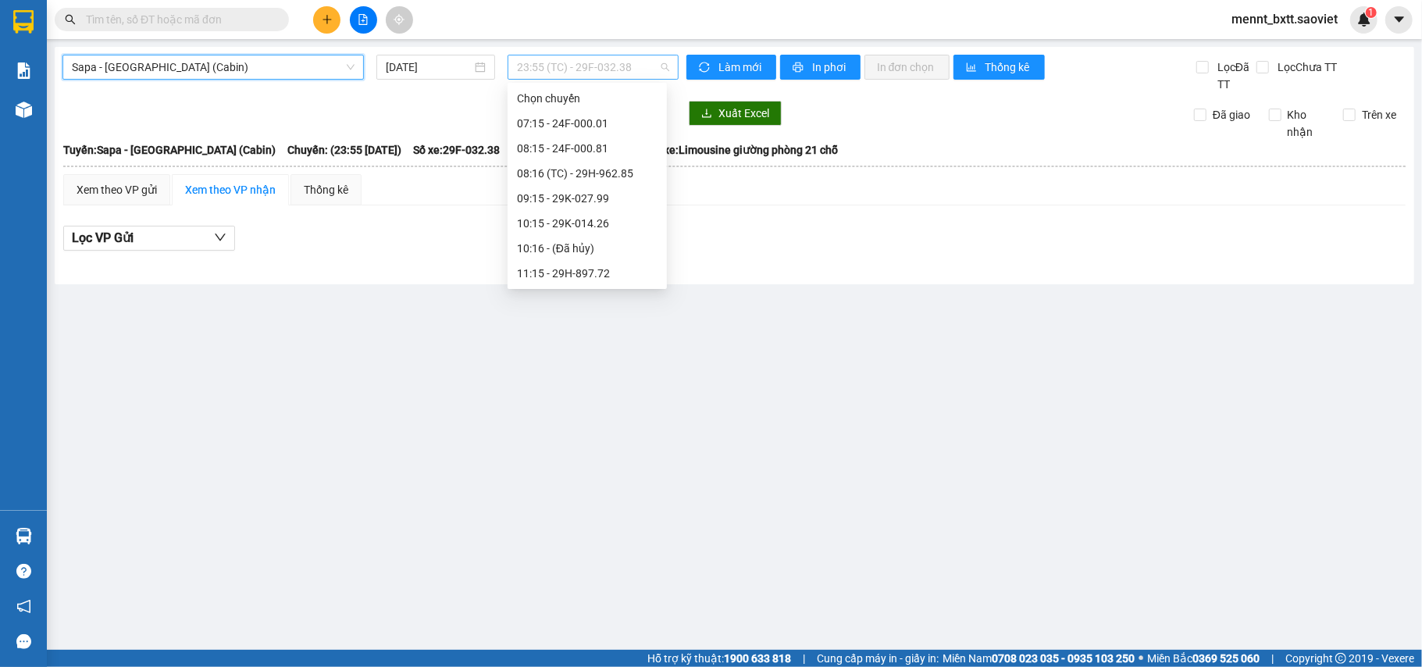
click at [550, 72] on span "23:55 (TC) - 29F-032.38" at bounding box center [593, 66] width 152 height 23
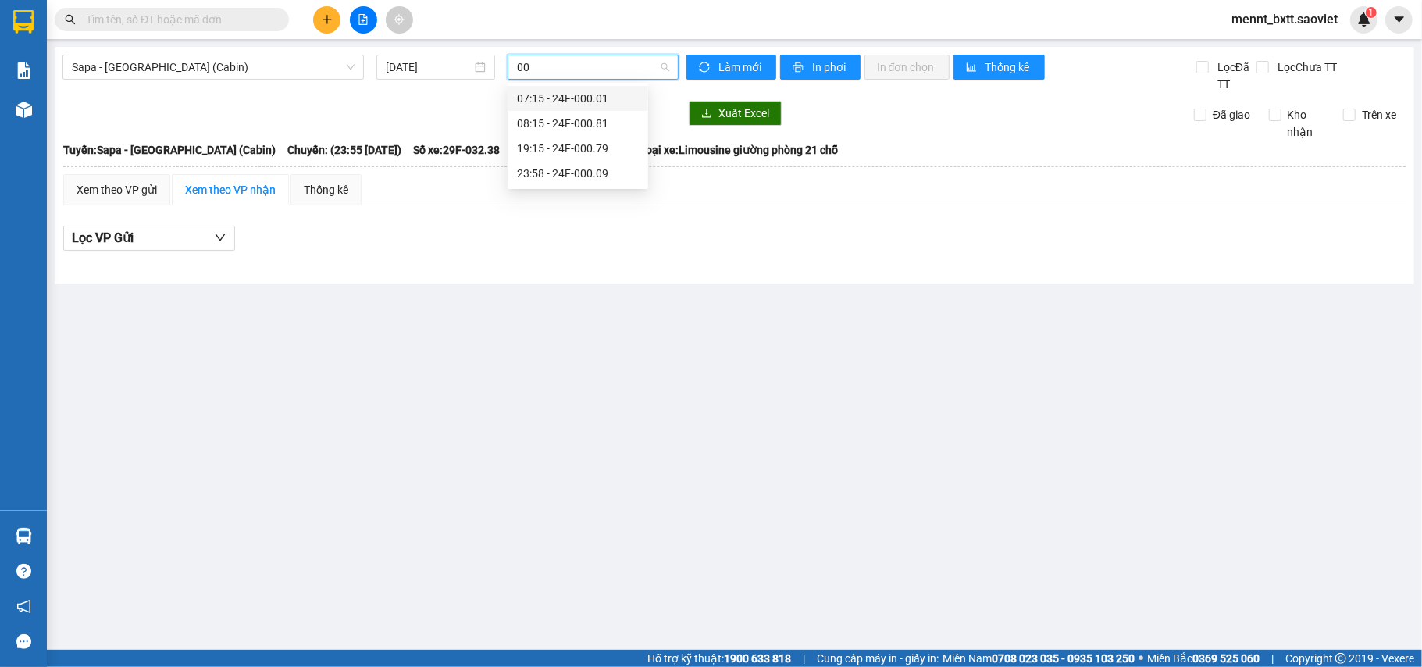
scroll to position [0, 0]
type input "000"
click at [572, 166] on div "23:58 - 24F-000.09" at bounding box center [578, 173] width 122 height 17
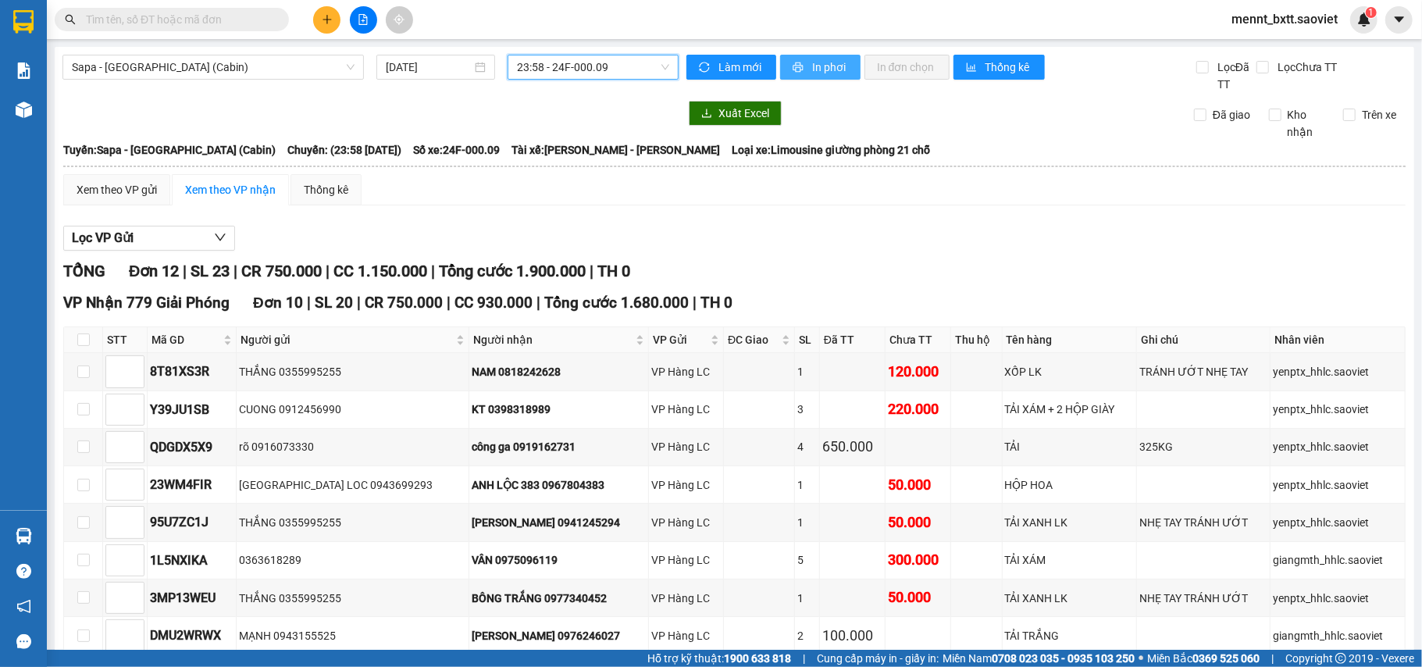
click at [815, 70] on span "In phơi" at bounding box center [830, 67] width 36 height 17
click at [255, 66] on span "Sapa - [GEOGRAPHIC_DATA] (Cabin)" at bounding box center [213, 66] width 283 height 23
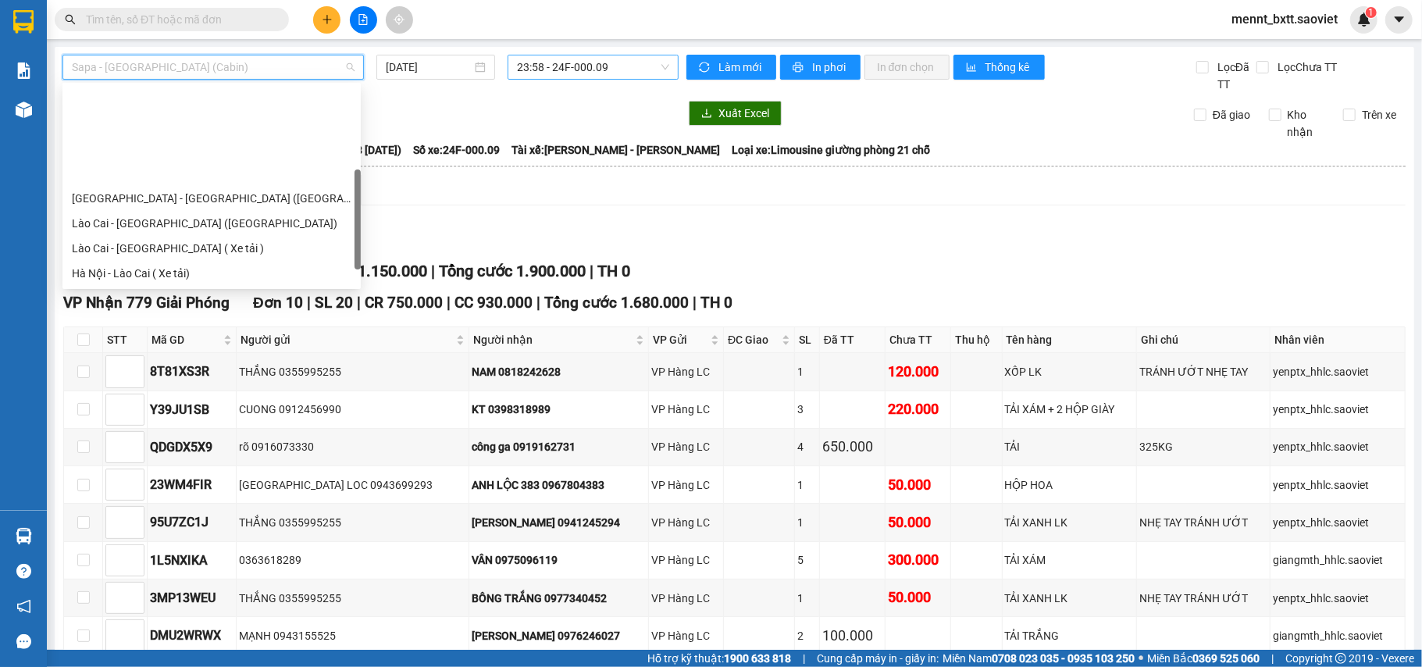
scroll to position [125, 0]
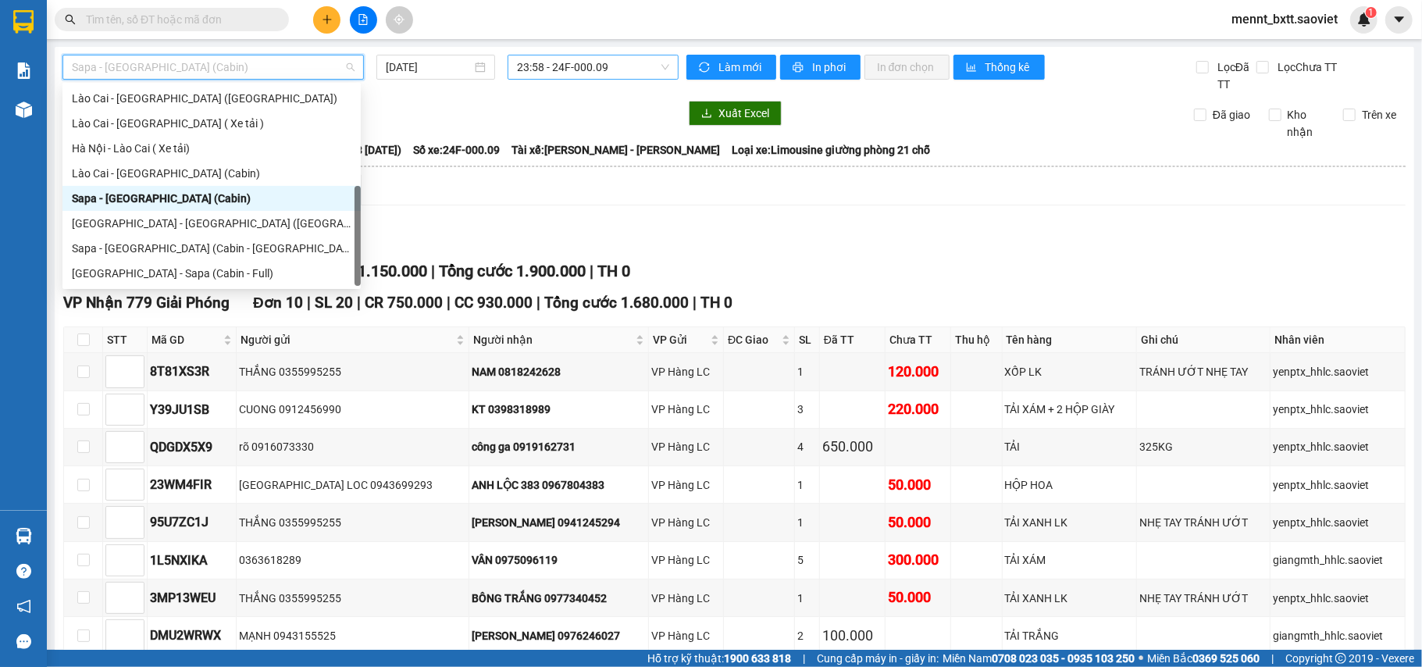
click at [212, 191] on div "Sapa - [GEOGRAPHIC_DATA] (Cabin)" at bounding box center [212, 198] width 280 height 17
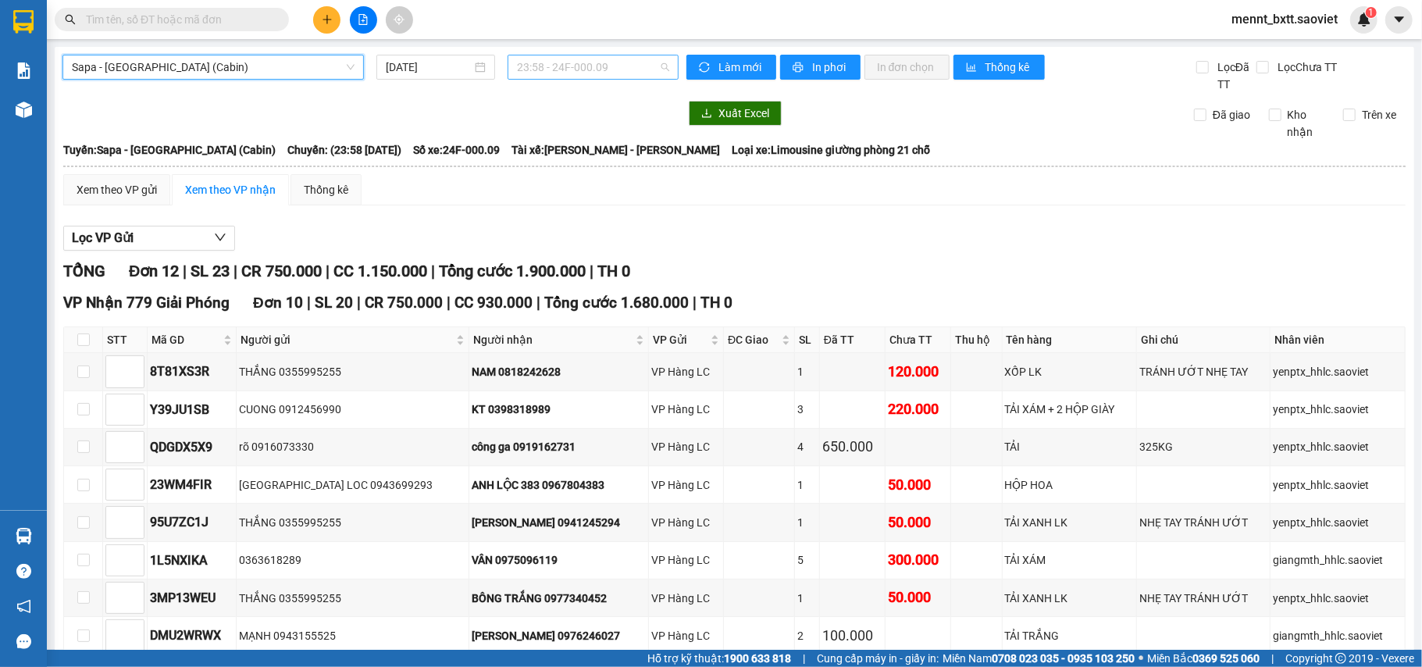
click at [530, 66] on span "23:58 - 24F-000.09" at bounding box center [593, 66] width 152 height 23
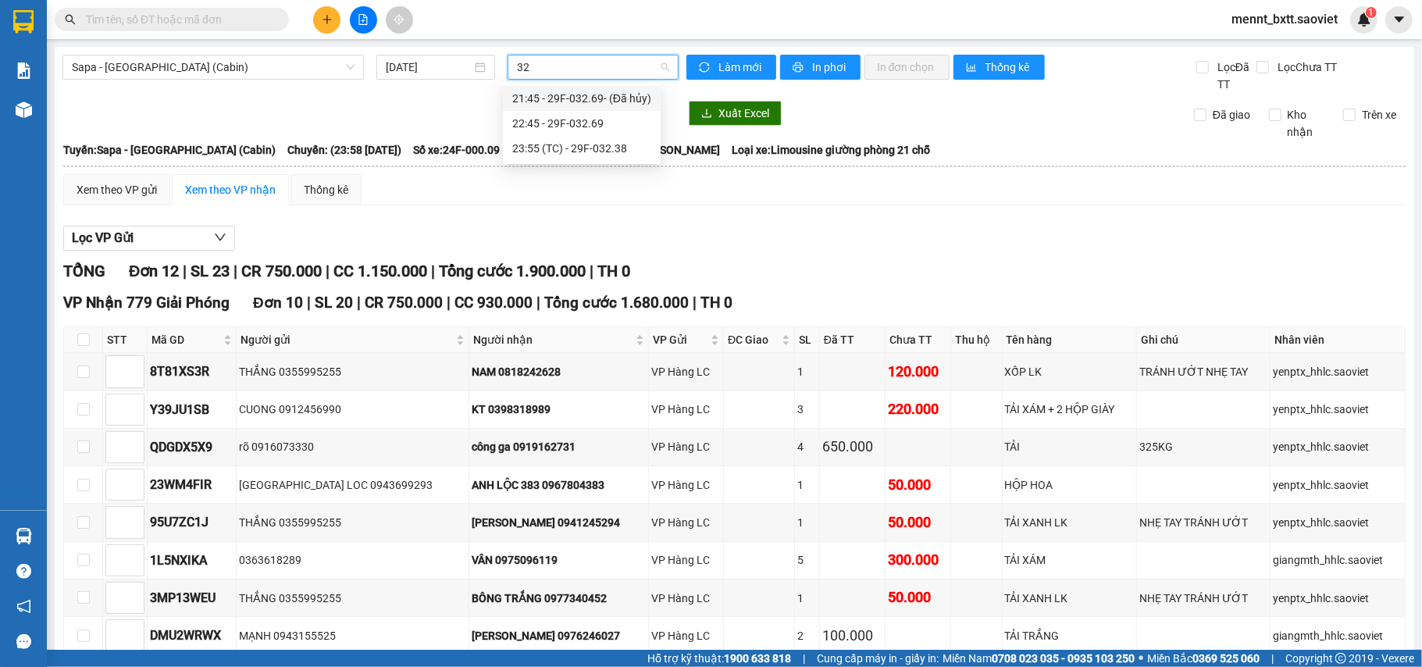
scroll to position [0, 0]
type input "3238"
click at [566, 92] on div "23:55 (TC) - 29F-032.38" at bounding box center [573, 98] width 122 height 17
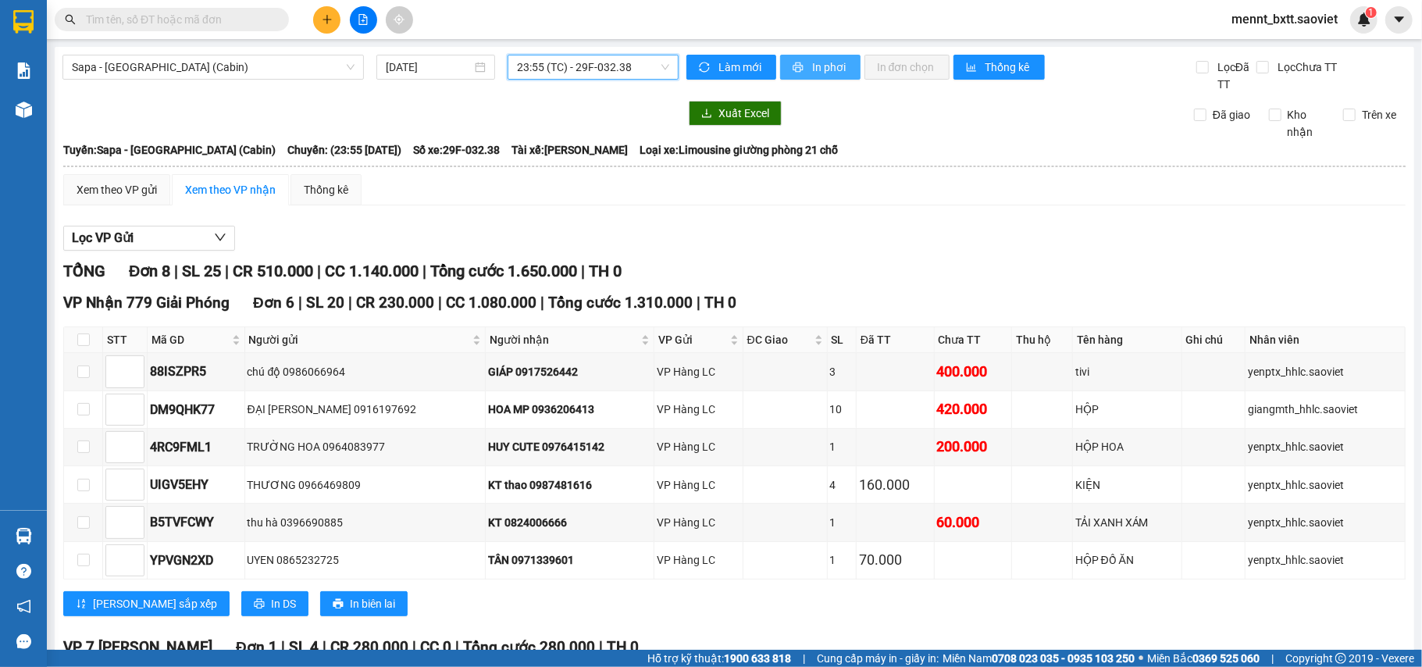
click at [819, 66] on span "In phơi" at bounding box center [830, 67] width 36 height 17
click at [548, 66] on span "23:55 (TC) - 29F-032.38" at bounding box center [593, 66] width 152 height 23
type input "6166"
click at [581, 92] on div "23:59 - 29H-961.66" at bounding box center [573, 98] width 122 height 17
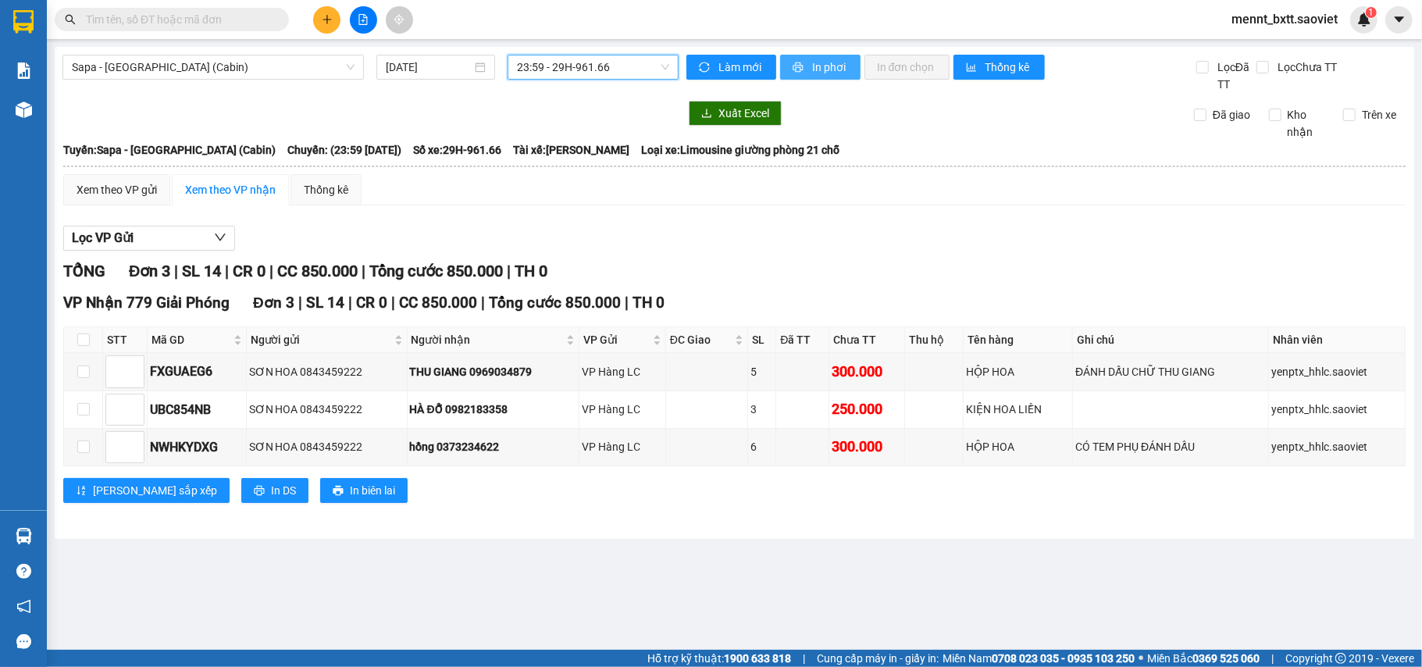
click at [844, 56] on button "In phơi" at bounding box center [820, 67] width 80 height 25
click at [1273, 20] on span "mennt_bxtt.saoviet" at bounding box center [1284, 19] width 131 height 20
click at [1256, 53] on span "Đăng xuất" at bounding box center [1292, 48] width 98 height 17
